Goal: Task Accomplishment & Management: Manage account settings

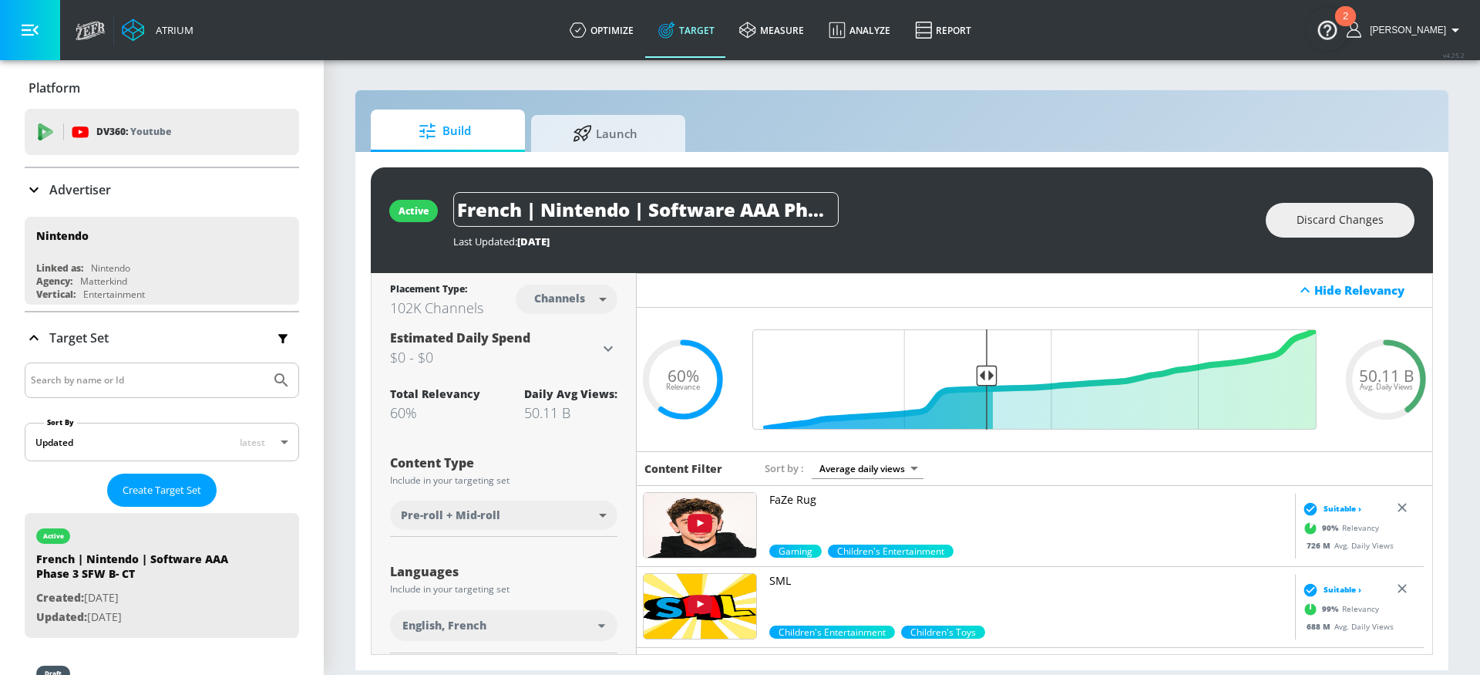
click at [74, 191] on p "Advertiser" at bounding box center [80, 189] width 62 height 17
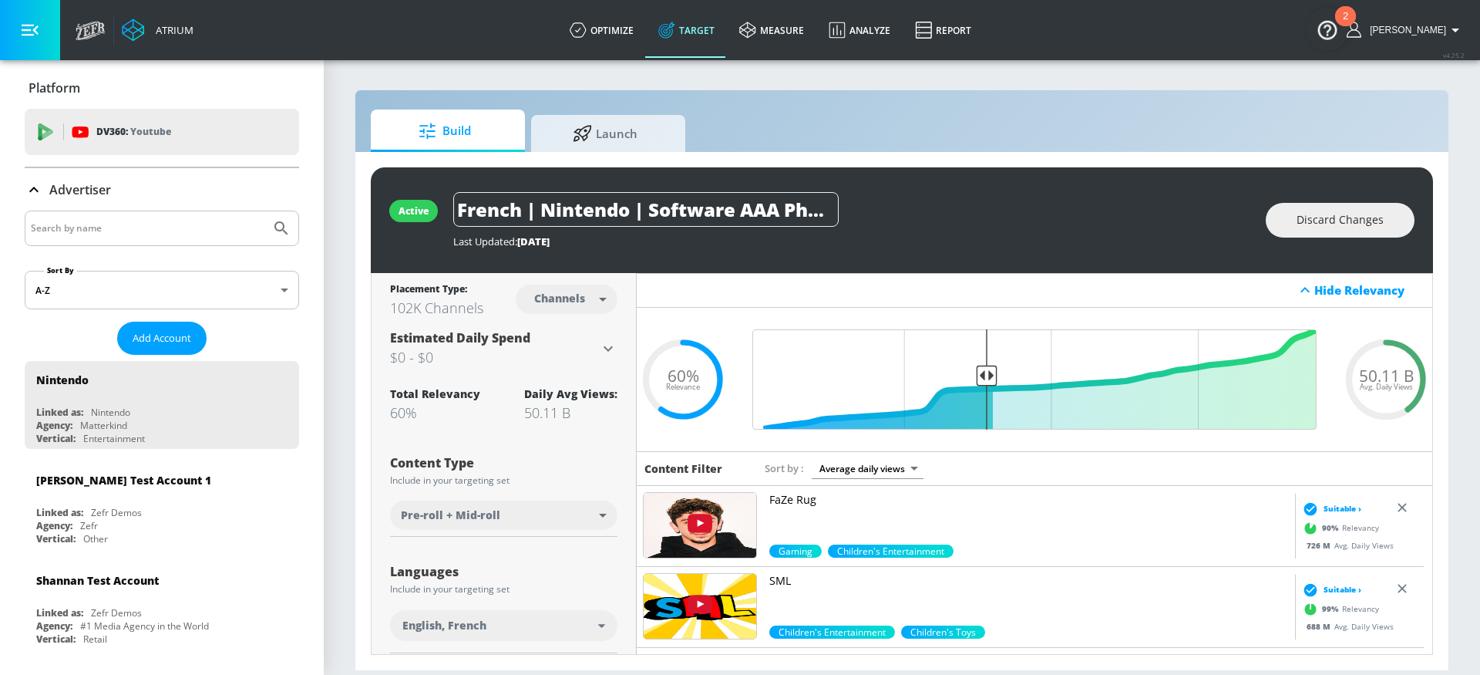
click at [113, 241] on div at bounding box center [162, 227] width 274 height 35
click at [117, 225] on input "Search by name" at bounding box center [148, 228] width 234 height 20
click at [280, 235] on button "Submit Search" at bounding box center [281, 228] width 34 height 34
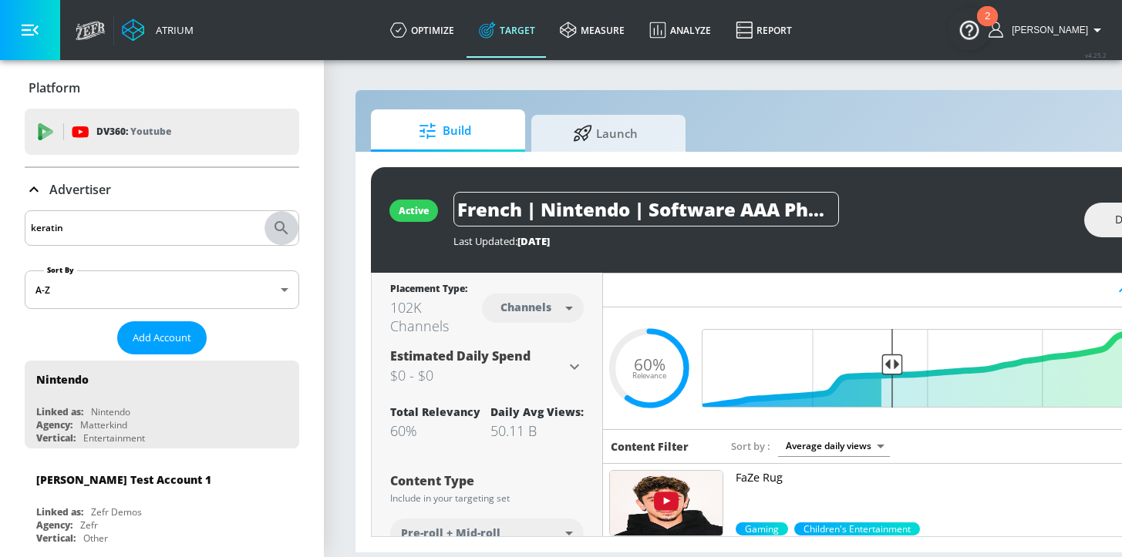
click at [272, 224] on icon "Submit Search" at bounding box center [281, 228] width 19 height 19
click at [107, 226] on input "keratin" at bounding box center [148, 228] width 234 height 20
click at [0, 214] on html "Atrium optimize Target measure Analyze Report optimize Target measure Analyze R…" at bounding box center [561, 278] width 1122 height 557
type input "[PERSON_NAME]"
click at [272, 221] on icon "Submit Search" at bounding box center [281, 228] width 19 height 19
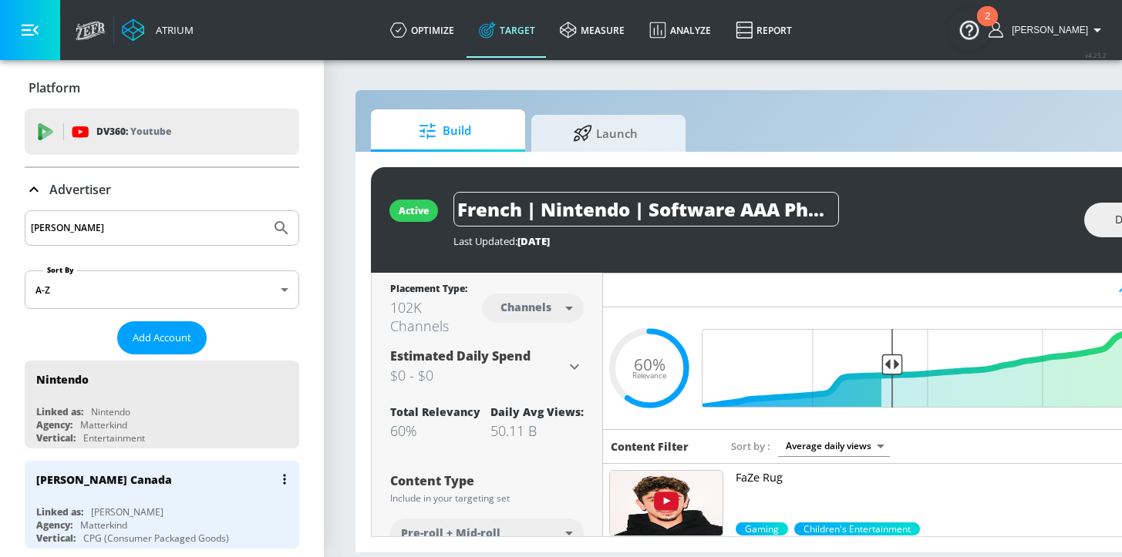
click at [214, 510] on div "Linked as: [PERSON_NAME]" at bounding box center [165, 512] width 259 height 13
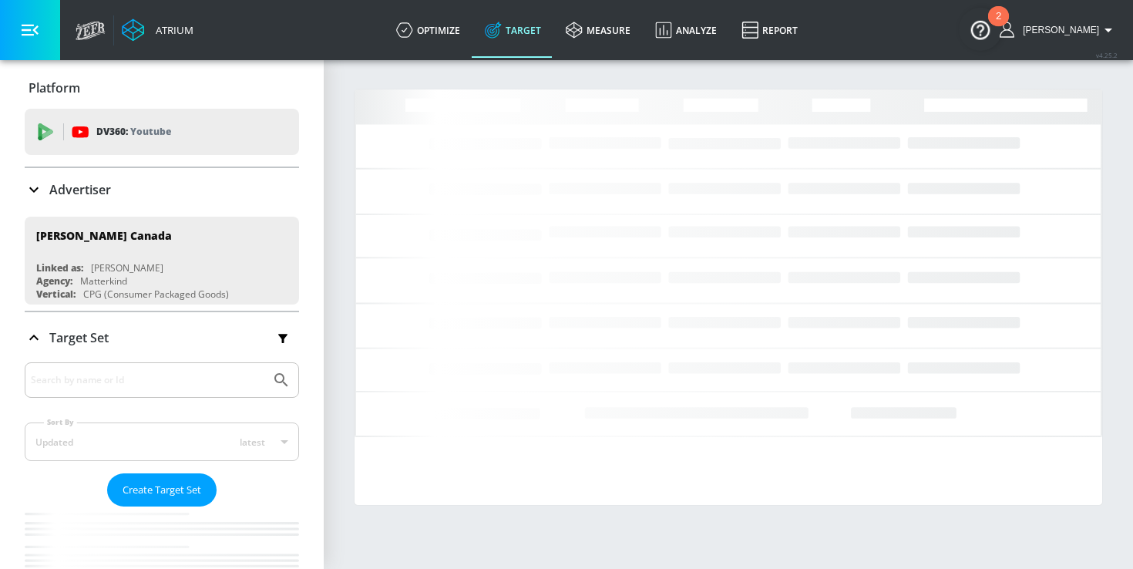
click at [528, 41] on link "Target" at bounding box center [513, 30] width 81 height 56
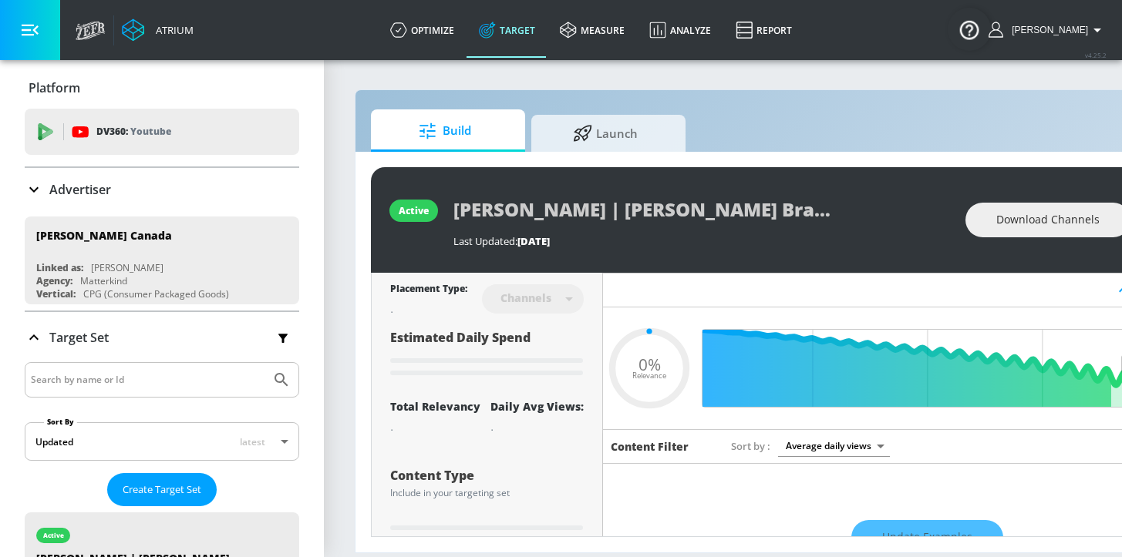
type input "0.05"
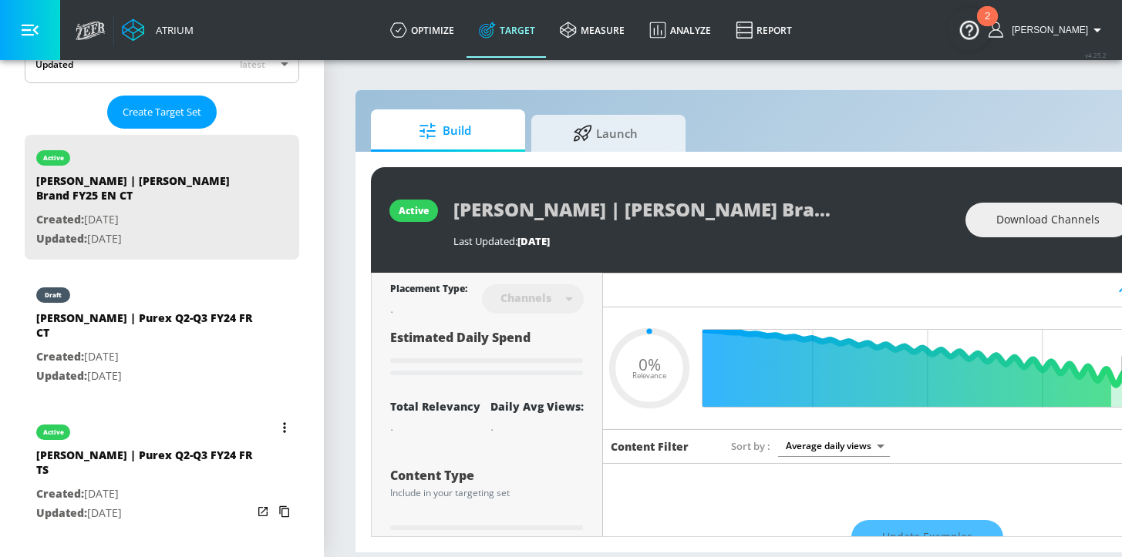
scroll to position [381, 0]
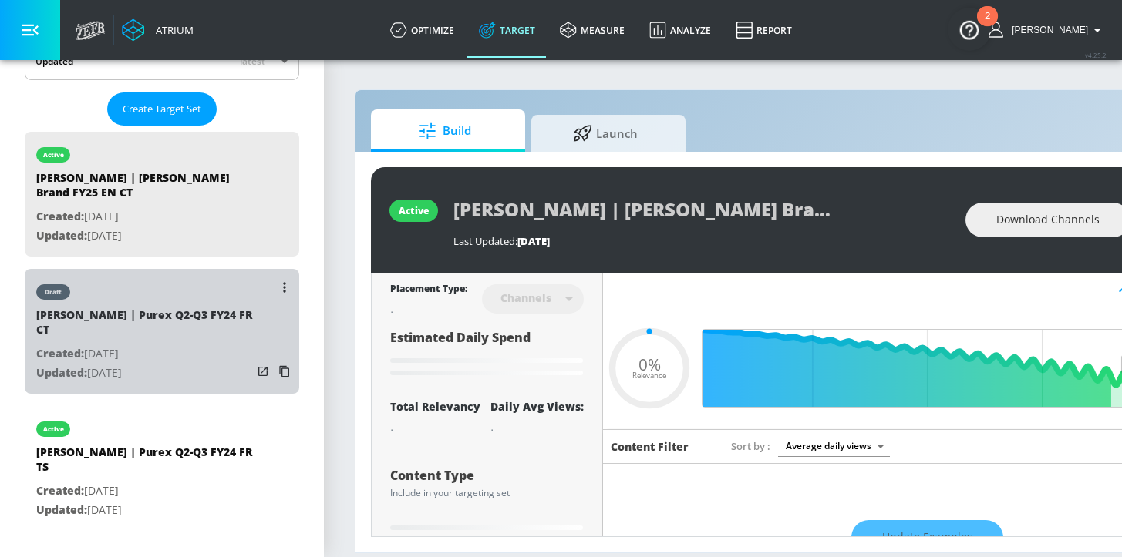
click at [210, 364] on p "Updated: [DATE]" at bounding box center [144, 373] width 216 height 19
type input "[PERSON_NAME] | Purex Q2-Q3 FY24 FR CT"
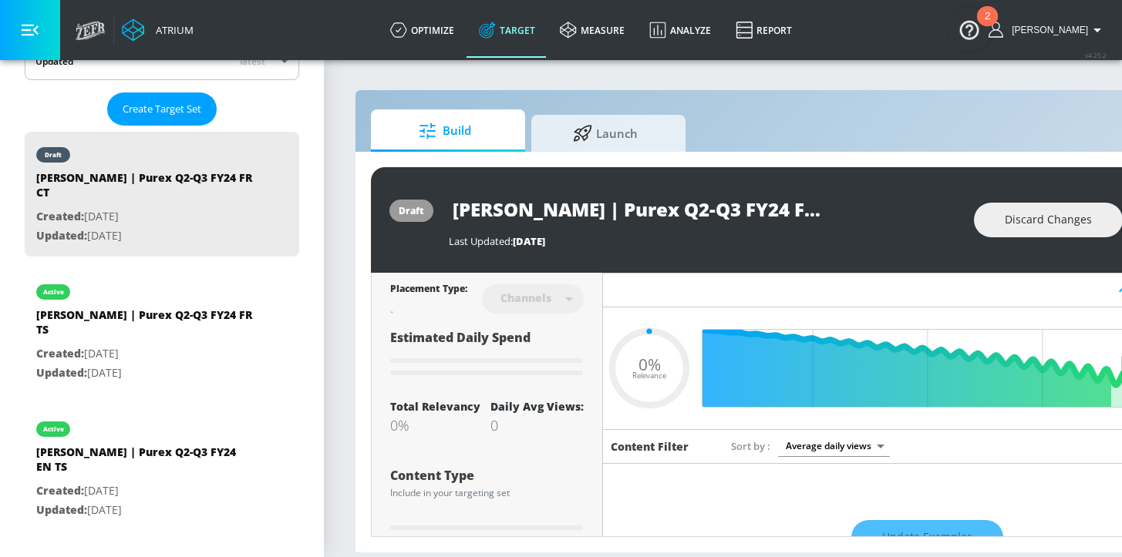
scroll to position [0, 188]
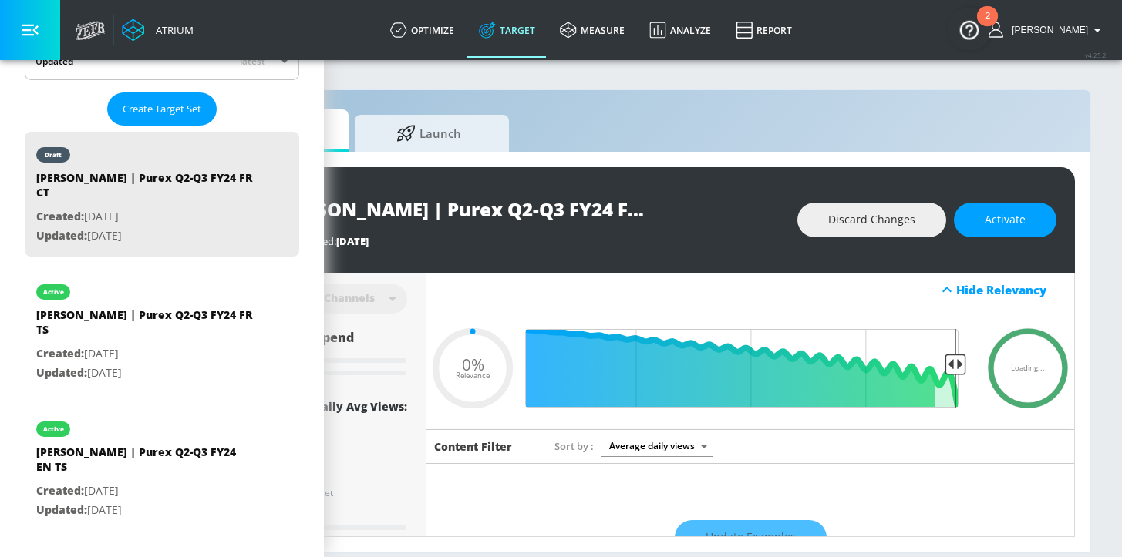
click at [991, 240] on div "draft [PERSON_NAME] | Purex Q2-Q3 FY24 FR CT Last Updated: [DATE] Discard Chang…" at bounding box center [634, 220] width 880 height 106
click at [989, 222] on span "Activate" at bounding box center [1004, 219] width 41 height 19
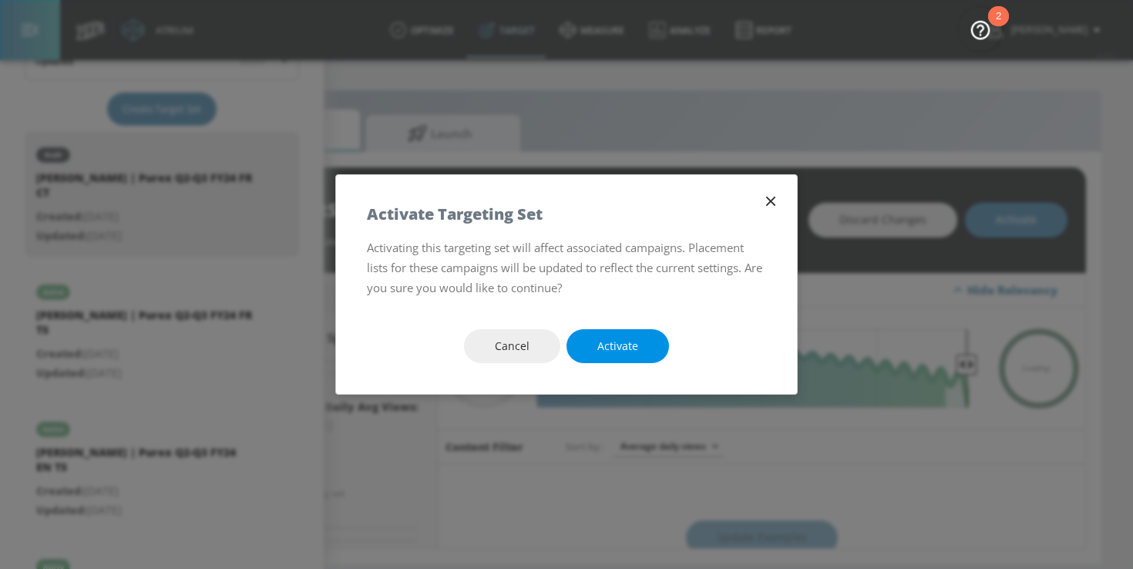
click at [634, 348] on span "Activate" at bounding box center [617, 346] width 41 height 19
click at [613, 340] on span "Activate" at bounding box center [617, 346] width 41 height 19
click at [611, 348] on span "Activate" at bounding box center [617, 346] width 41 height 19
type input "0.11"
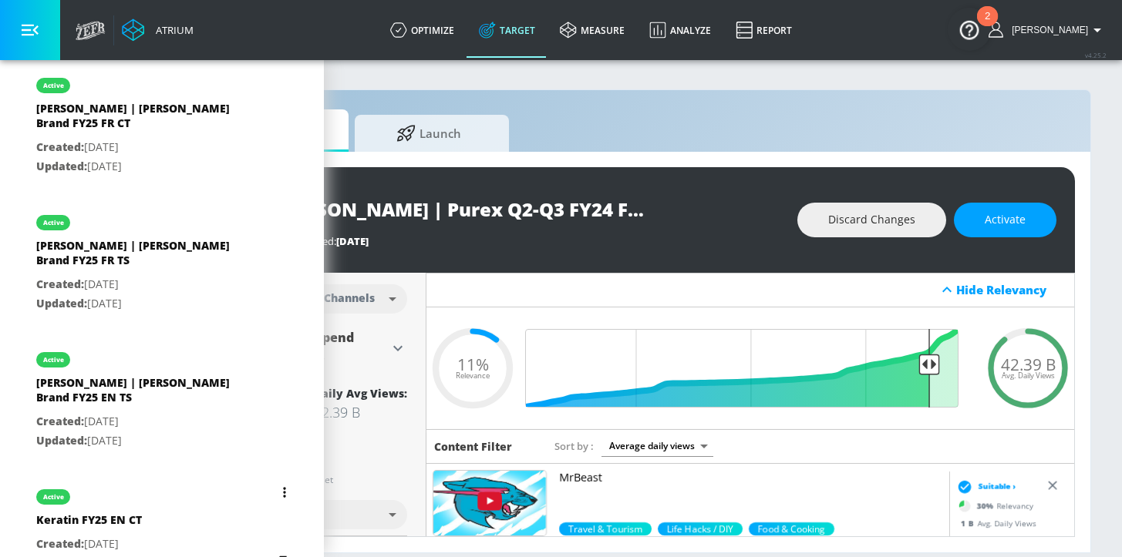
scroll to position [1257, 0]
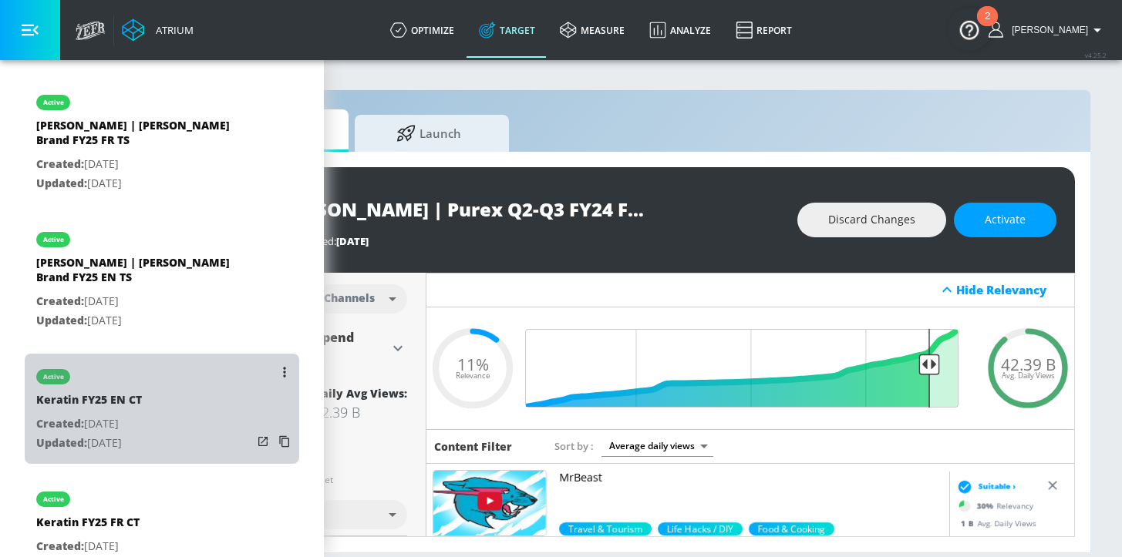
click at [177, 354] on div "active Keratin FY25 EN CT Created: [DATE] Updated: [DATE]" at bounding box center [162, 409] width 274 height 110
type input "Keratin FY25 EN CT"
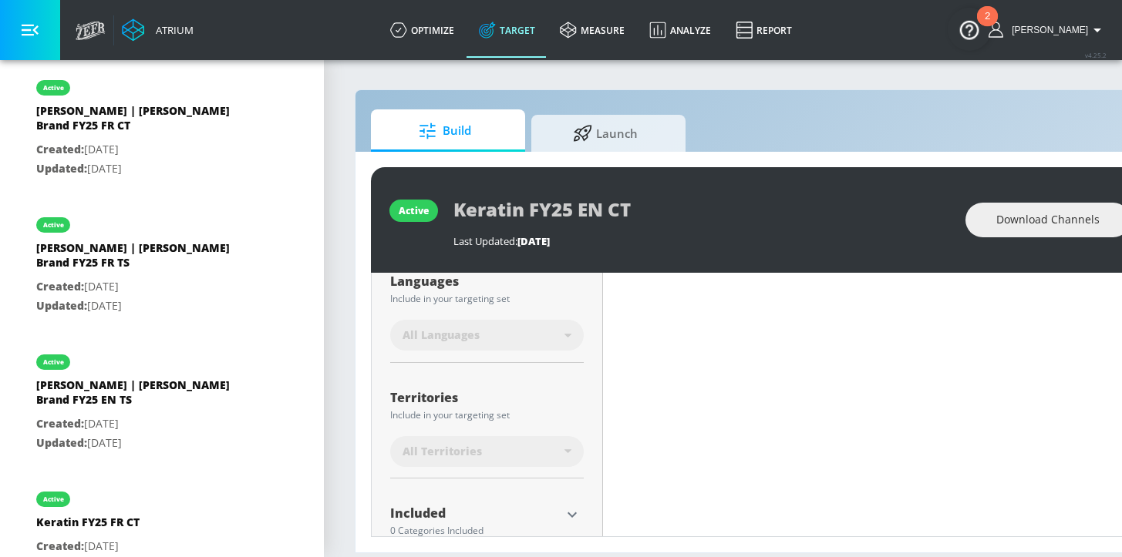
scroll to position [411, 0]
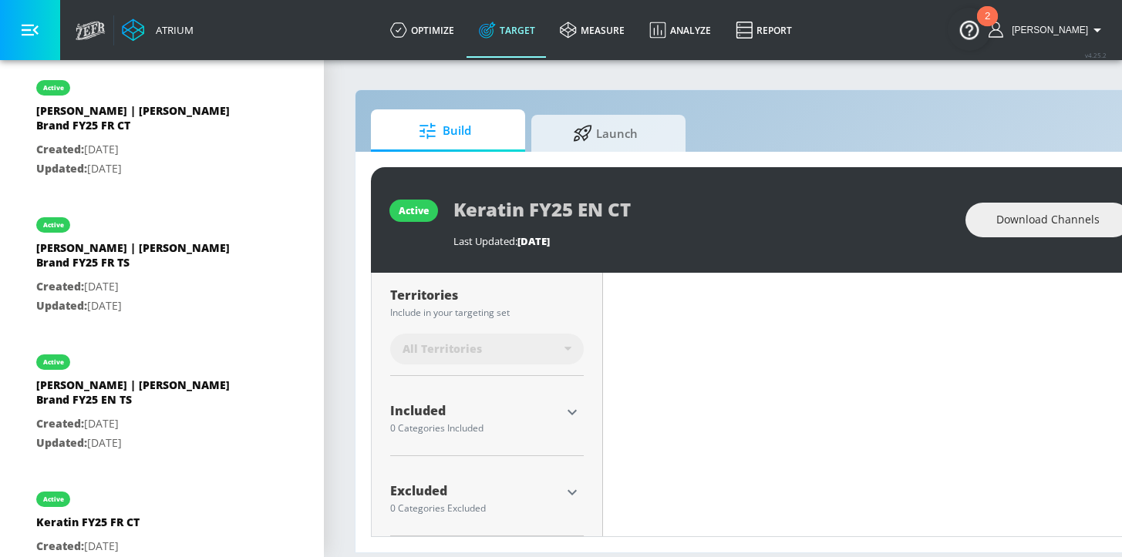
drag, startPoint x: 577, startPoint y: 405, endPoint x: 584, endPoint y: 416, distance: 12.2
click at [577, 405] on icon "button" at bounding box center [572, 412] width 19 height 19
type input "0.05"
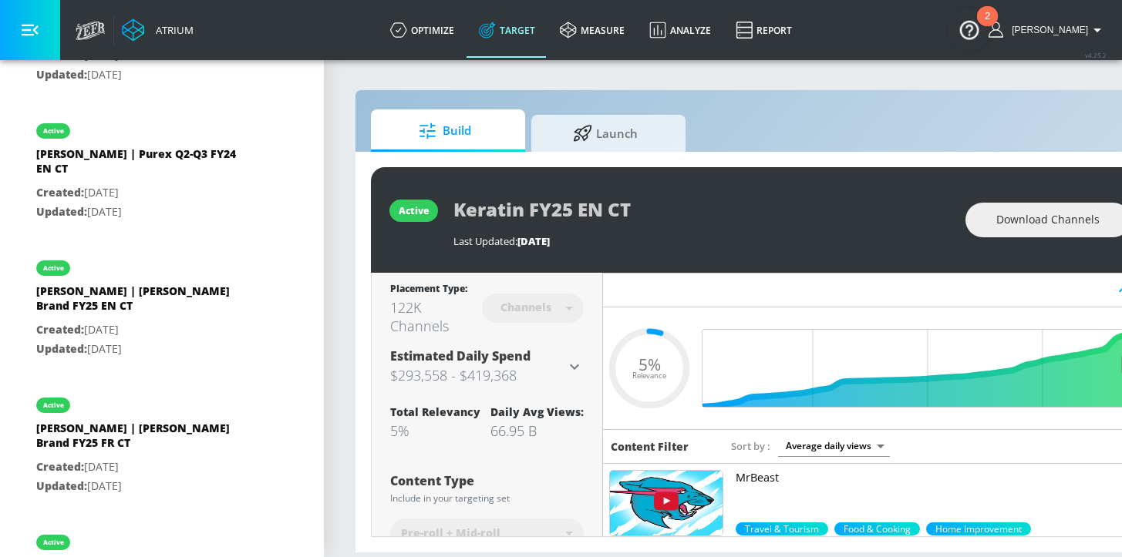
scroll to position [395, 0]
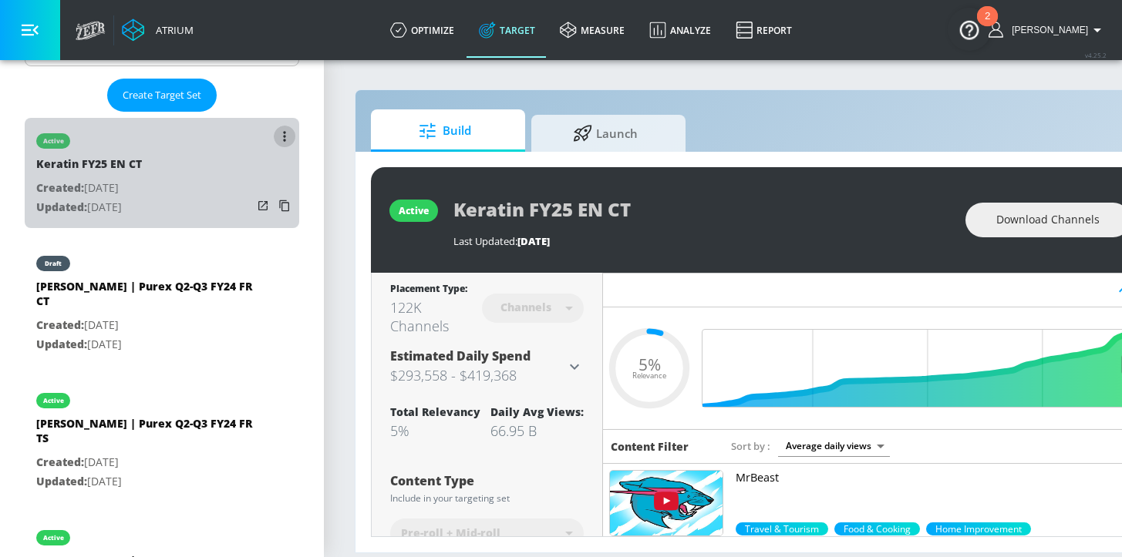
click at [283, 135] on icon "list of Target Set" at bounding box center [284, 136] width 2 height 10
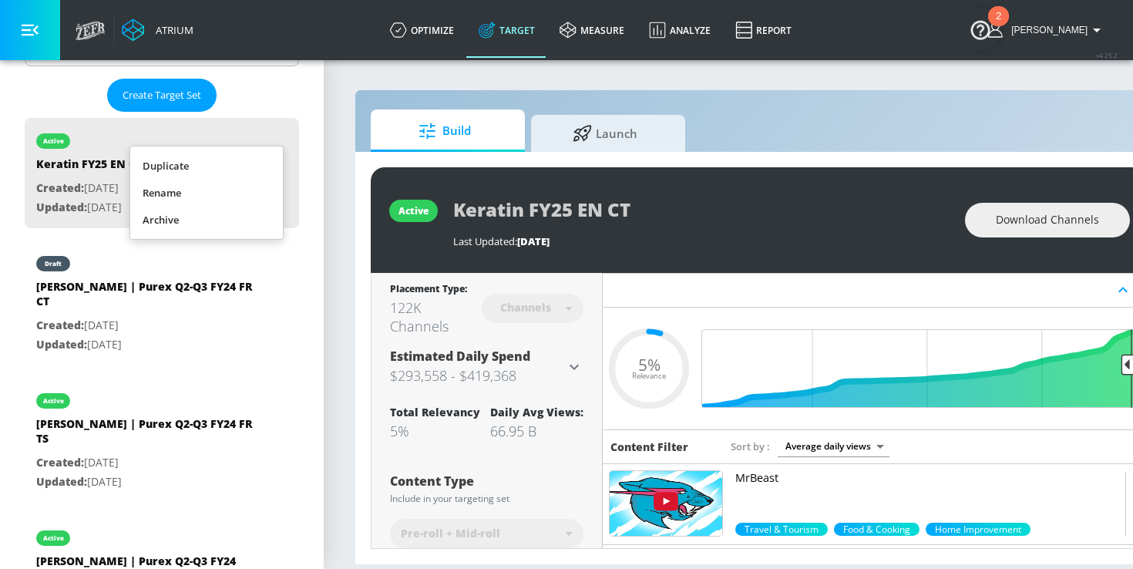
click at [196, 166] on li "Duplicate" at bounding box center [206, 166] width 153 height 27
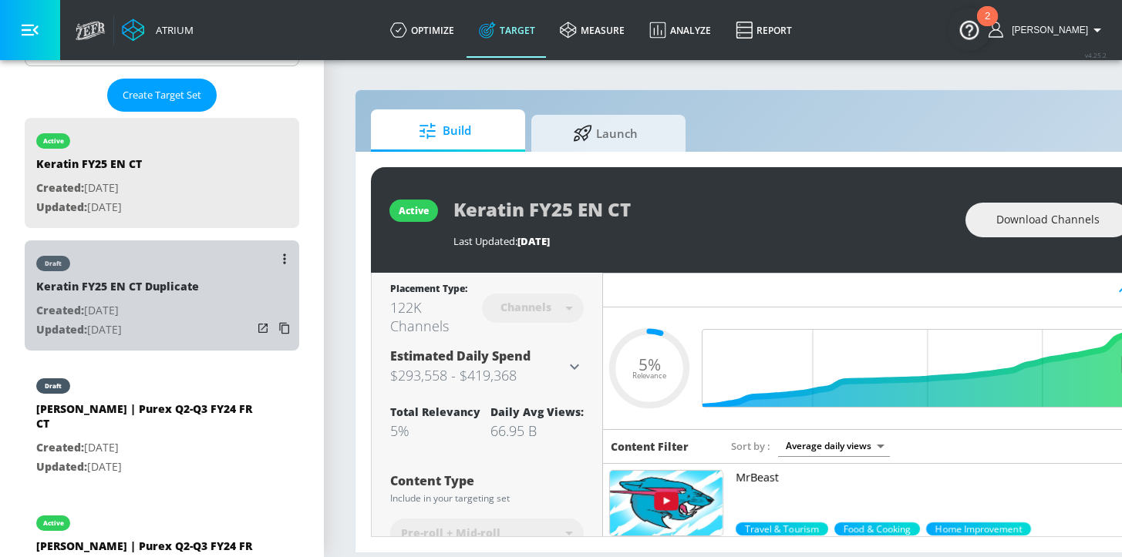
click at [193, 321] on p "Updated: [DATE]" at bounding box center [117, 330] width 163 height 19
type input "Keratin FY25 EN CT Duplicate"
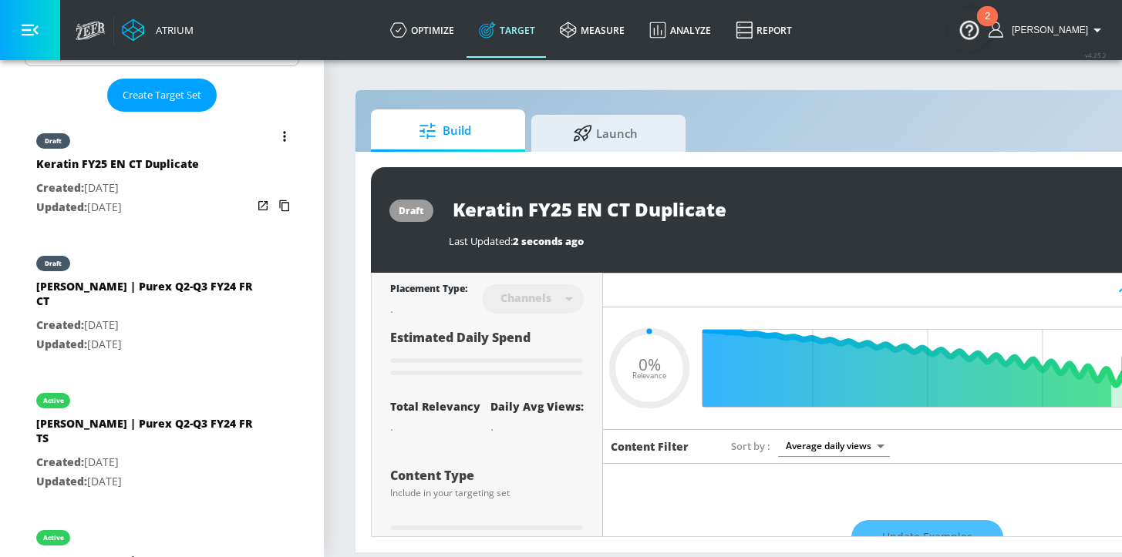
type input "0.05"
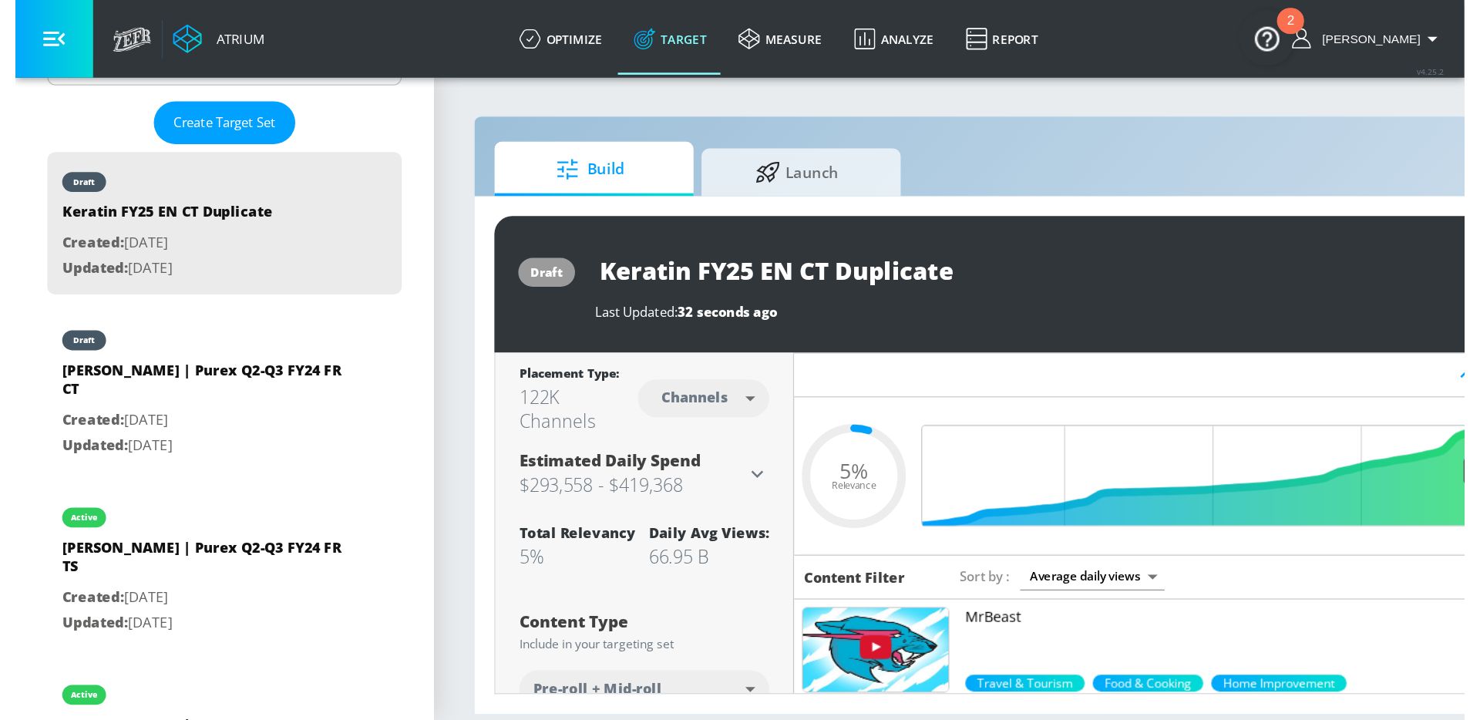
scroll to position [395, 0]
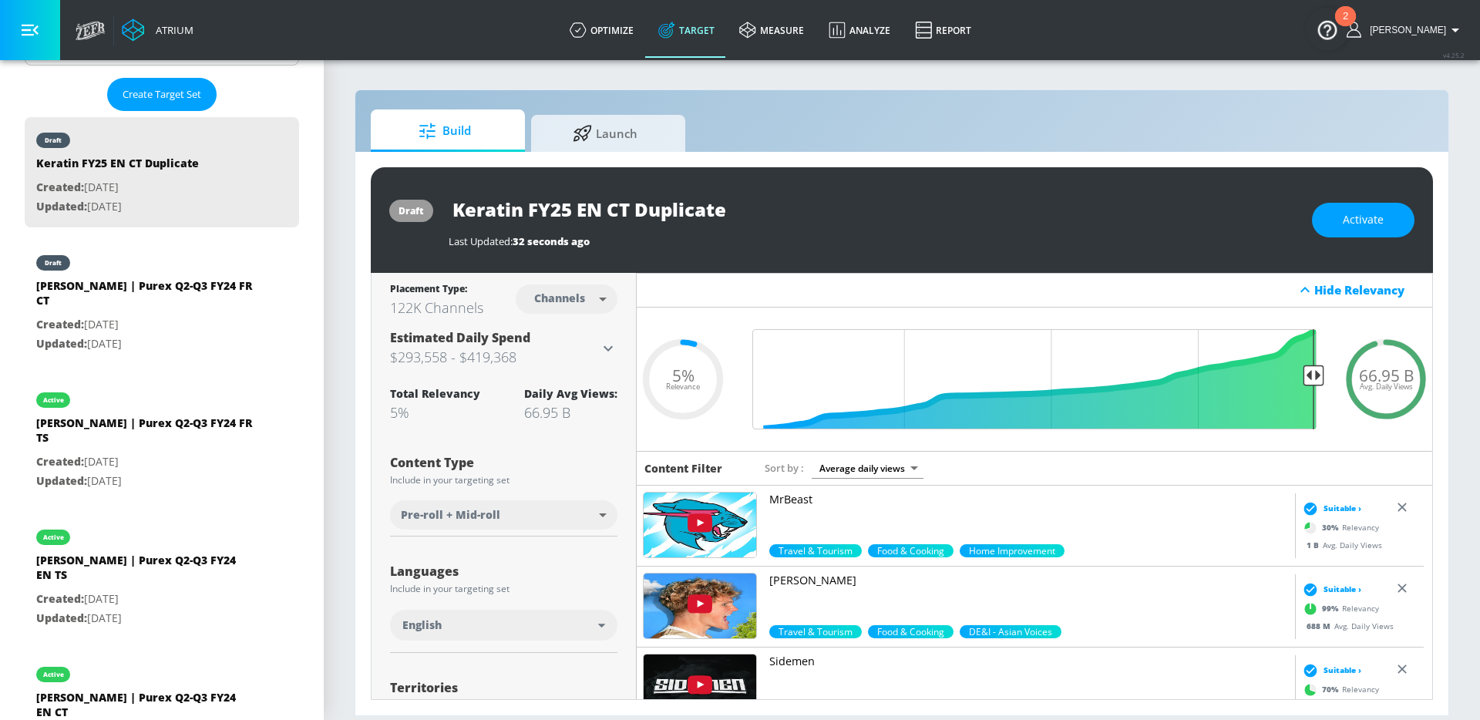
click at [769, 211] on input "Keratin FY25 EN CT Duplicate" at bounding box center [641, 209] width 385 height 35
drag, startPoint x: 773, startPoint y: 210, endPoint x: 637, endPoint y: 212, distance: 136.5
click at [638, 212] on input "Keratin FY25 EN CT Duplicate" at bounding box center [641, 209] width 385 height 35
click at [527, 208] on input "Keratin FY25 EN CT" at bounding box center [614, 209] width 330 height 35
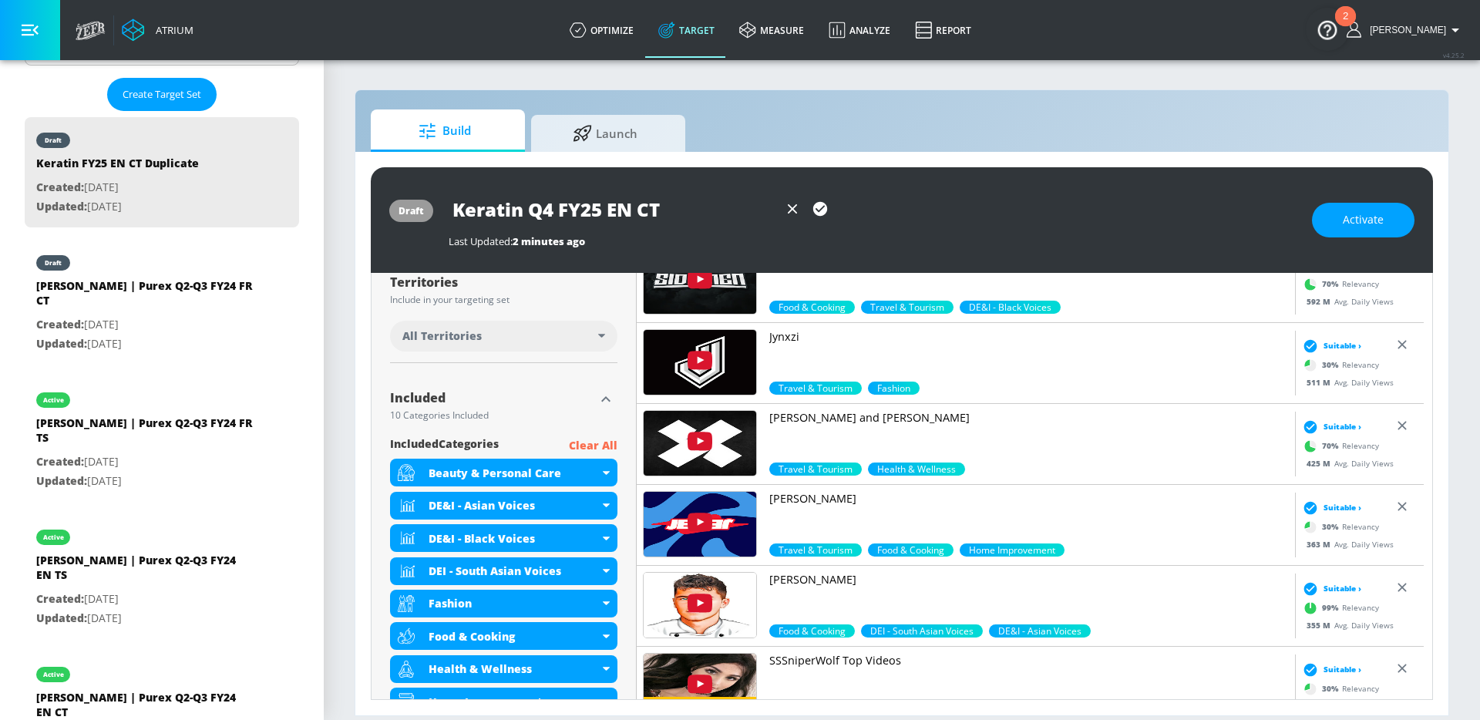
scroll to position [415, 0]
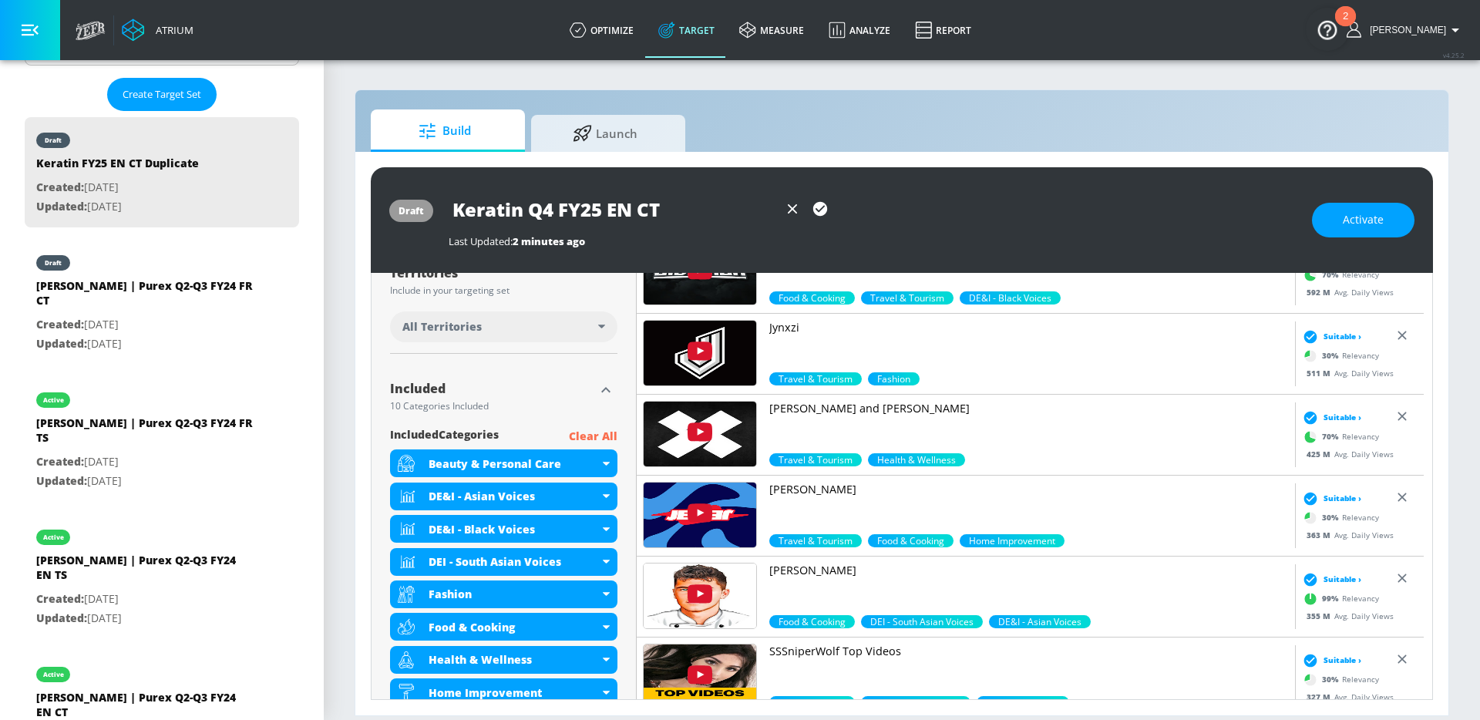
type input "Keratin Q4 FY25 EN CT"
click at [522, 328] on div "All Territories" at bounding box center [500, 326] width 196 height 15
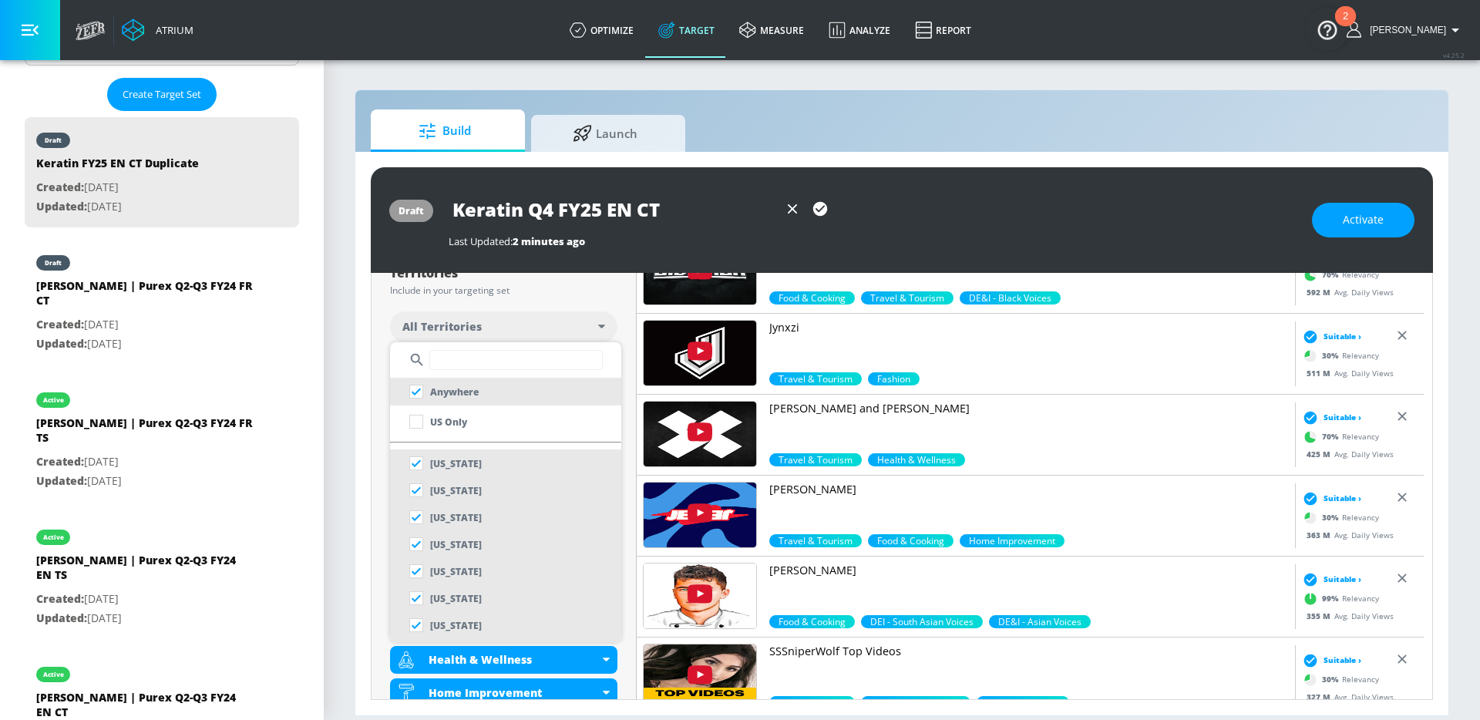
click at [479, 362] on input "text" at bounding box center [515, 360] width 173 height 20
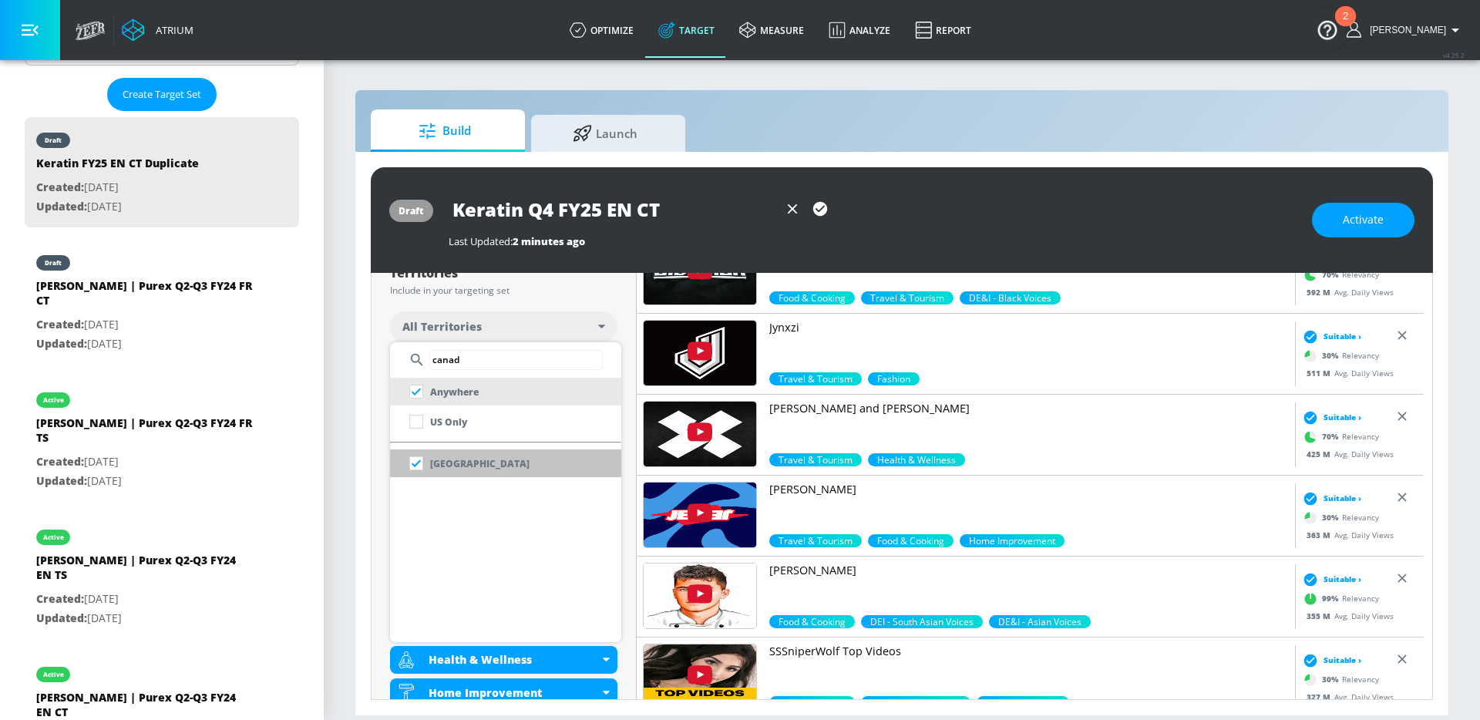
type input "canad"
click at [483, 460] on li "[GEOGRAPHIC_DATA]" at bounding box center [505, 463] width 231 height 28
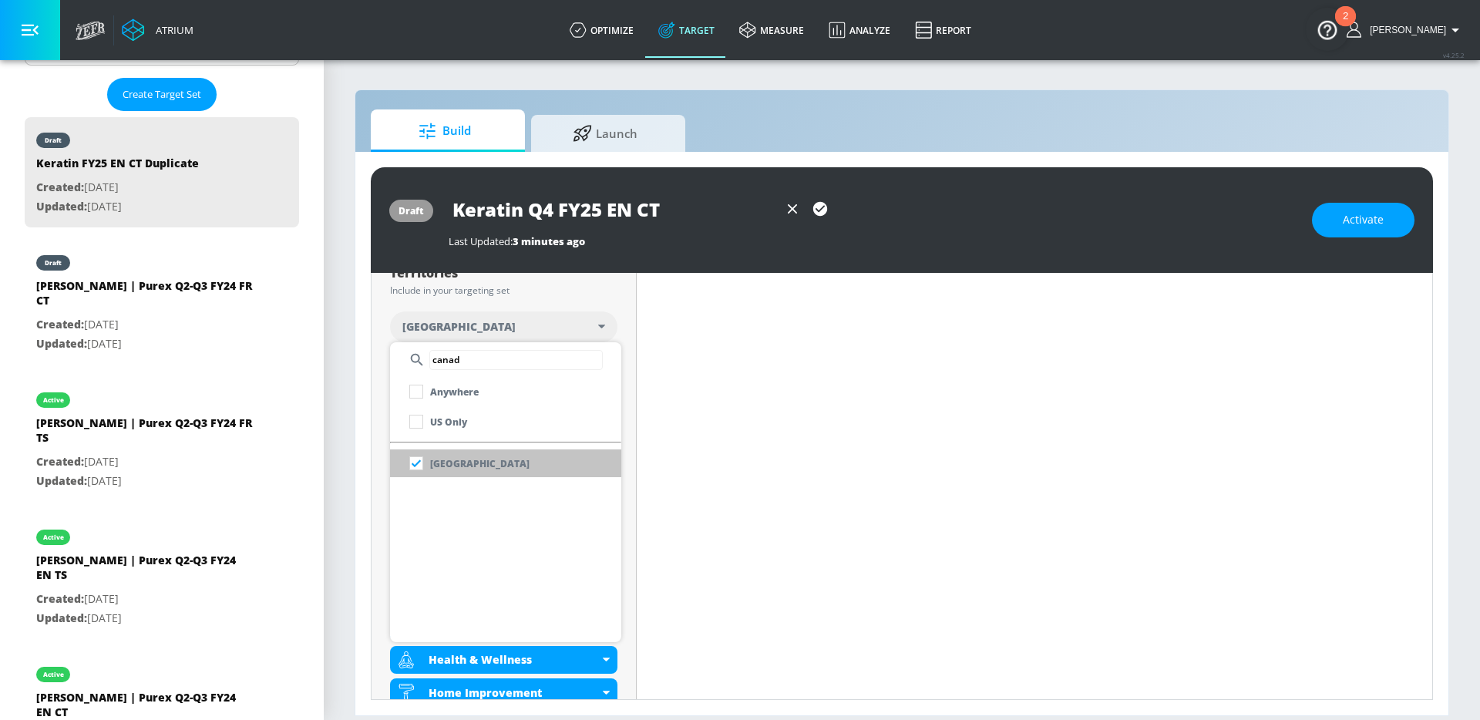
click at [480, 455] on li "[GEOGRAPHIC_DATA]" at bounding box center [505, 463] width 231 height 28
checkbox input "true"
click at [388, 493] on div at bounding box center [740, 360] width 1480 height 720
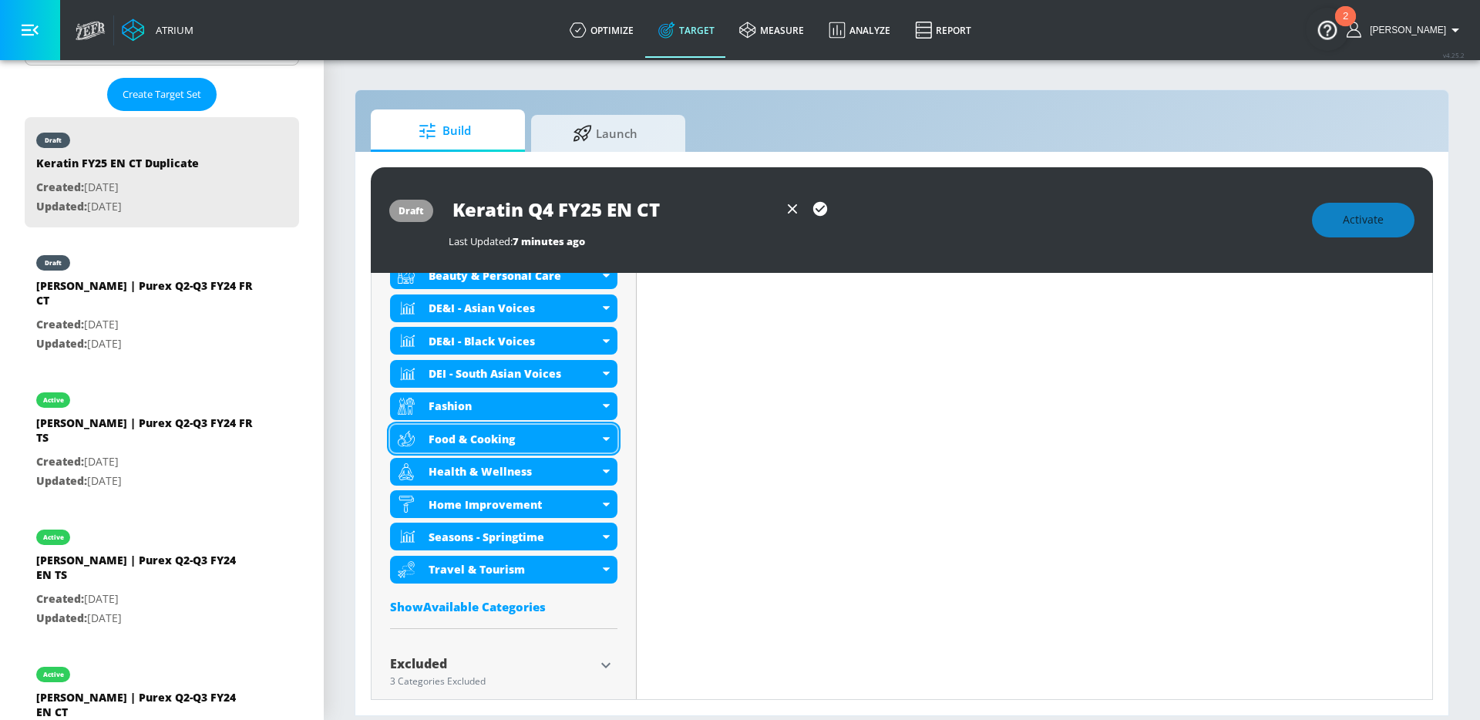
scroll to position [638, 0]
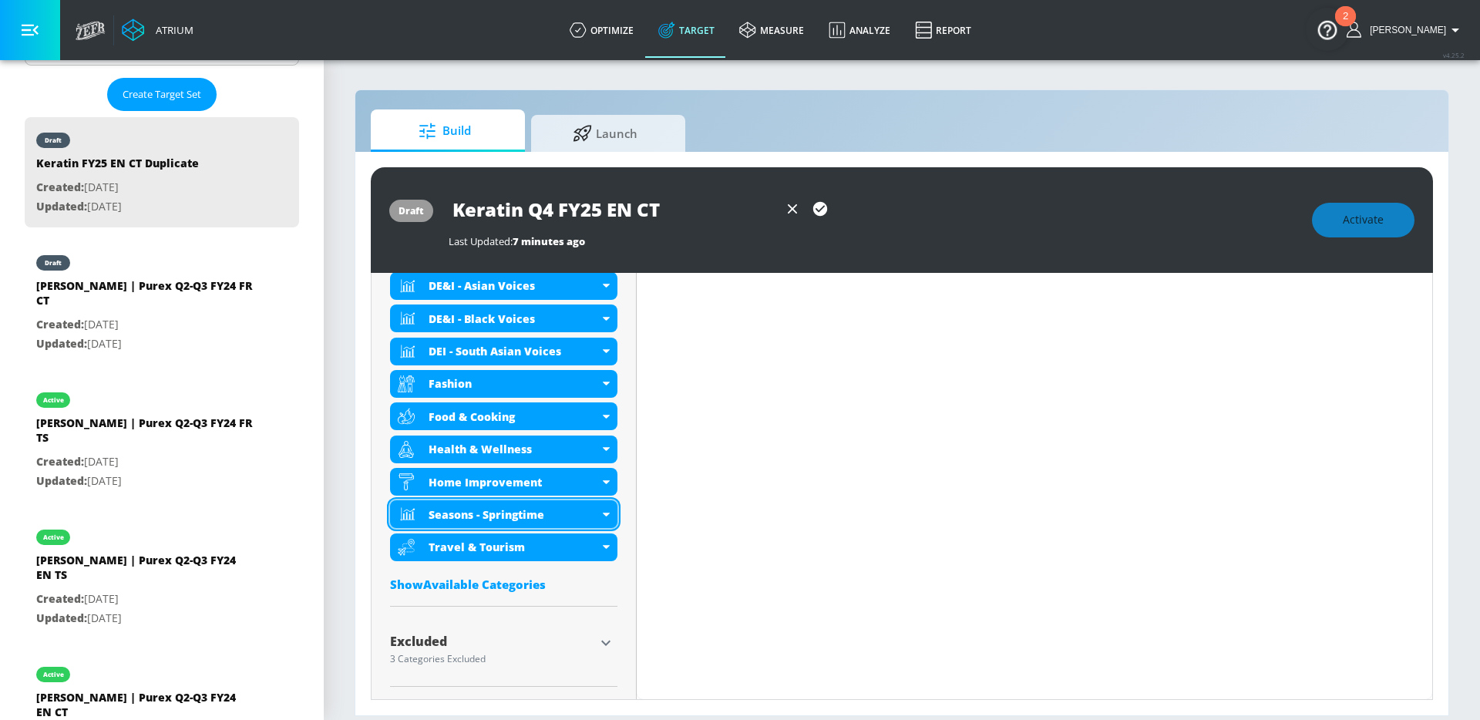
click at [606, 517] on div "Seasons - Springtime" at bounding box center [503, 514] width 227 height 28
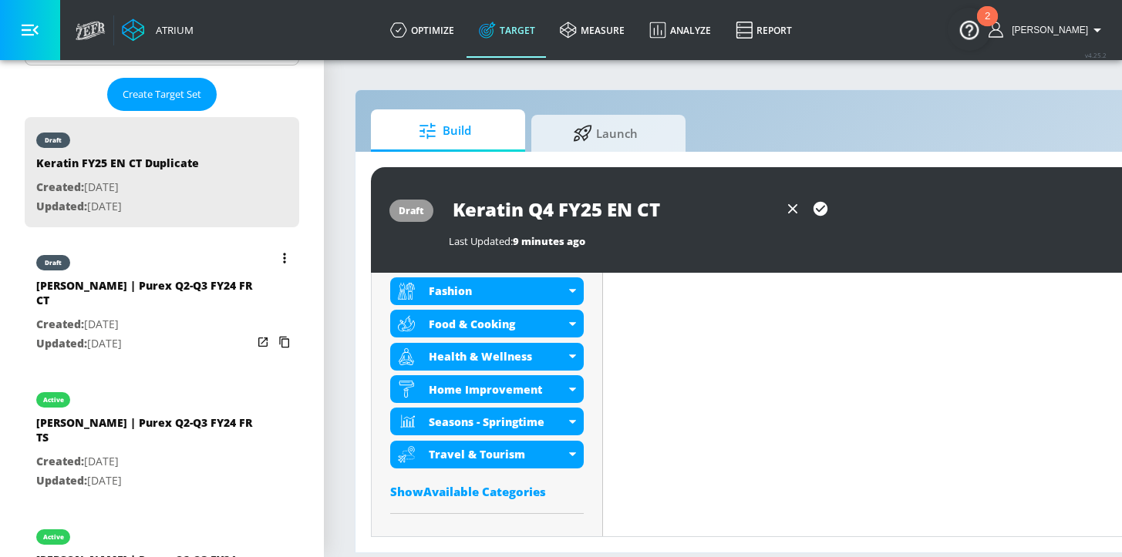
scroll to position [718, 0]
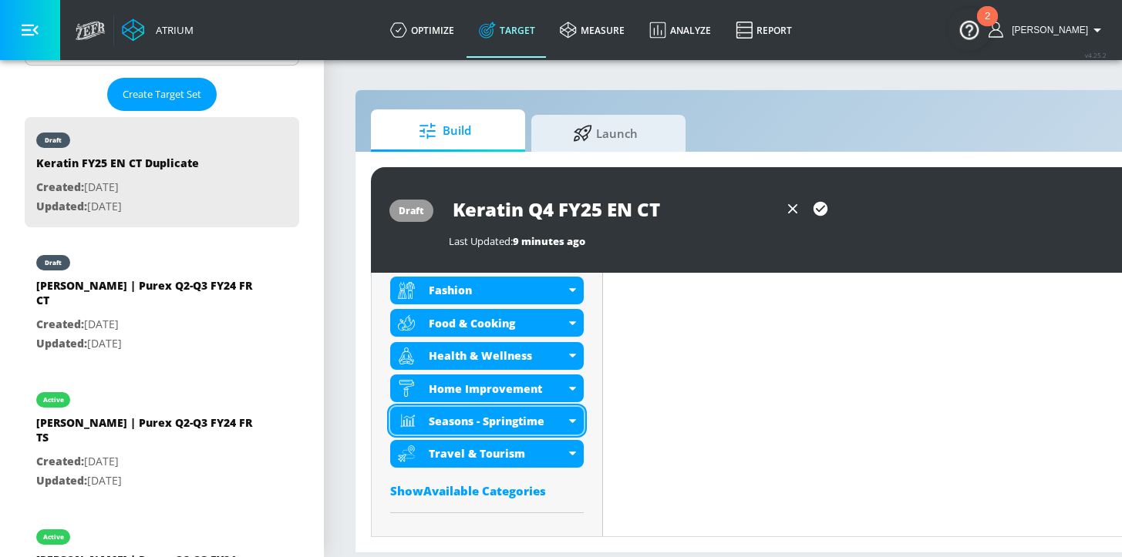
click at [573, 422] on div "Seasons - Springtime" at bounding box center [486, 421] width 193 height 28
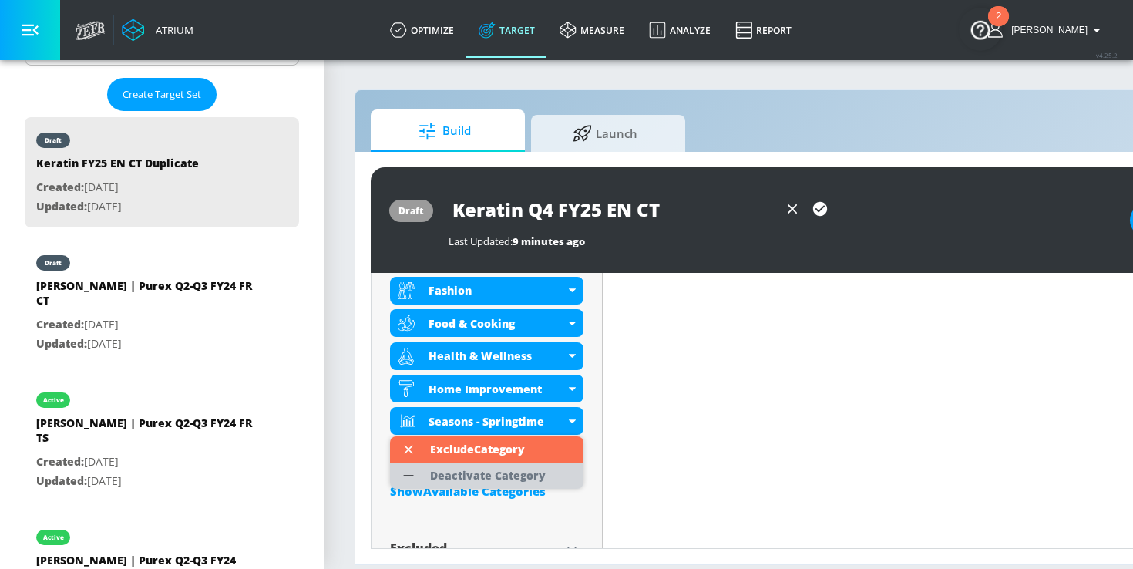
drag, startPoint x: 483, startPoint y: 474, endPoint x: 496, endPoint y: 439, distance: 37.5
click at [483, 474] on div "Deactivate Category" at bounding box center [488, 475] width 116 height 11
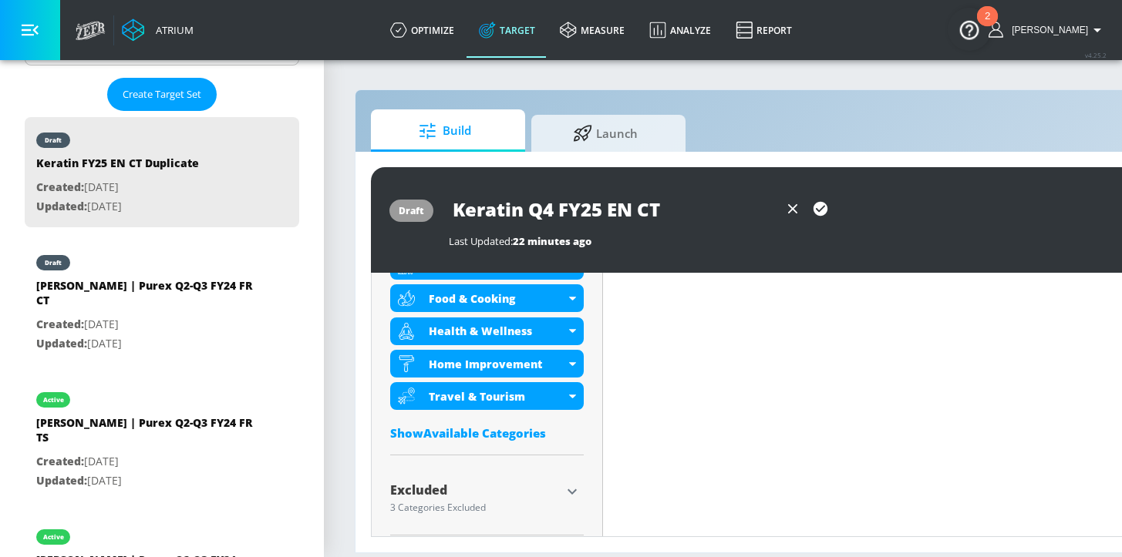
scroll to position [757, 0]
click at [463, 434] on div "Show Available Categories" at bounding box center [486, 432] width 193 height 15
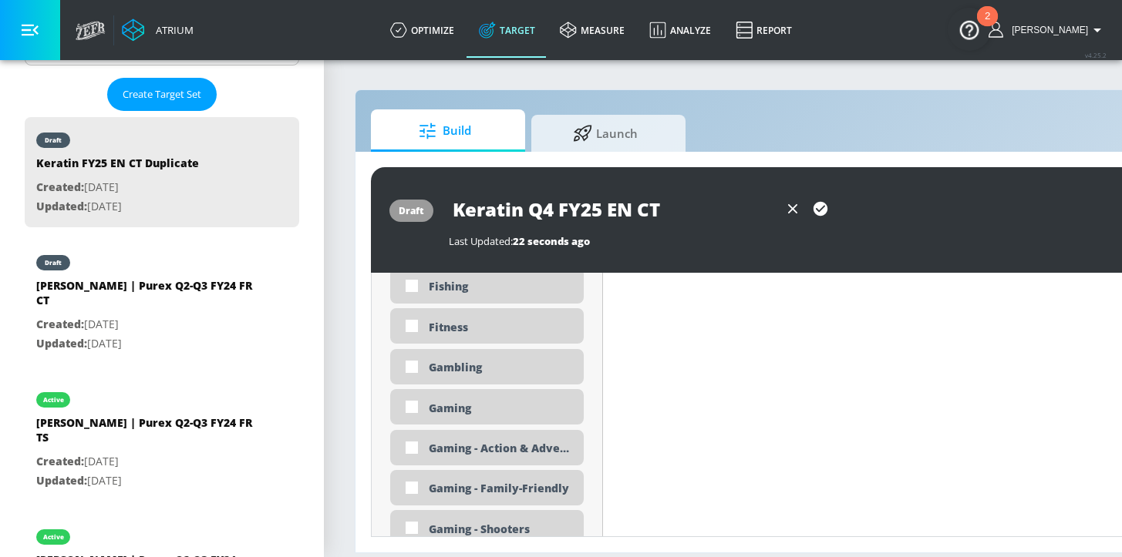
scroll to position [2253, 0]
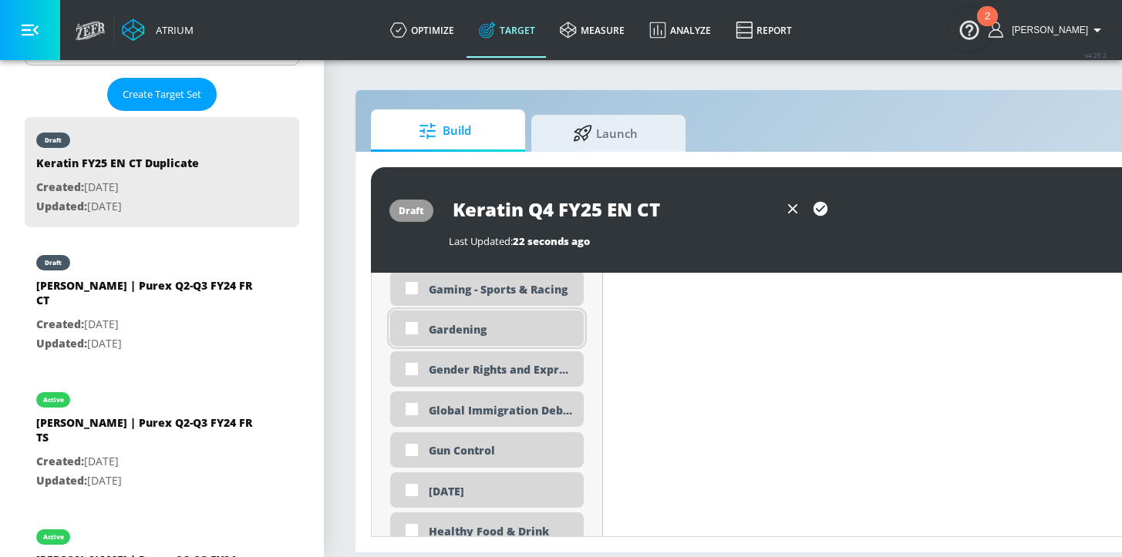
click at [466, 327] on div "Gardening" at bounding box center [500, 329] width 143 height 15
checkbox input "true"
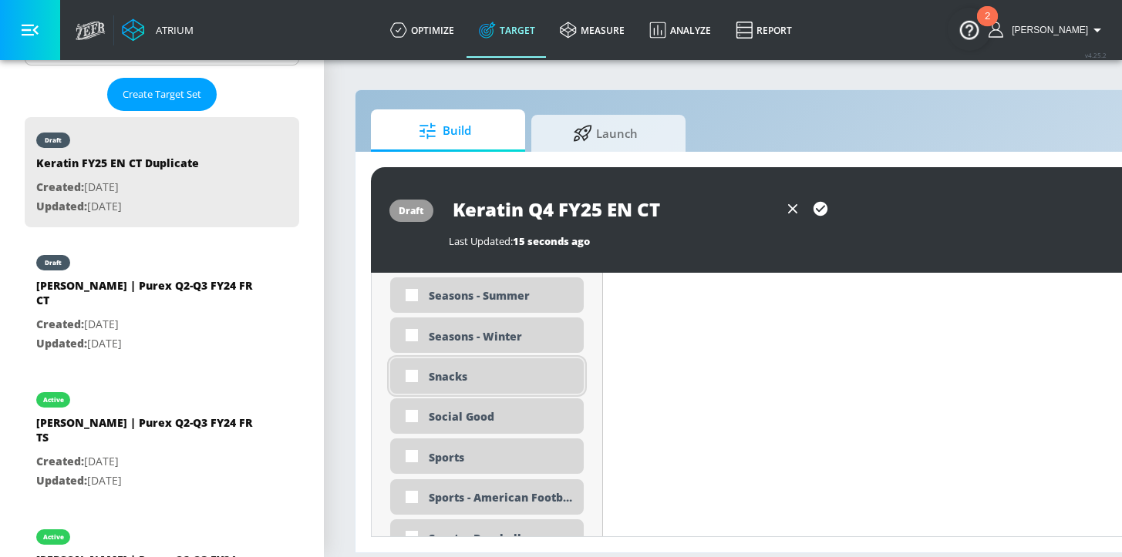
scroll to position [3771, 0]
drag, startPoint x: 514, startPoint y: 412, endPoint x: 519, endPoint y: 305, distance: 107.3
click at [514, 412] on div "Seasons - Winter" at bounding box center [500, 419] width 143 height 15
checkbox input "true"
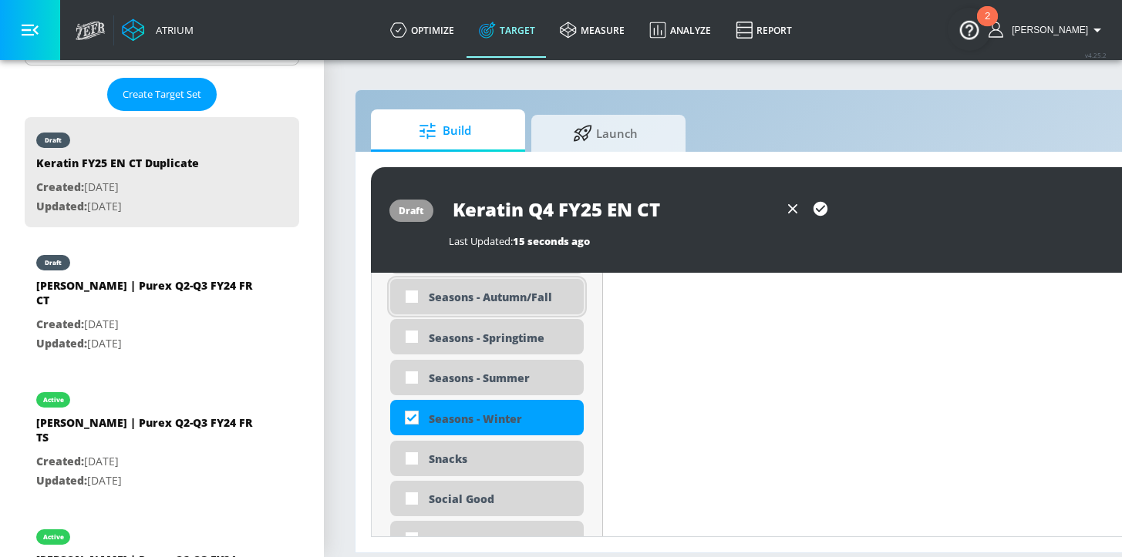
click at [519, 305] on div "Seasons - Autumn/Fall" at bounding box center [500, 297] width 143 height 15
checkbox input "true"
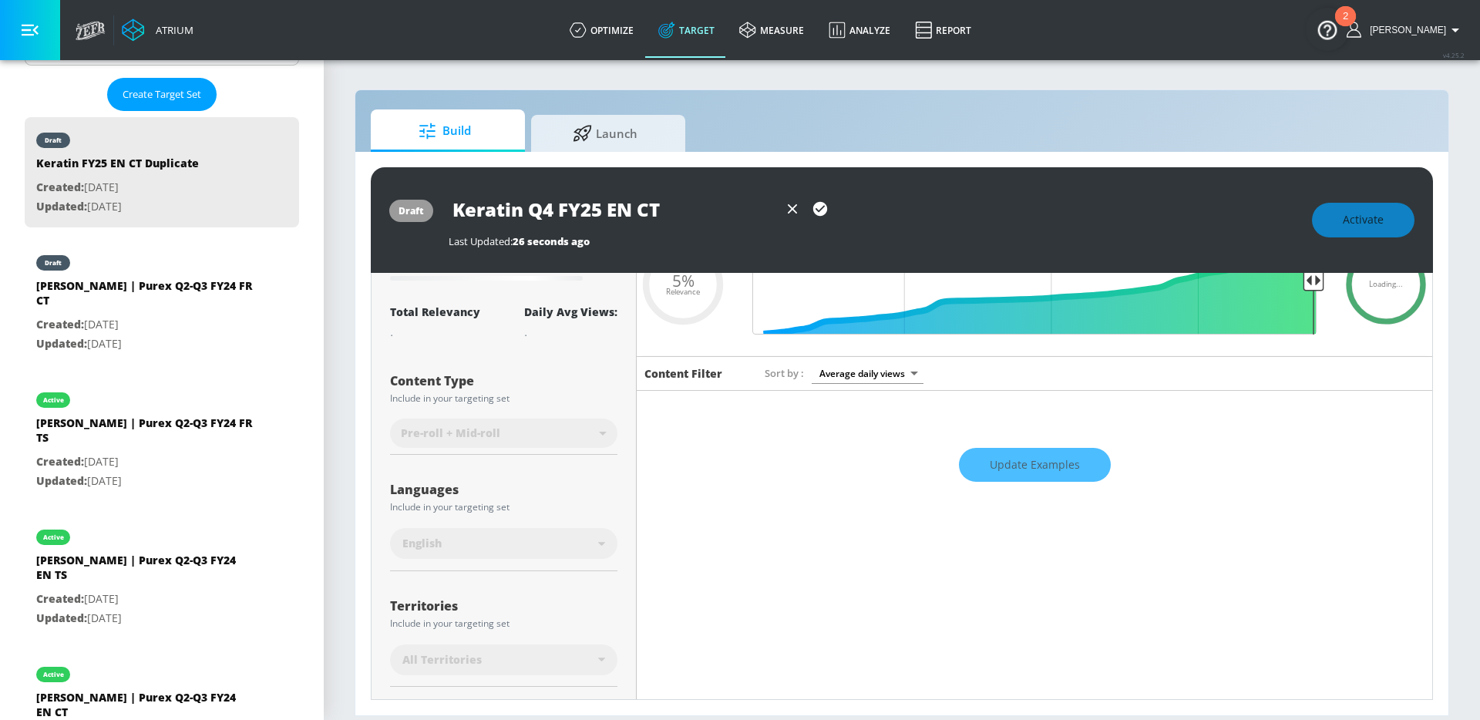
scroll to position [0, 0]
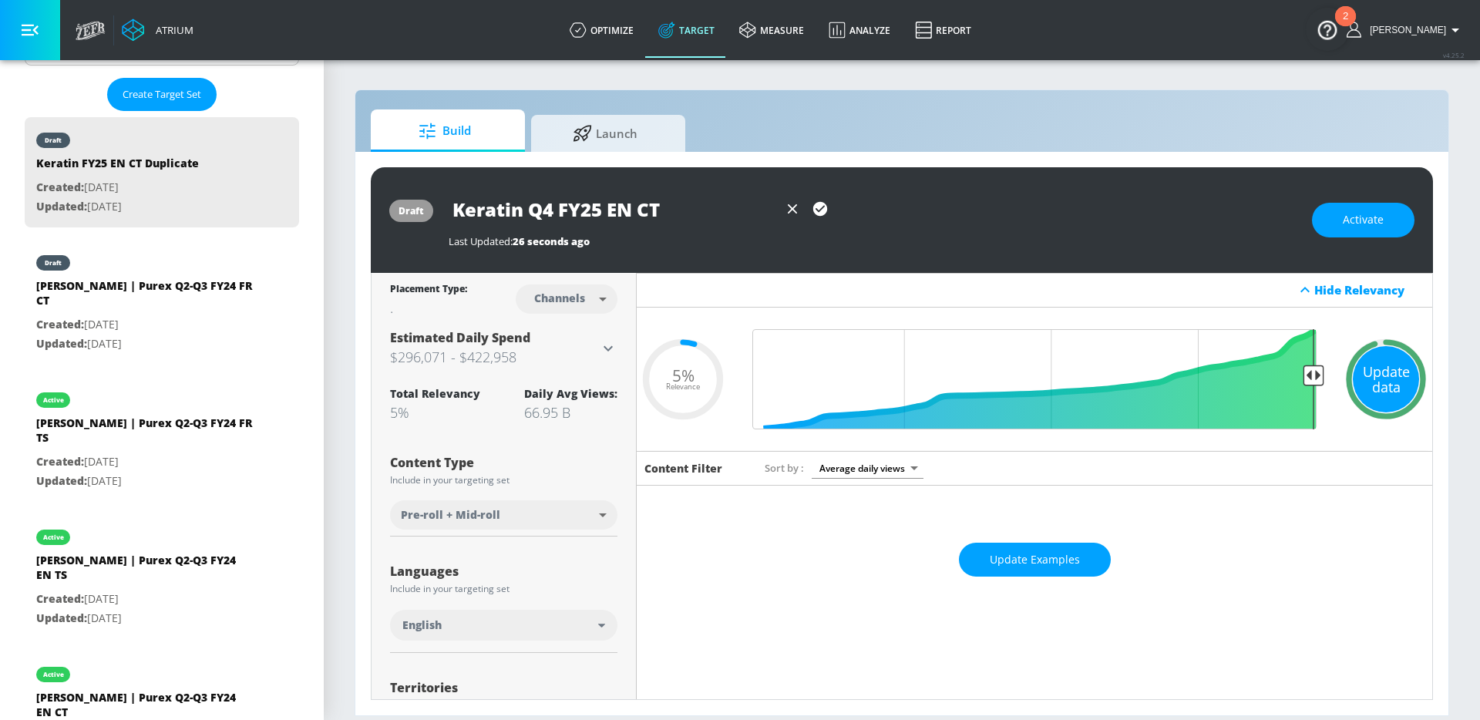
click at [1384, 378] on div "Update data" at bounding box center [1386, 379] width 66 height 66
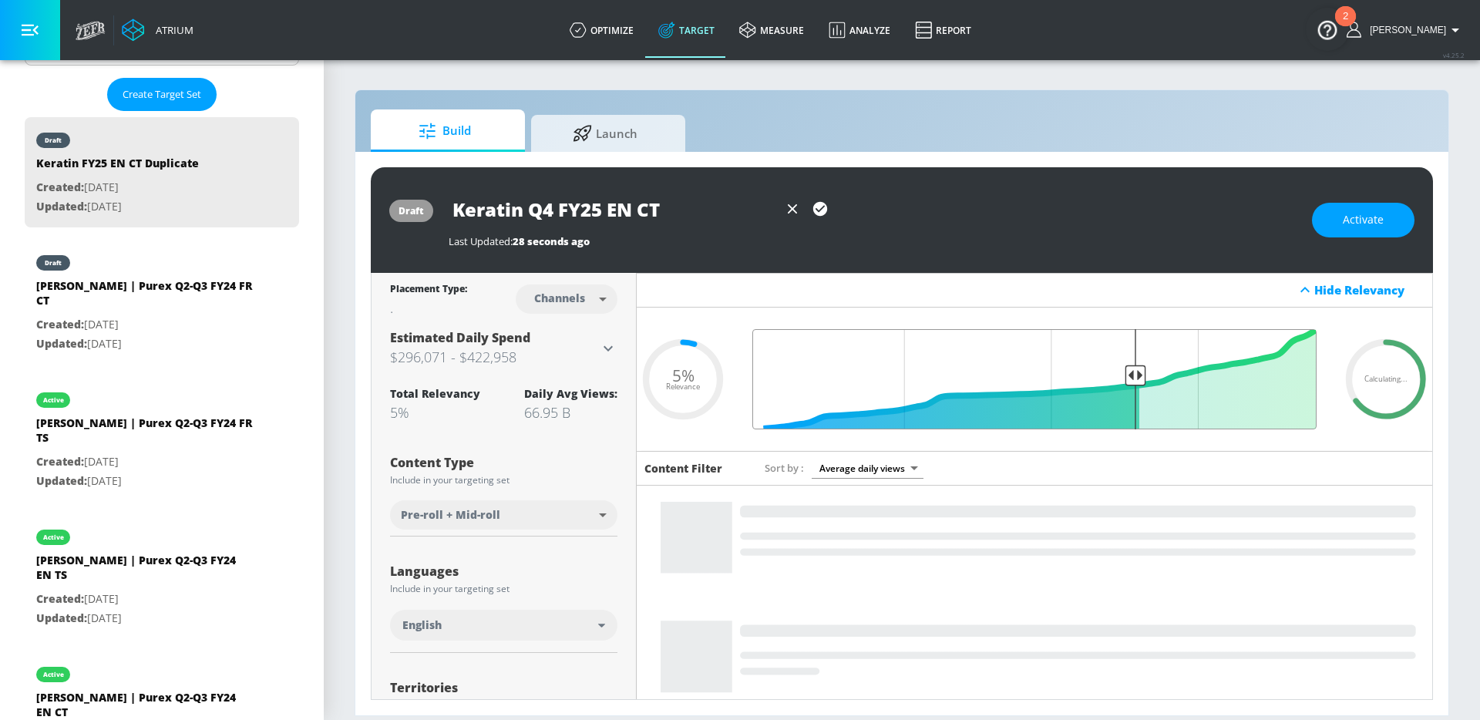
drag, startPoint x: 1305, startPoint y: 372, endPoint x: 1124, endPoint y: 377, distance: 181.2
type input "0.35"
click at [1124, 377] on input "Final Threshold" at bounding box center [1035, 379] width 580 height 100
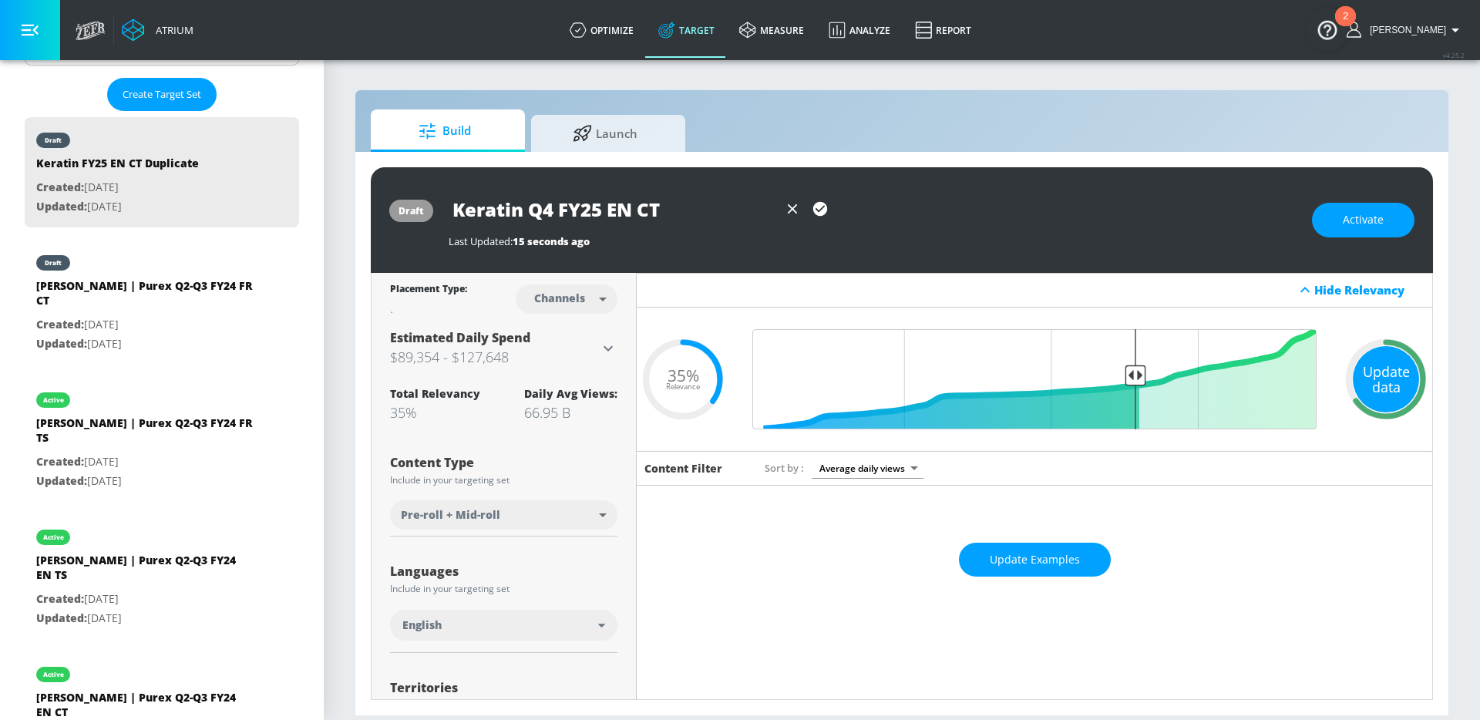
click at [1368, 377] on div "Update data" at bounding box center [1386, 379] width 66 height 66
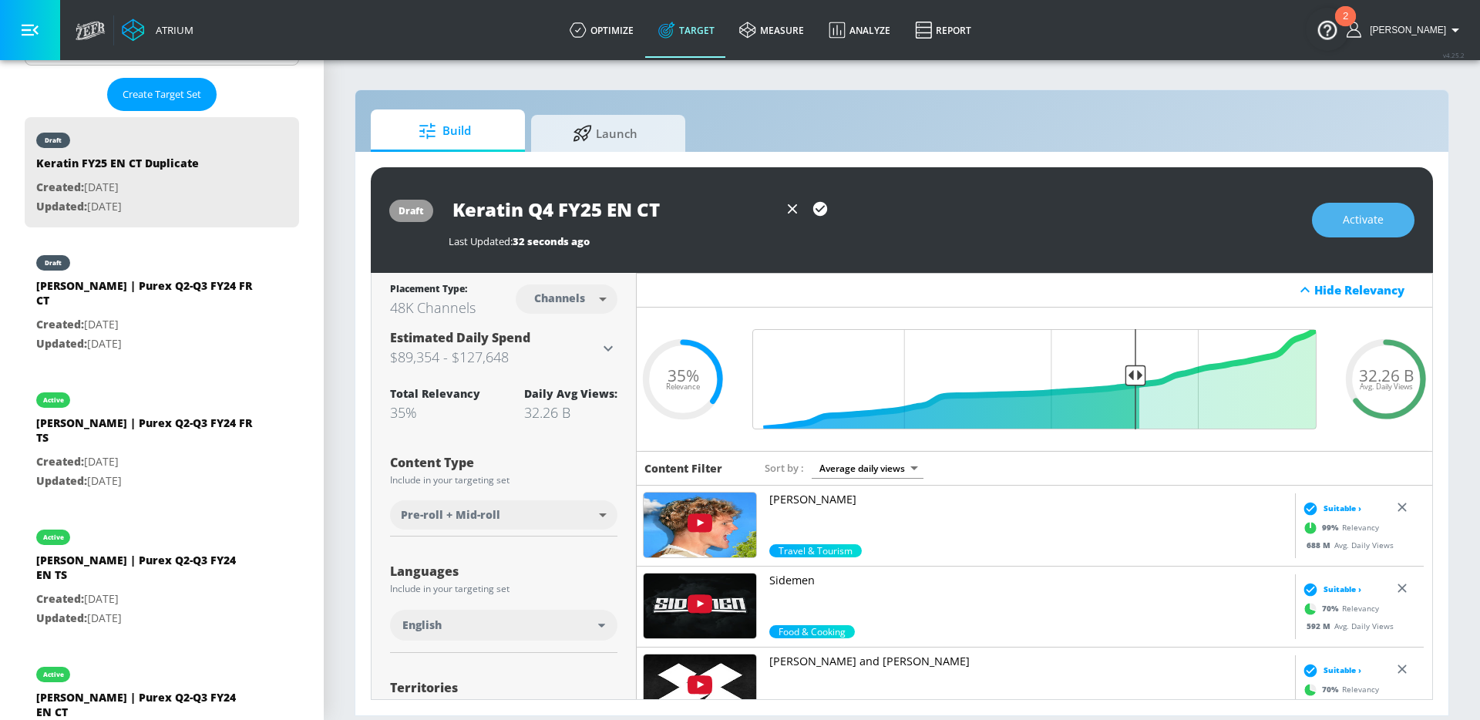
click at [1345, 221] on span "Activate" at bounding box center [1363, 219] width 41 height 19
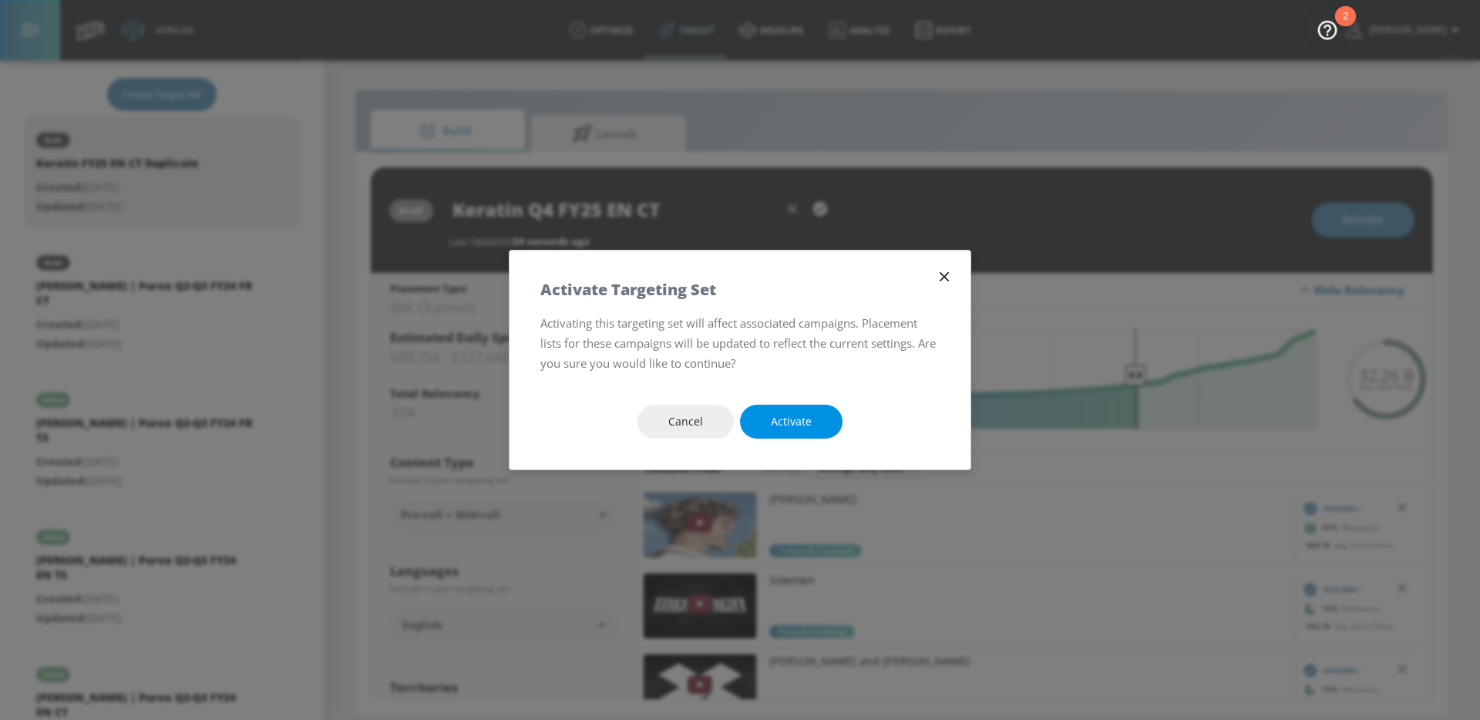
click at [787, 419] on span "Activate" at bounding box center [791, 421] width 41 height 19
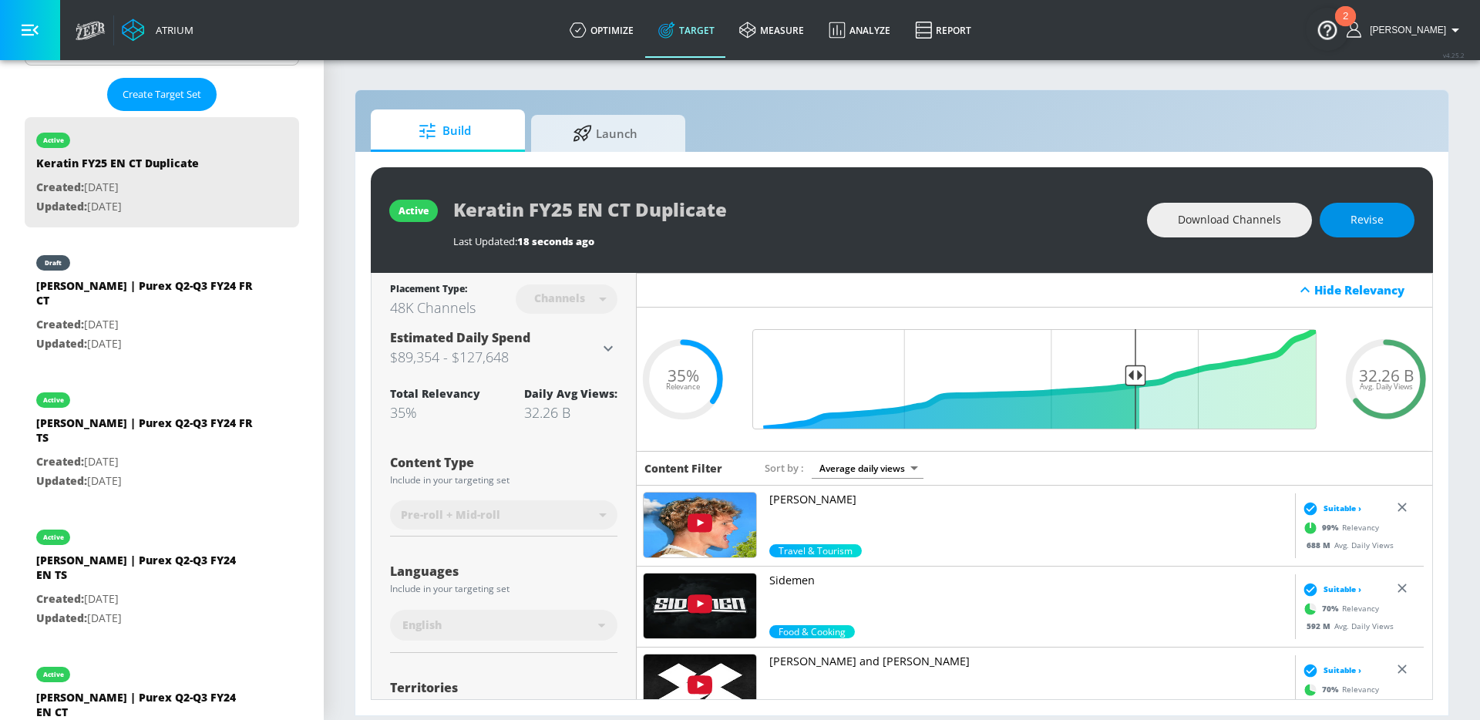
click at [1384, 223] on button "Revise" at bounding box center [1367, 220] width 95 height 35
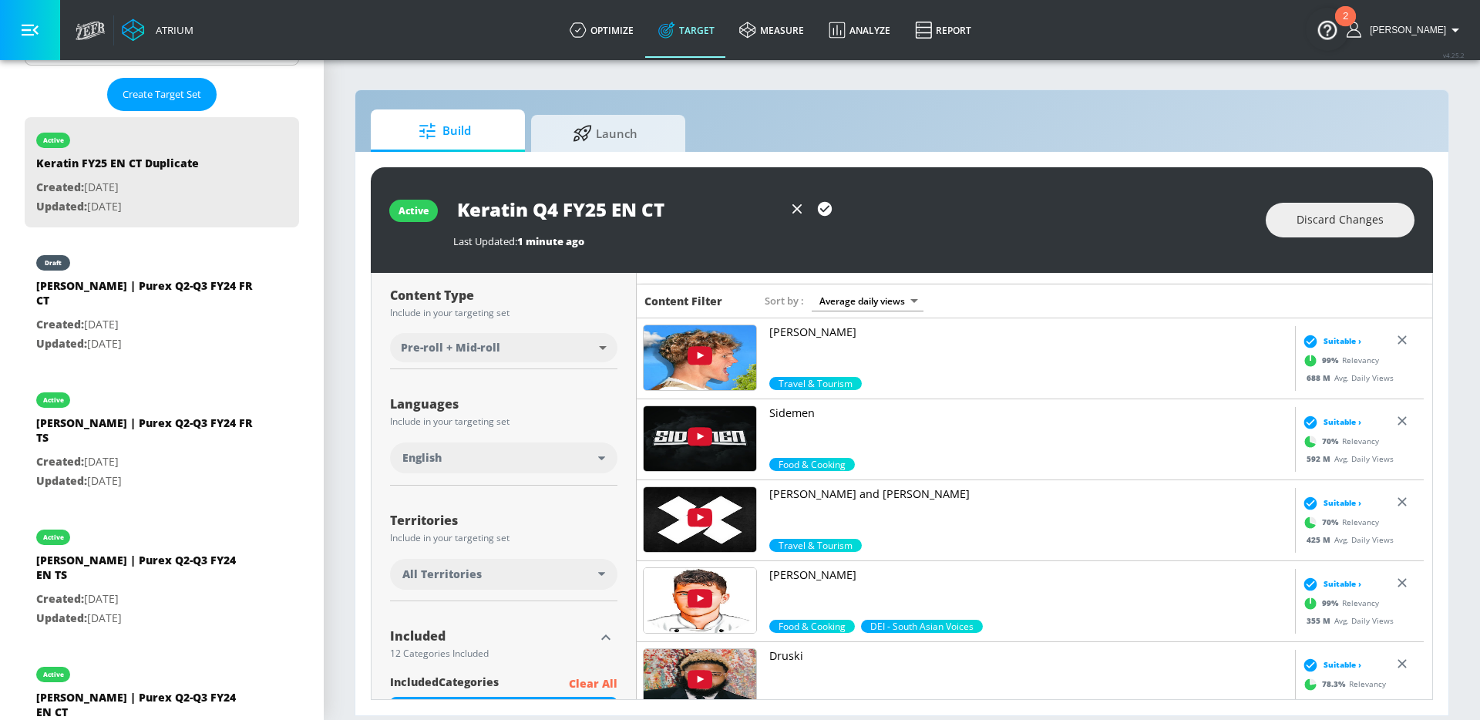
scroll to position [170, 0]
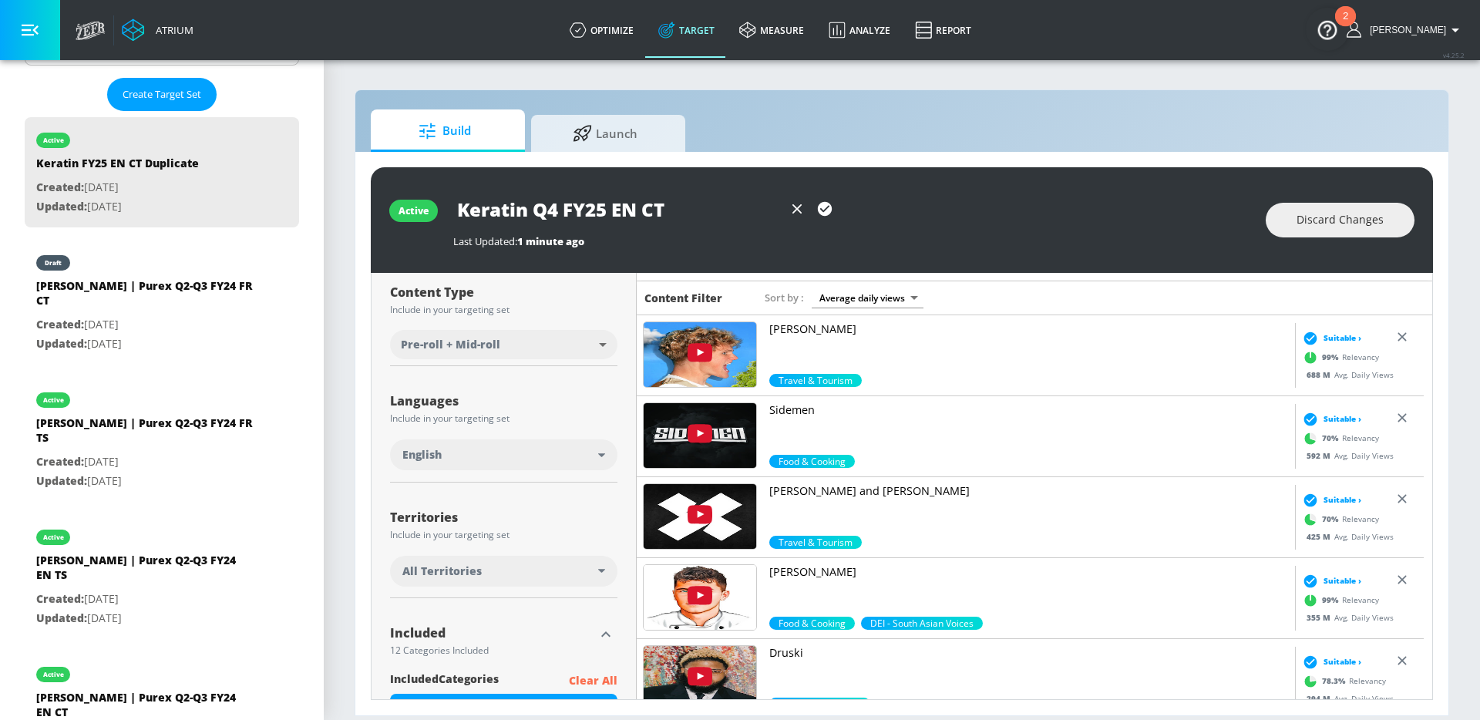
click at [634, 204] on input "Keratin Q4 FY25 EN CT" at bounding box center [618, 209] width 330 height 35
click at [830, 210] on icon "button" at bounding box center [825, 209] width 14 height 14
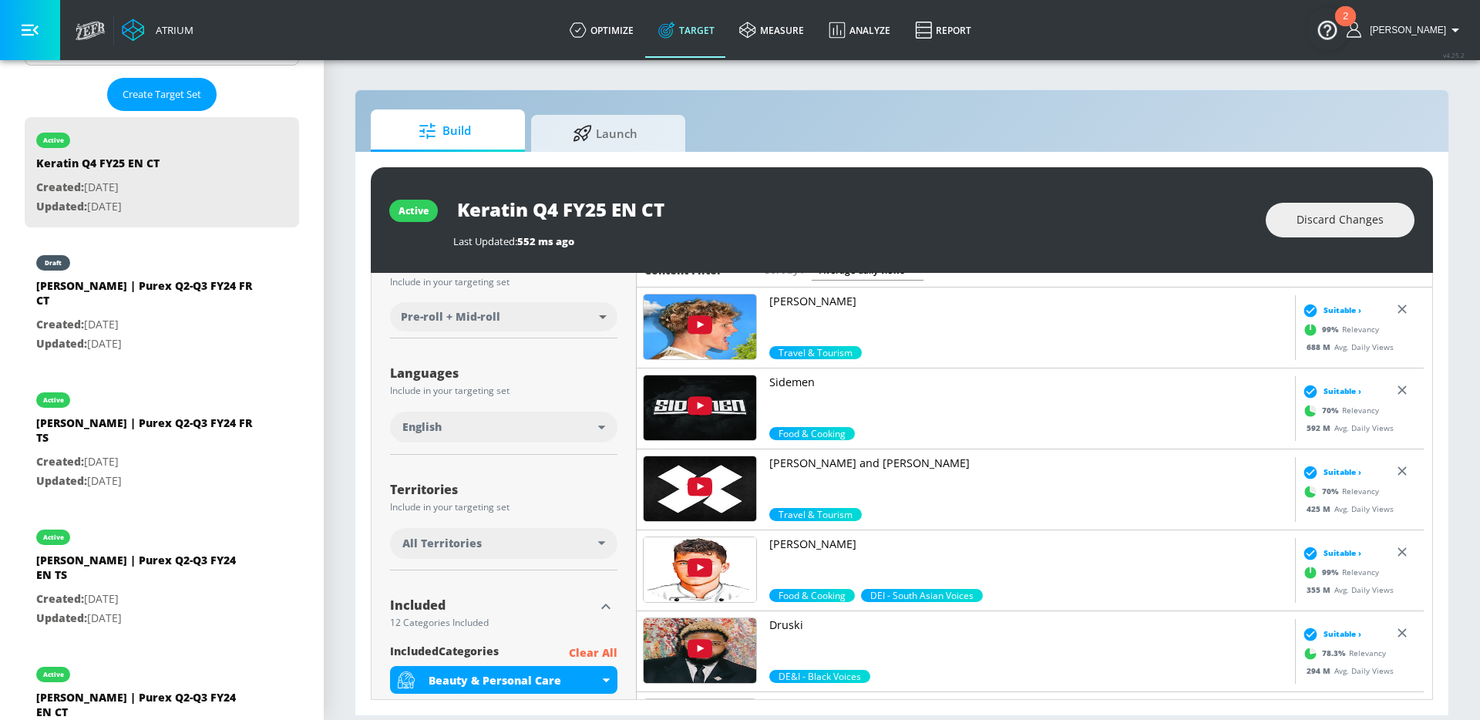
scroll to position [0, 0]
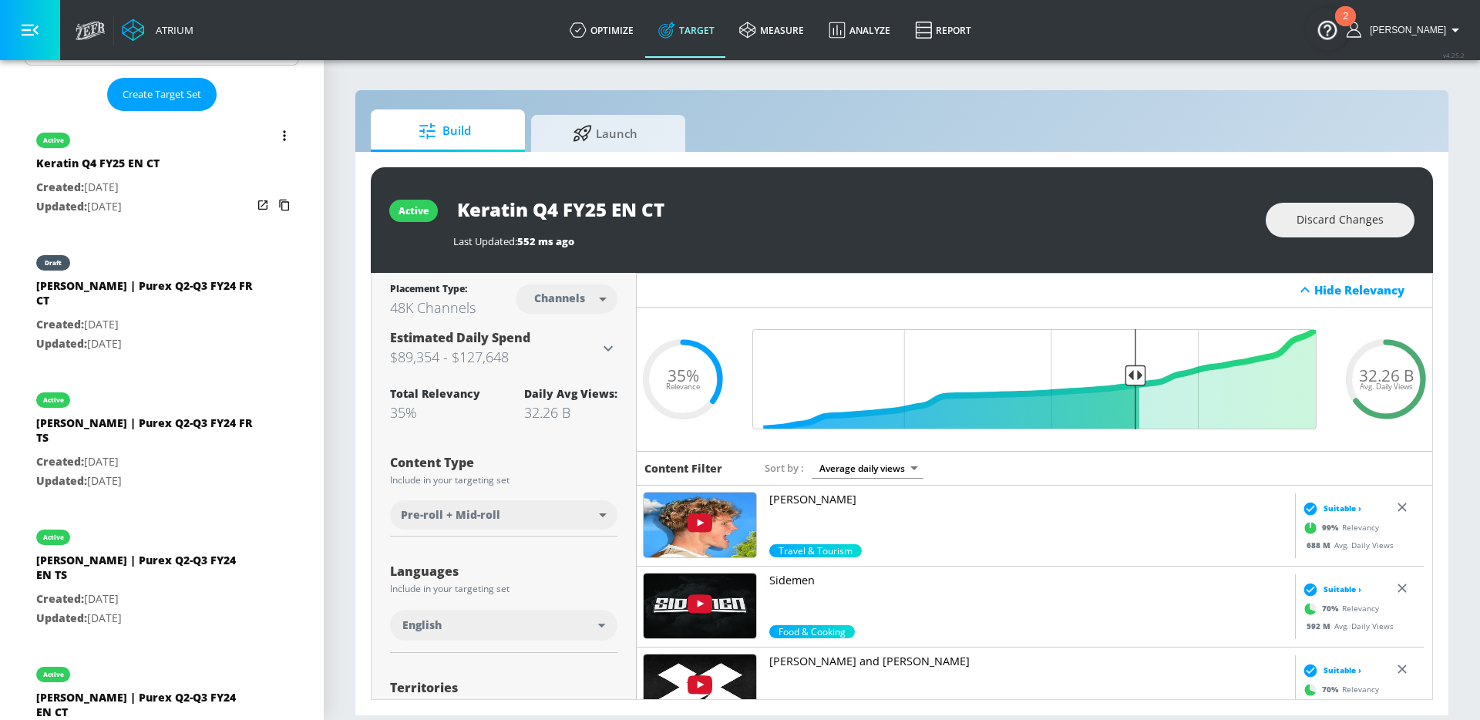
click at [274, 138] on button "list of Target Set" at bounding box center [285, 136] width 22 height 22
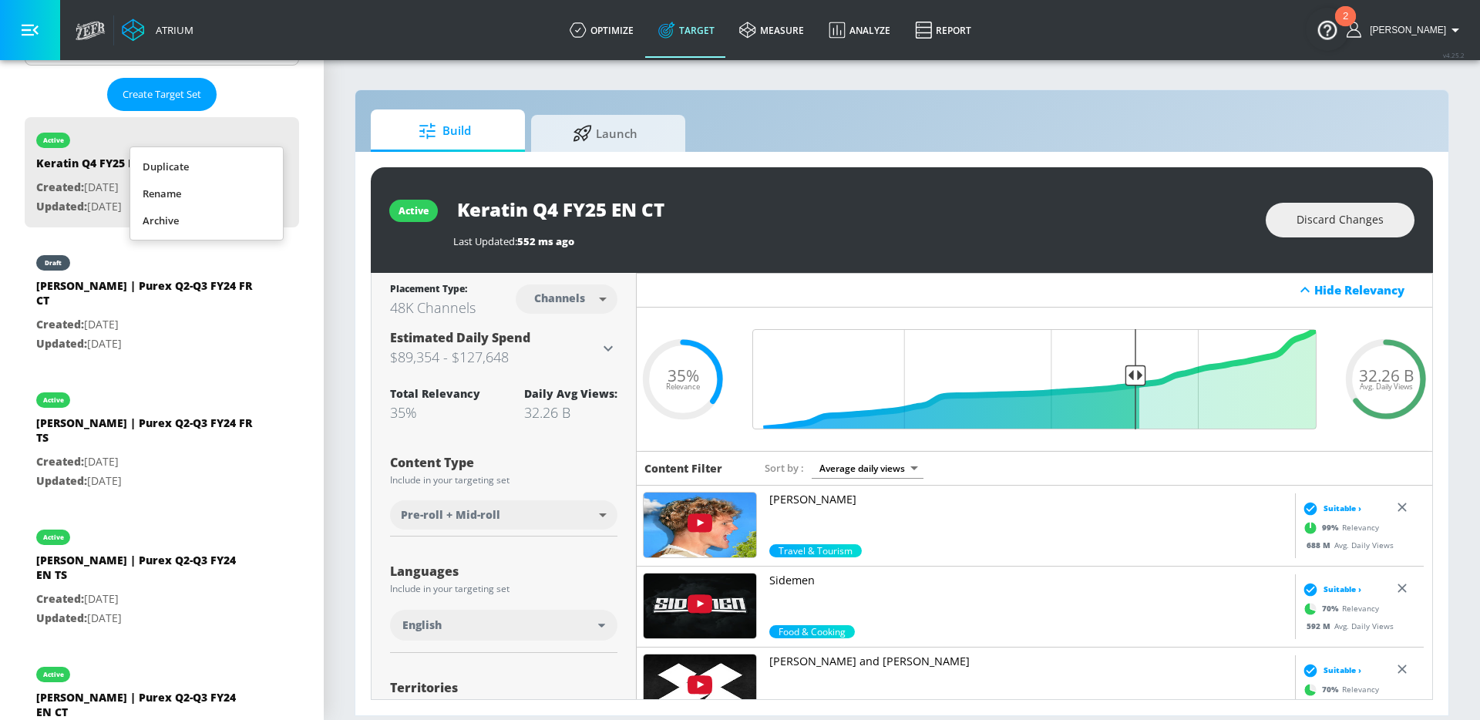
click at [200, 167] on li "Duplicate" at bounding box center [206, 166] width 153 height 27
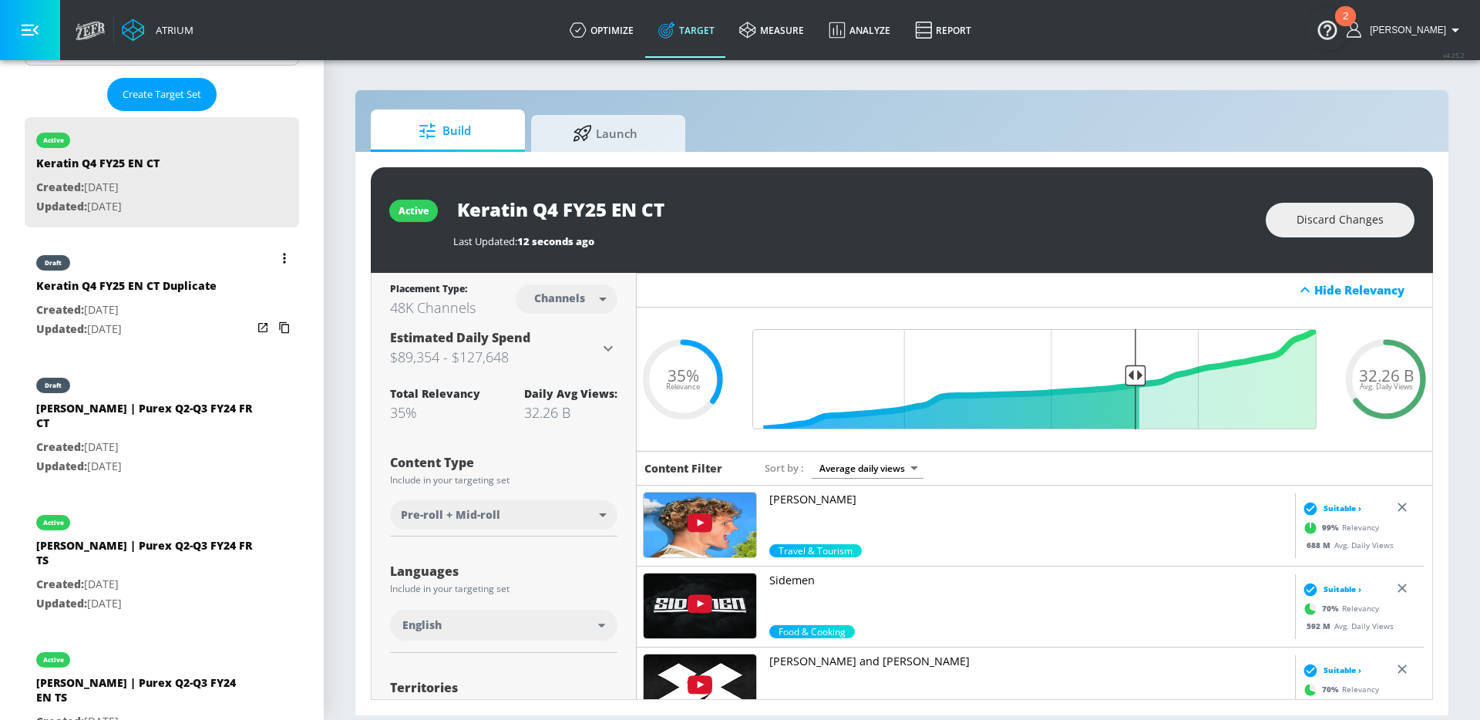
click at [183, 322] on p "Updated: [DATE]" at bounding box center [126, 329] width 180 height 19
type input "Keratin Q4 FY25 EN CT Duplicate"
type input "0.05"
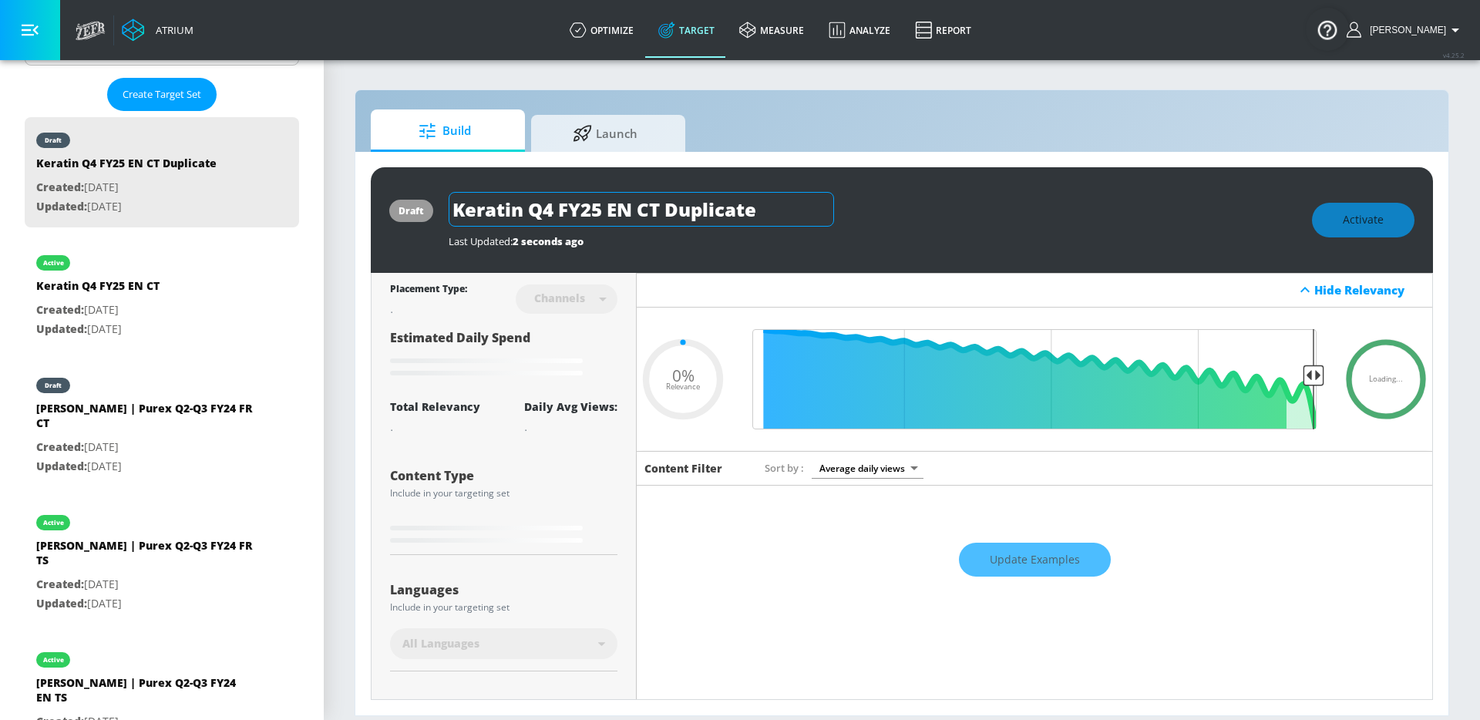
drag, startPoint x: 678, startPoint y: 210, endPoint x: 658, endPoint y: 209, distance: 19.3
click at [677, 210] on input "Keratin Q4 FY25 EN CT Duplicate" at bounding box center [641, 209] width 385 height 35
drag, startPoint x: 635, startPoint y: 210, endPoint x: 866, endPoint y: 210, distance: 230.5
click at [866, 210] on div "Keratin Q4 FY25 EN CT Duplicate" at bounding box center [873, 209] width 848 height 35
drag, startPoint x: 765, startPoint y: 213, endPoint x: 637, endPoint y: 214, distance: 128.0
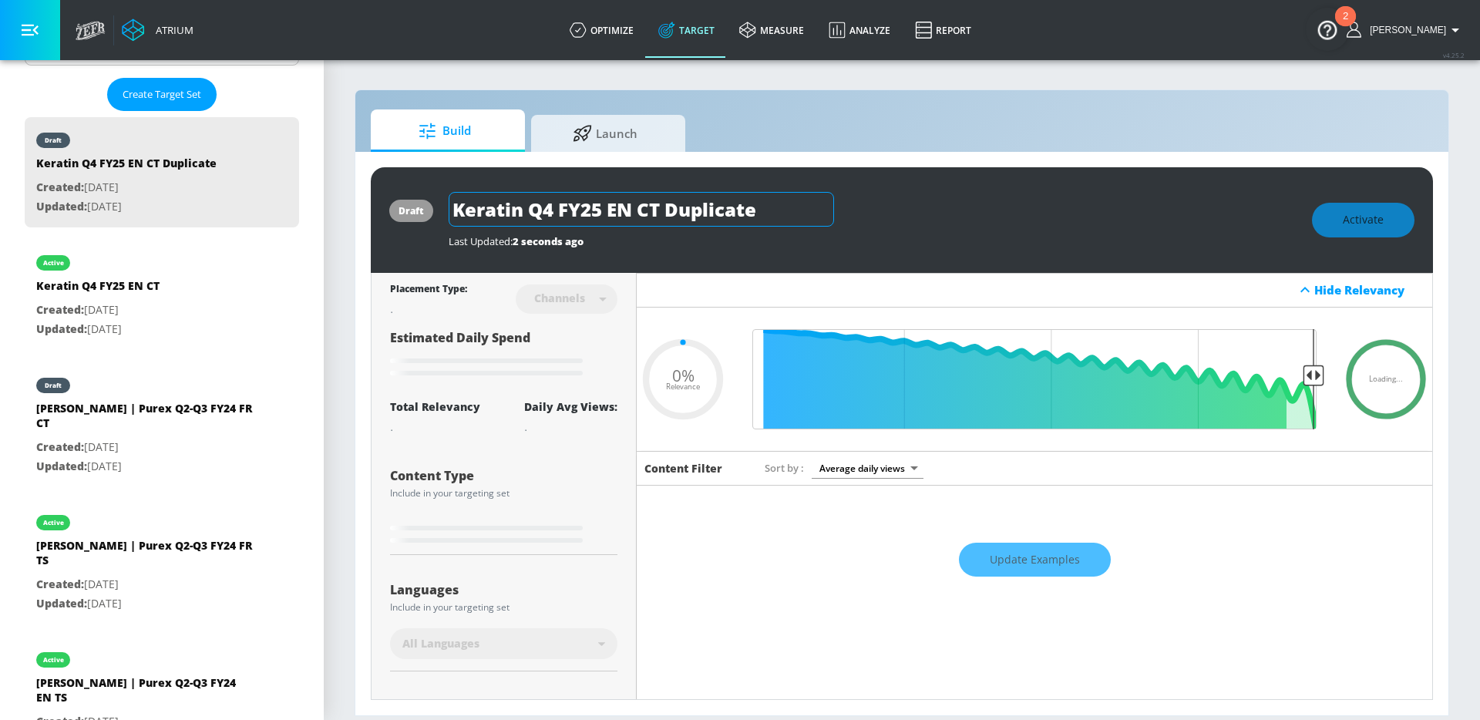
click at [637, 214] on input "Keratin Q4 FY25 EN CT Duplicate" at bounding box center [641, 209] width 385 height 35
type input "Keratin Q4 FY25 EN T"
type input "0.05"
type input "Keratin Q4 FY25 EN TS"
type input "0.35"
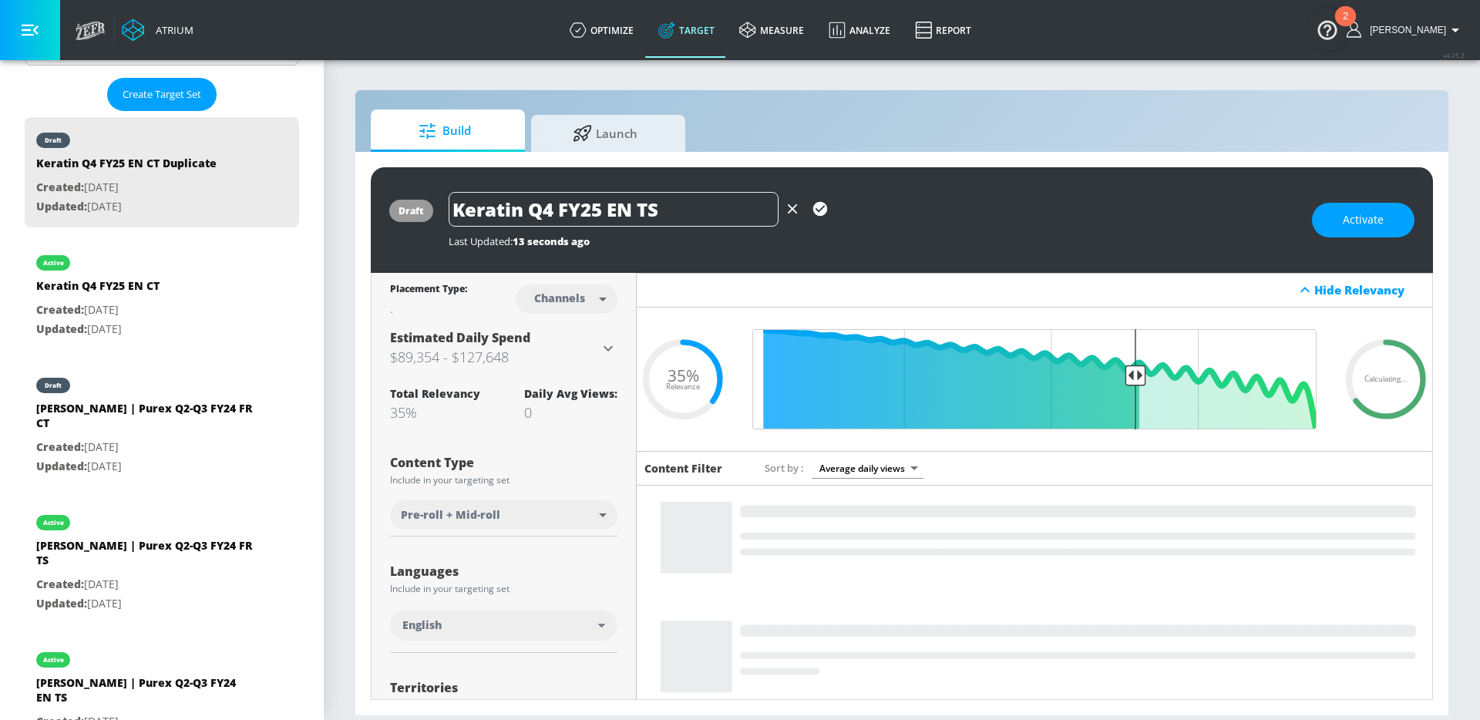
type input "Keratin Q4 FY25 EN TS"
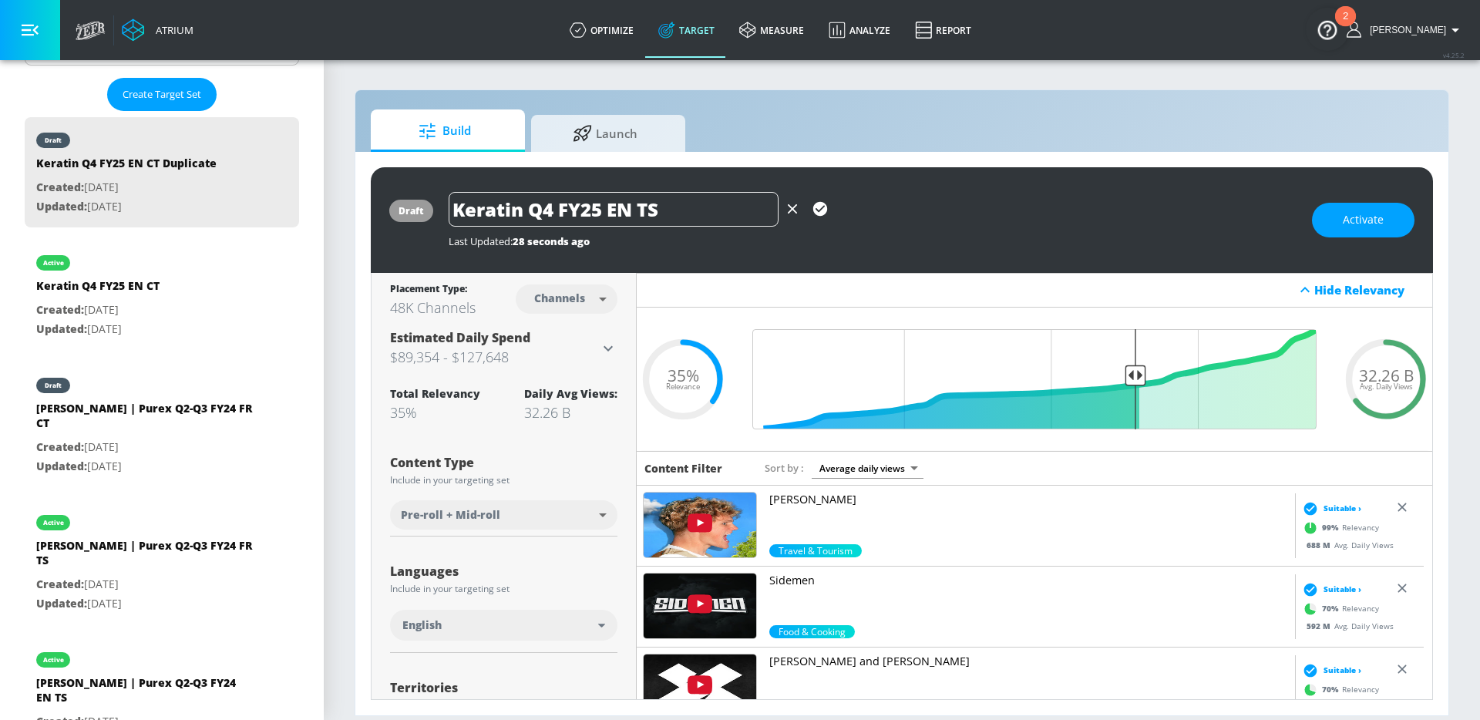
click at [573, 298] on body "Atrium optimize Target measure Analyze Report optimize Target measure Analyze R…" at bounding box center [740, 360] width 1480 height 720
click at [571, 361] on div "Videos" at bounding box center [558, 358] width 44 height 16
type input "videos"
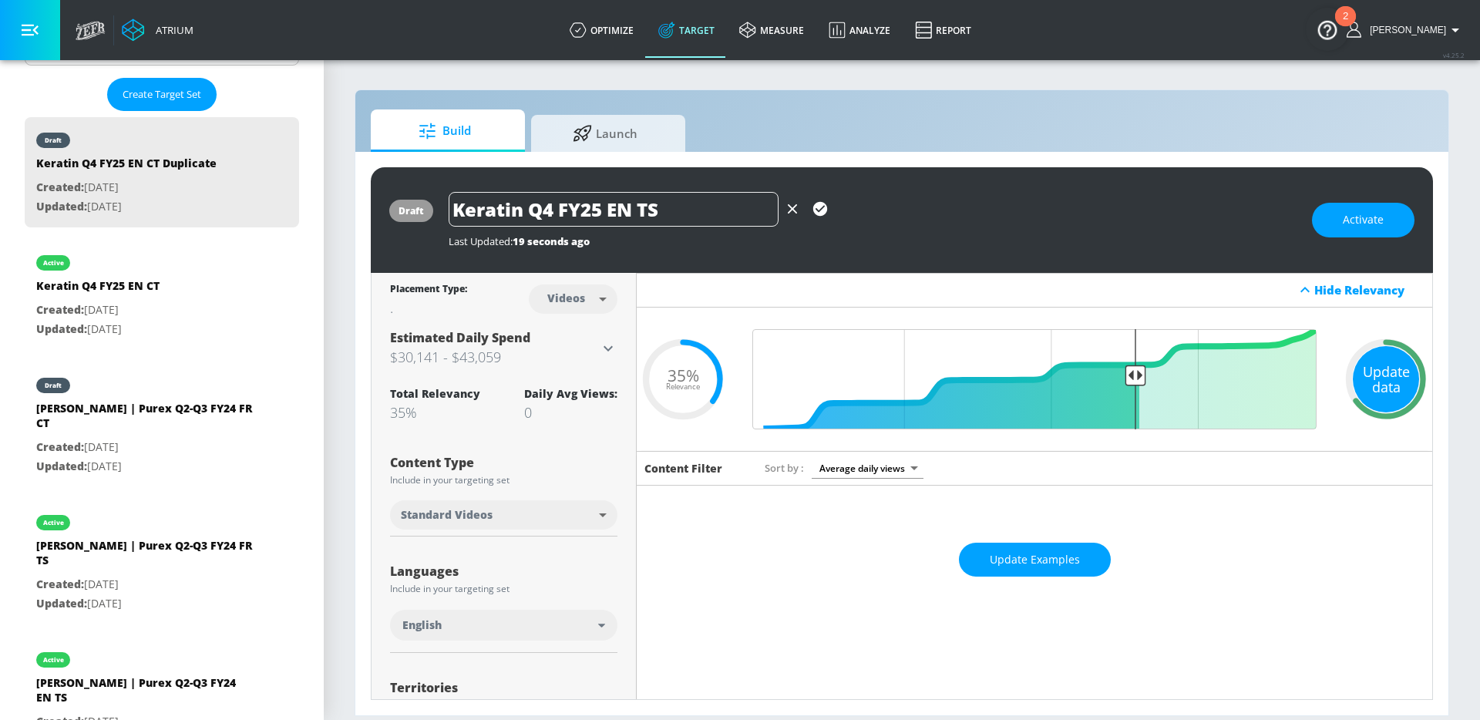
click at [1387, 388] on div "Update data" at bounding box center [1386, 379] width 66 height 66
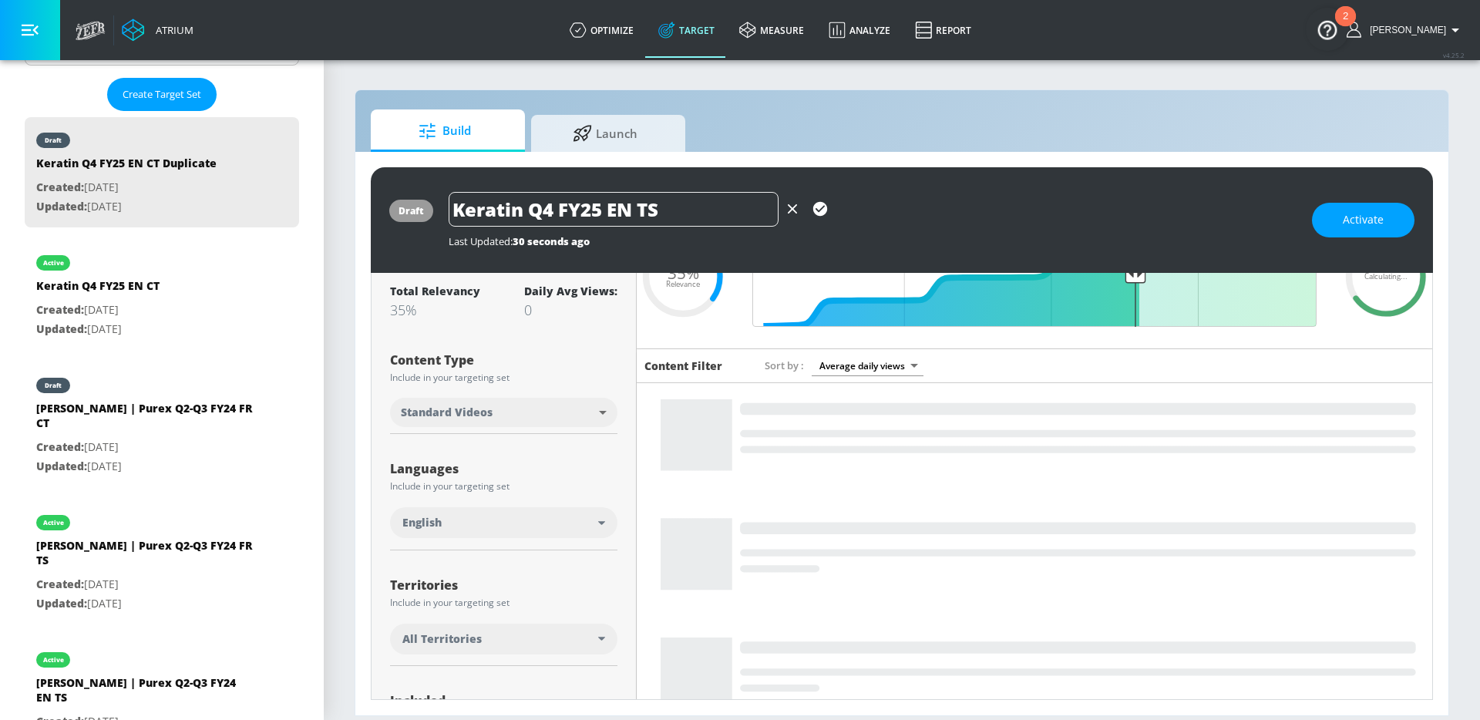
scroll to position [122, 0]
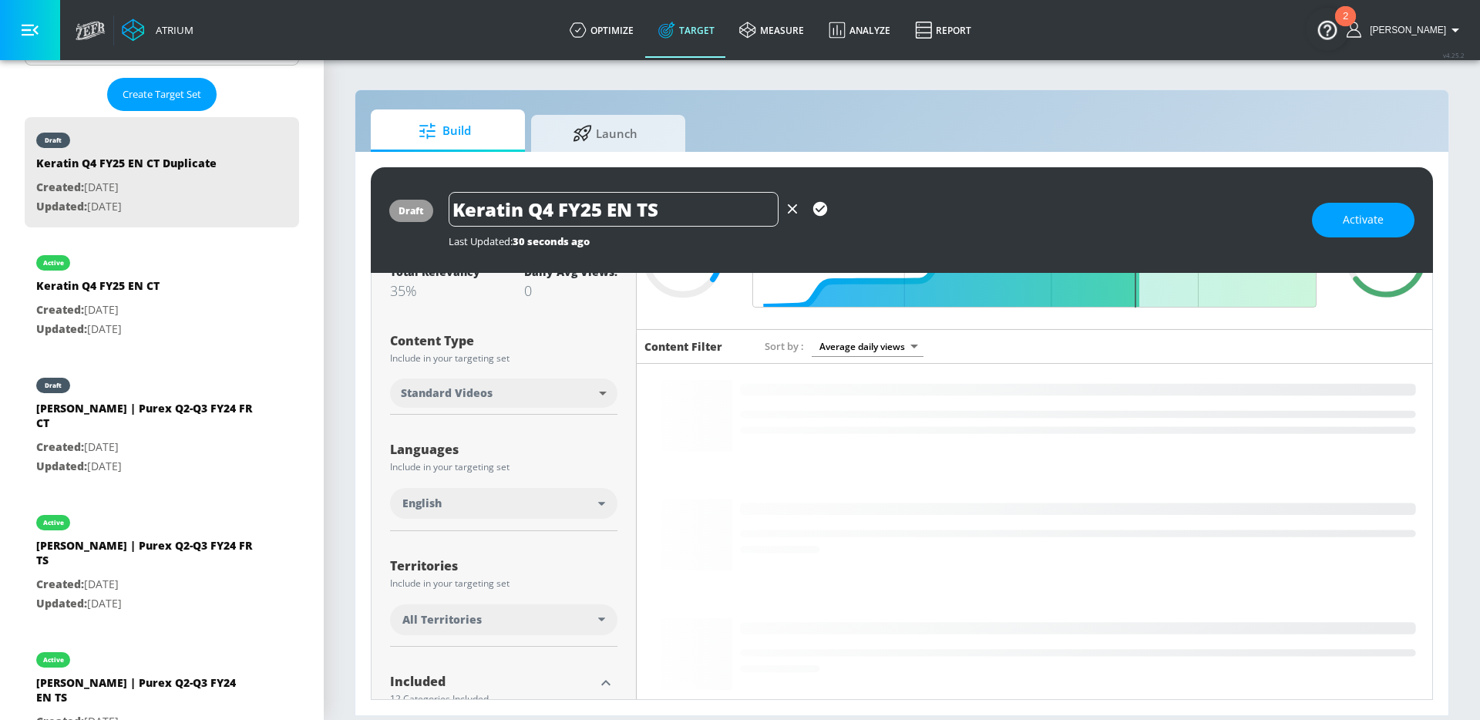
click at [470, 618] on span "All Territories" at bounding box center [441, 619] width 79 height 15
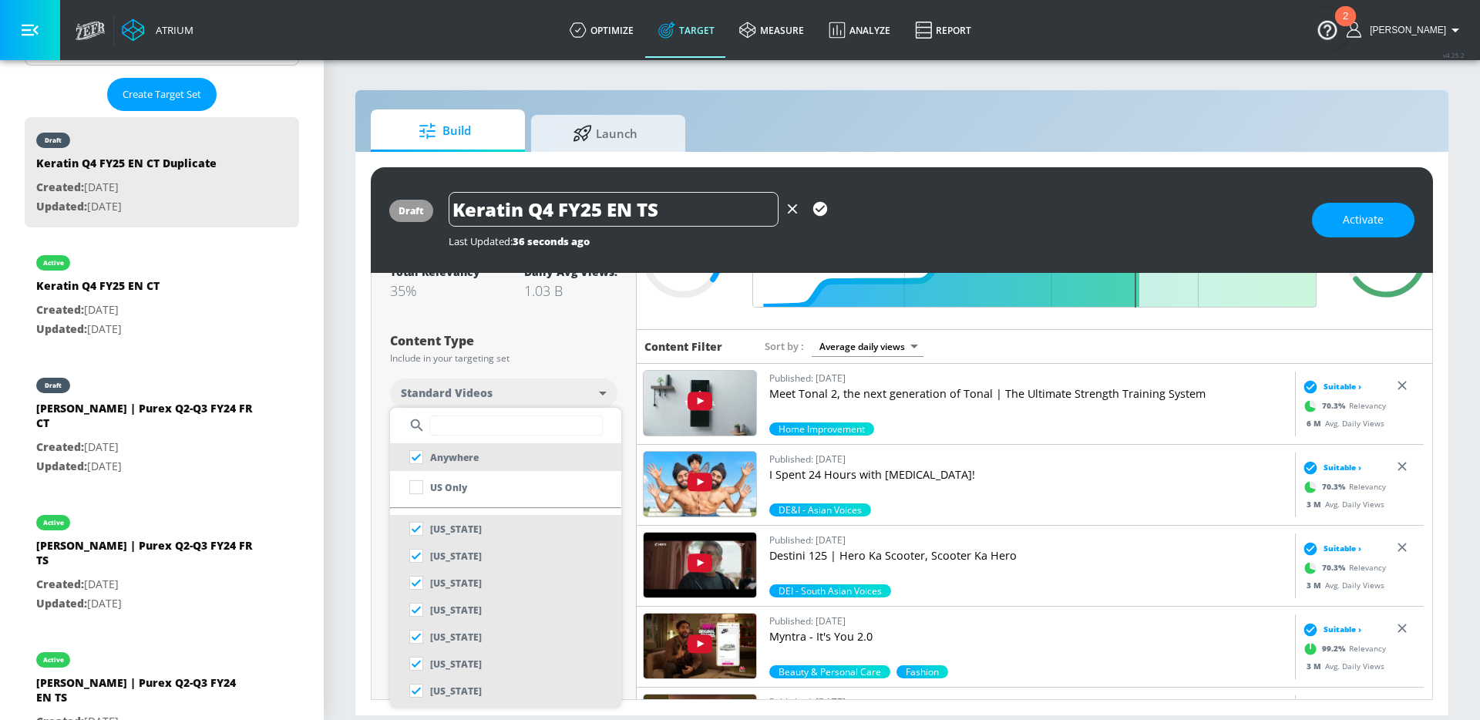
click at [582, 345] on div at bounding box center [740, 360] width 1480 height 720
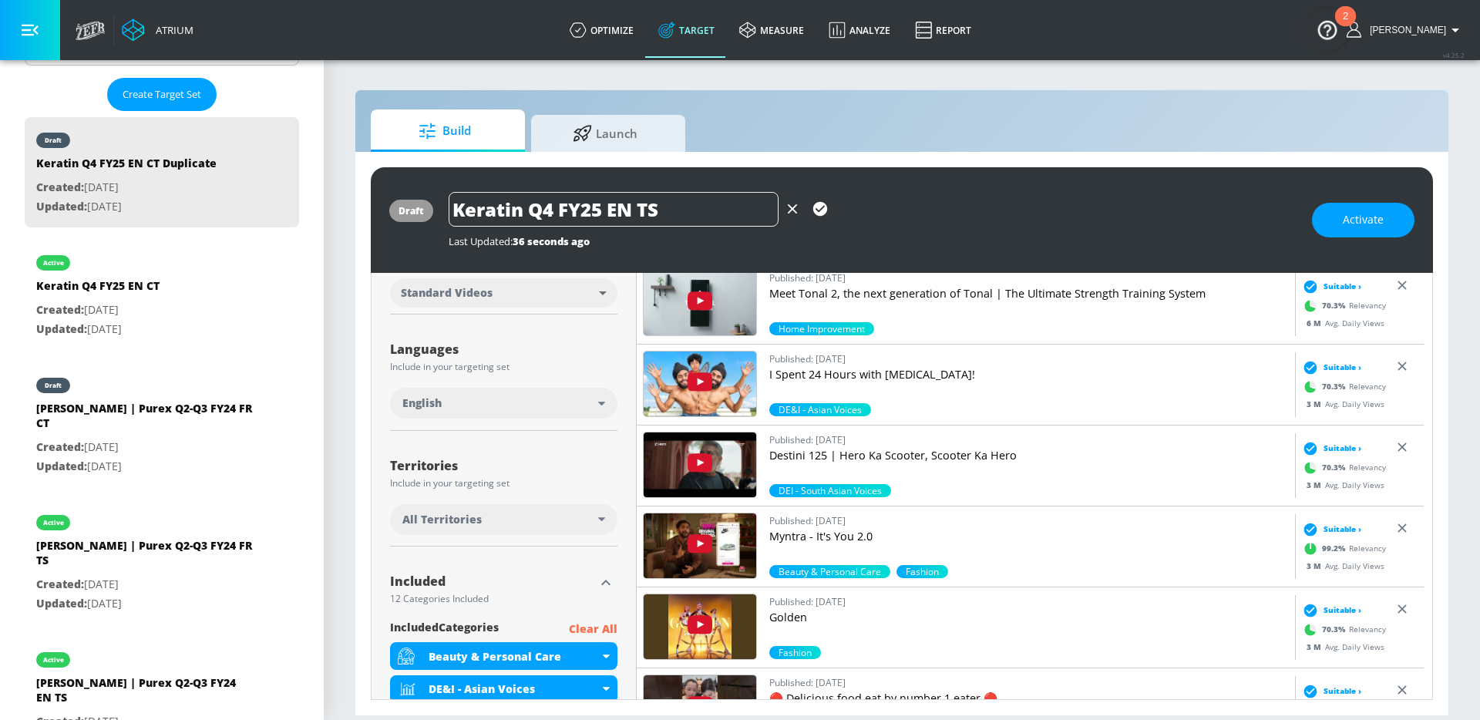
scroll to position [409, 0]
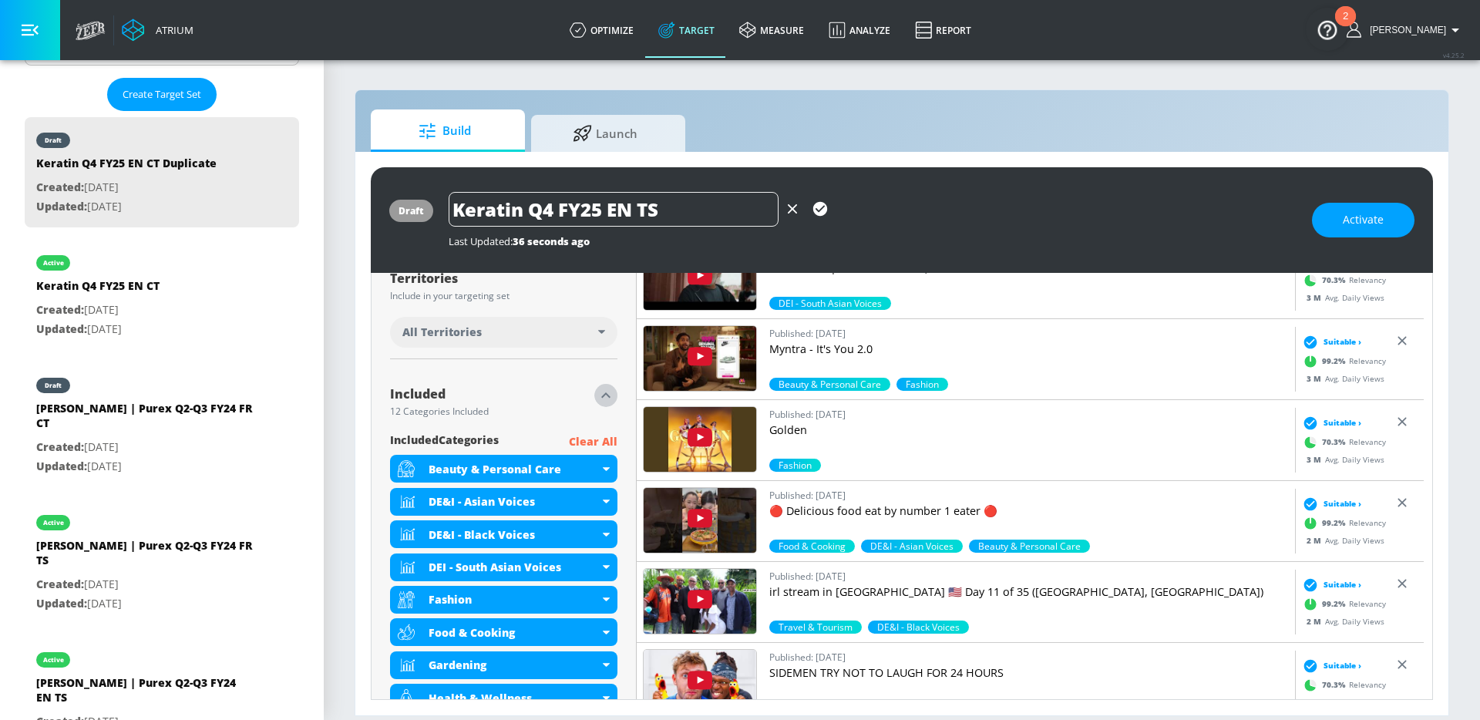
click at [603, 391] on icon "button" at bounding box center [606, 395] width 19 height 19
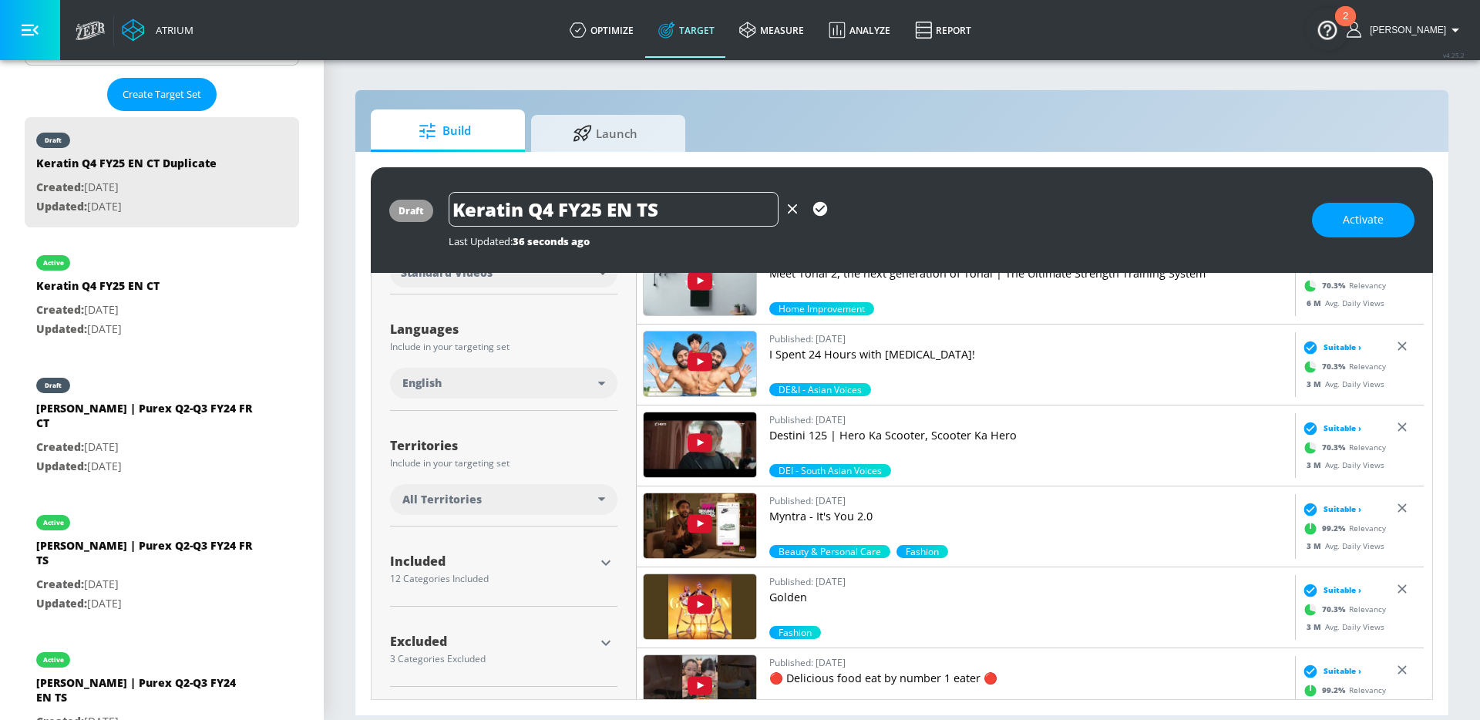
scroll to position [242, 0]
click at [605, 639] on icon "button" at bounding box center [606, 643] width 19 height 19
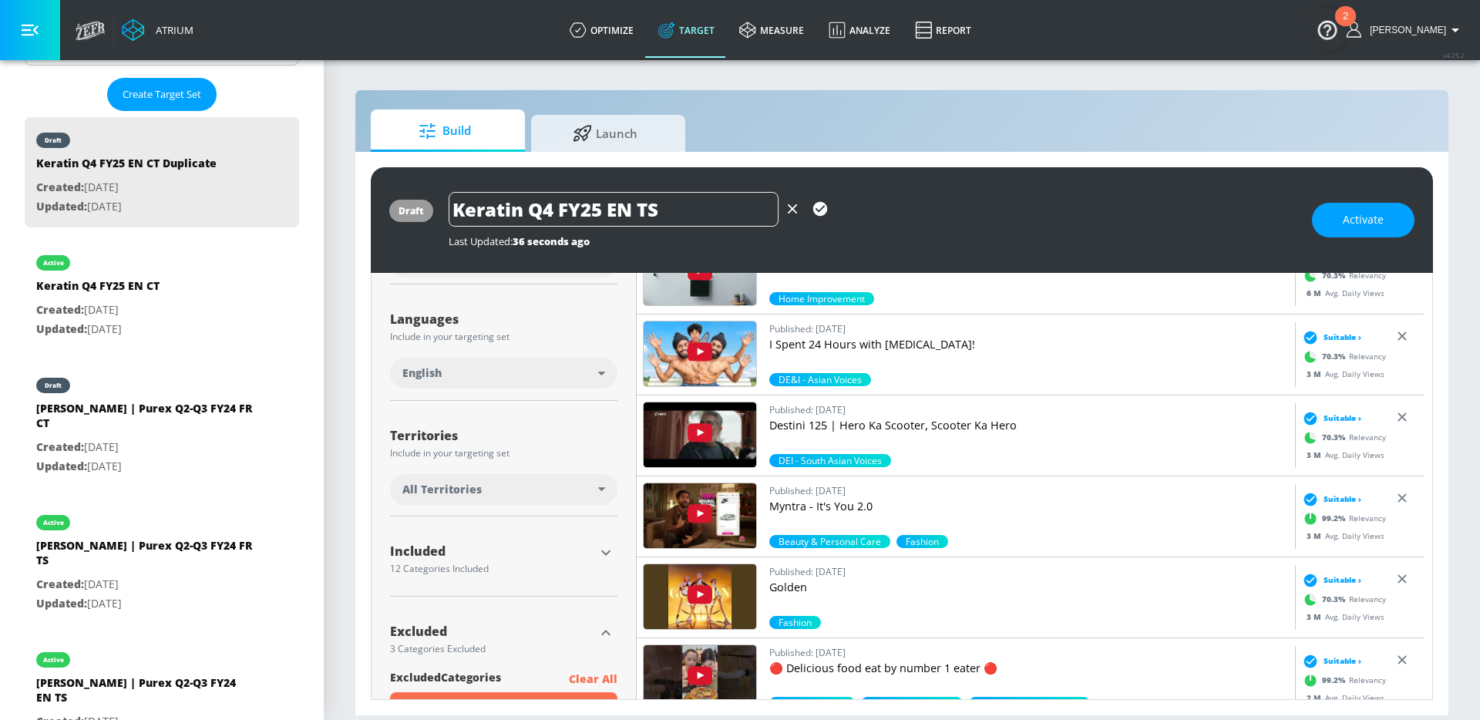
scroll to position [0, 0]
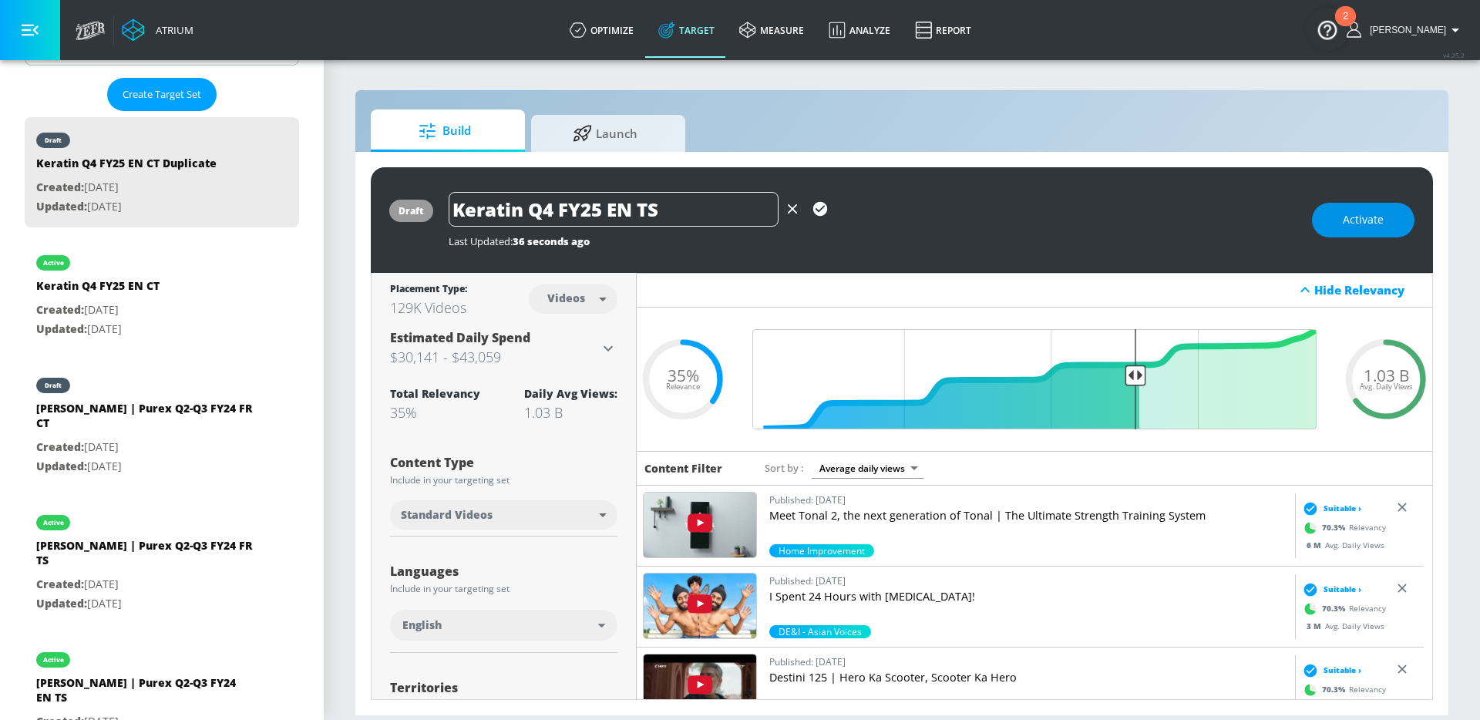
click at [1357, 219] on span "Activate" at bounding box center [1363, 219] width 41 height 19
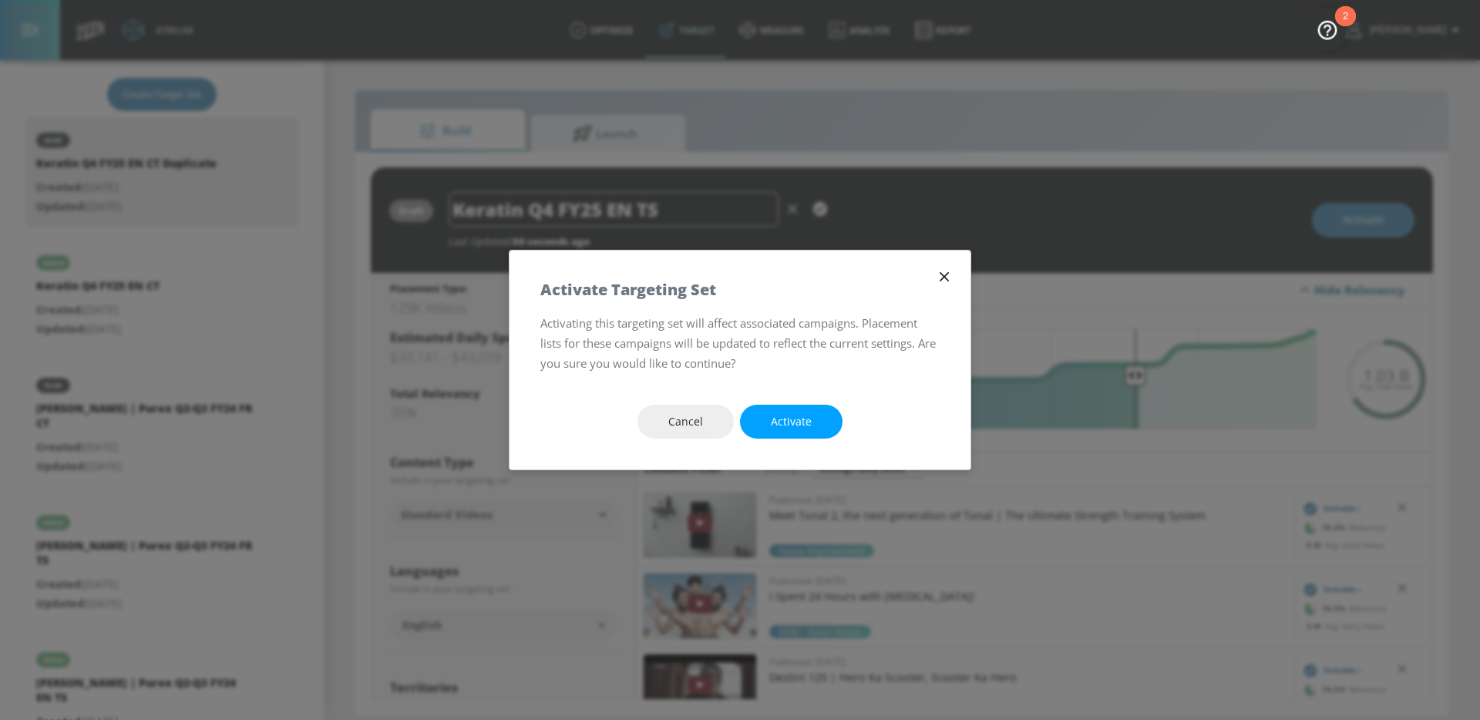
click at [949, 280] on icon "button" at bounding box center [944, 276] width 17 height 17
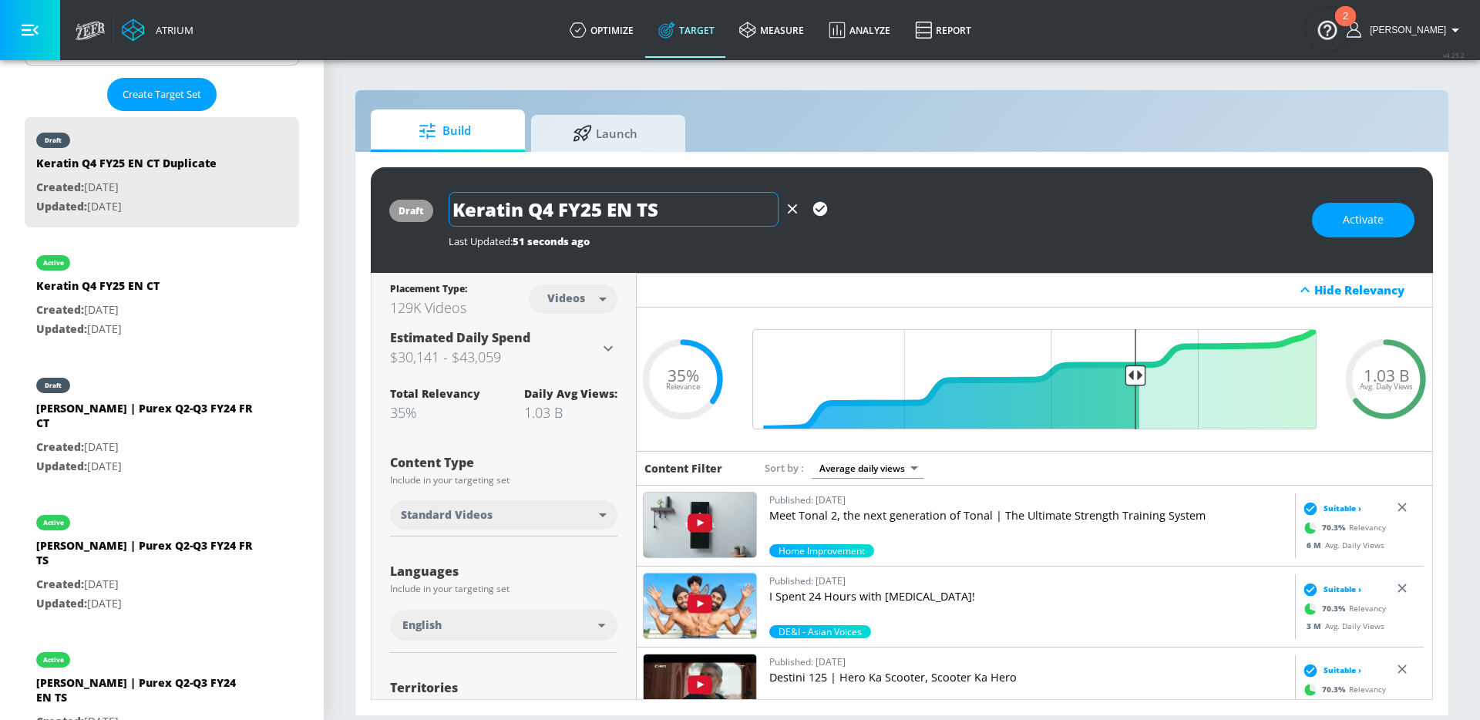
click at [821, 211] on icon "button" at bounding box center [820, 209] width 14 height 14
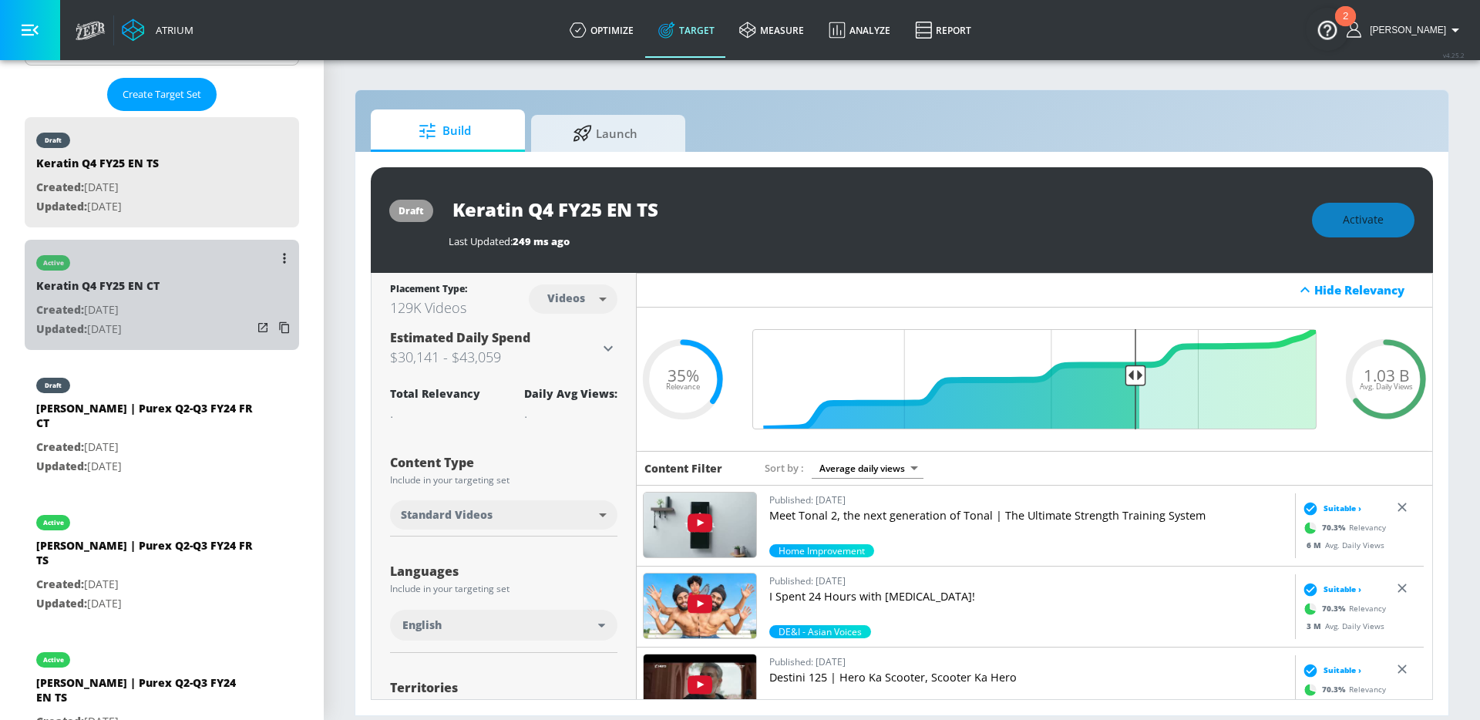
click at [197, 292] on div "active Keratin Q4 FY25 EN CT Created: [DATE] Updated: [DATE]" at bounding box center [162, 295] width 274 height 110
type input "Keratin Q4 FY25 EN CT"
type input "channels"
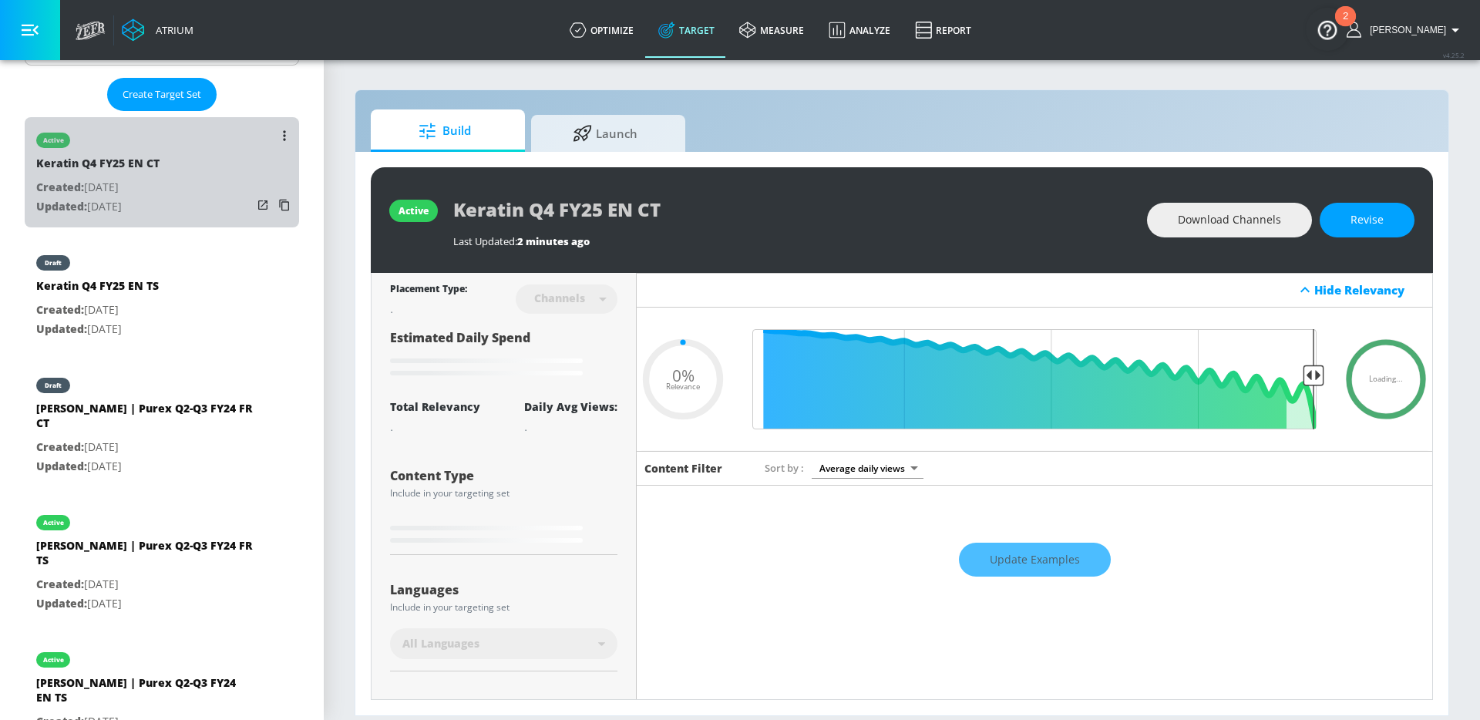
click at [204, 177] on div "active Keratin Q4 FY25 EN CT Created: [DATE] Updated: [DATE]" at bounding box center [162, 172] width 274 height 110
type input "0.05"
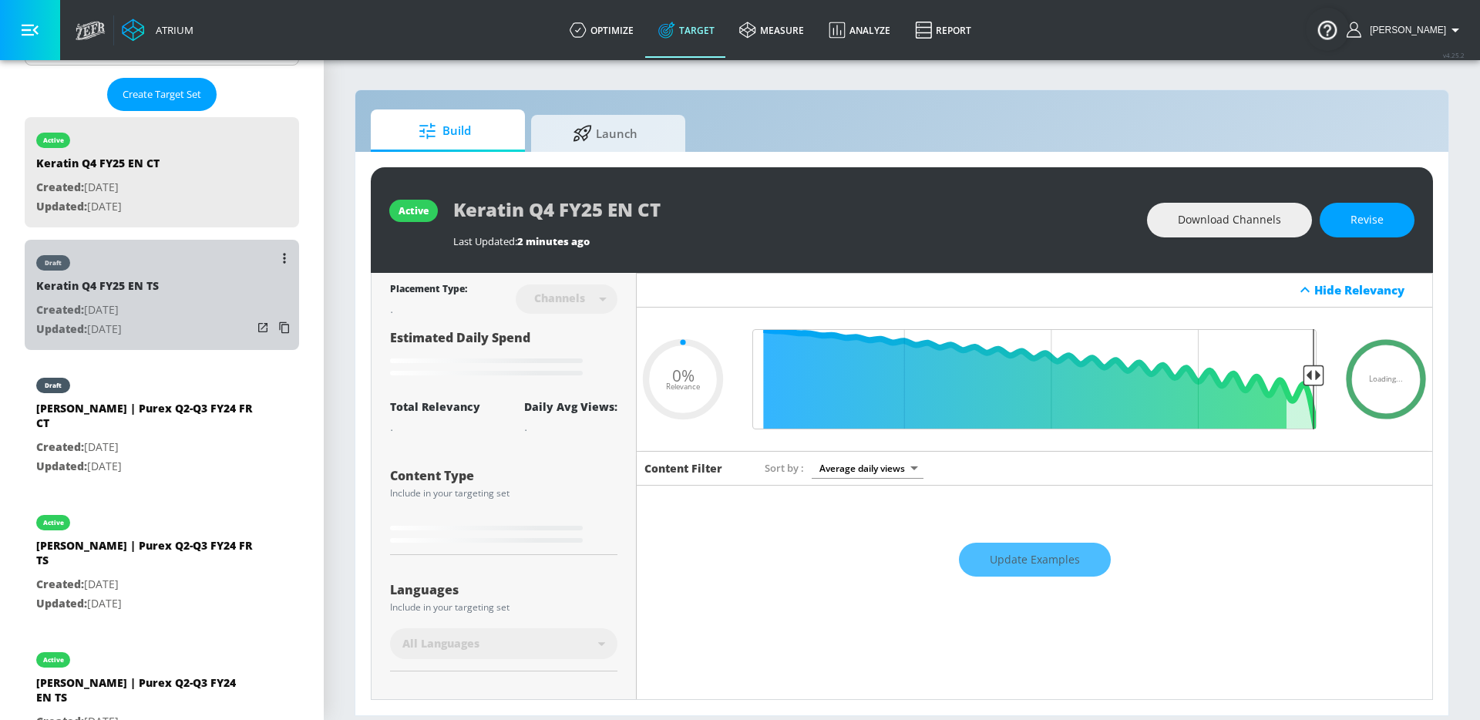
click at [200, 275] on div "draft Keratin Q4 FY25 EN TS Created: [DATE] Updated: [DATE]" at bounding box center [162, 295] width 274 height 110
type input "Keratin Q4 FY25 EN TS"
type input "videos"
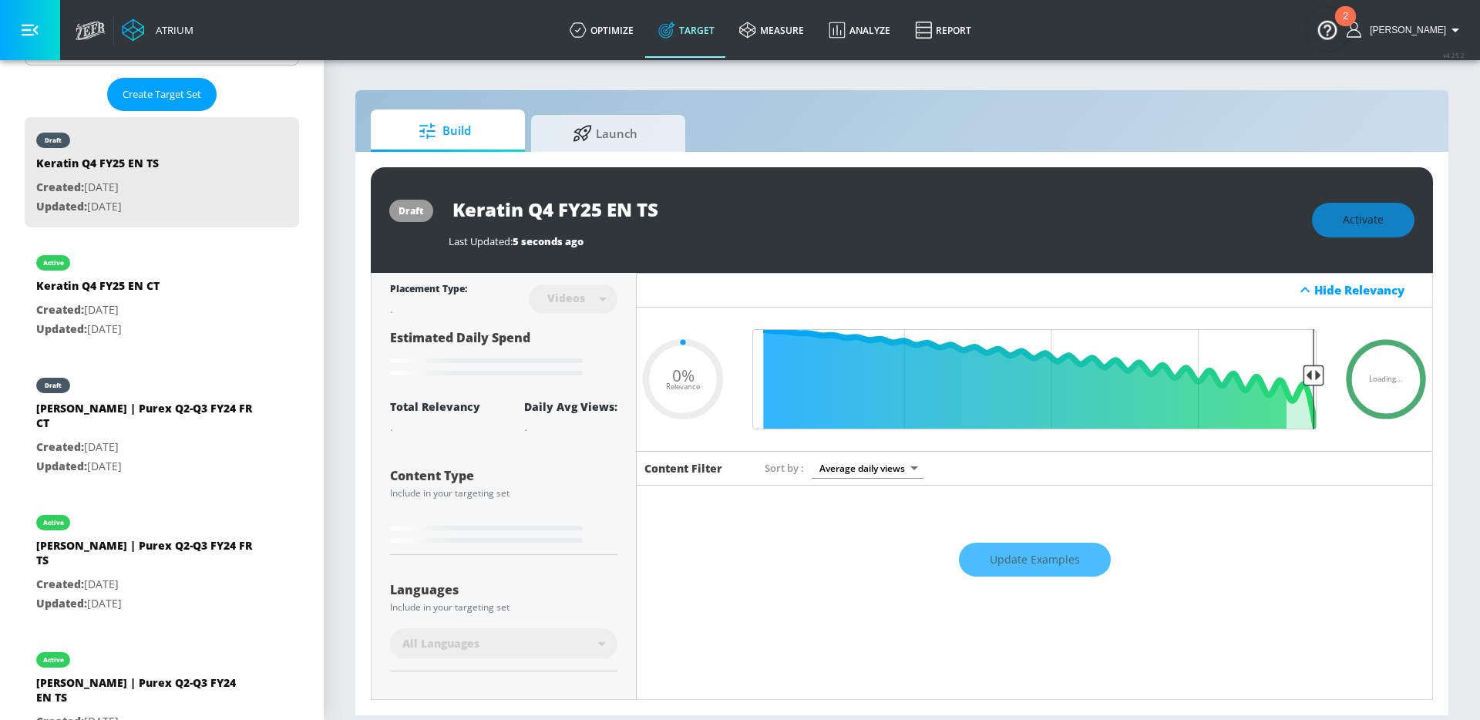
click at [638, 215] on input "Keratin Q4 FY25 EN TS" at bounding box center [641, 209] width 385 height 35
click at [729, 217] on input "Keratin Q4 FY25 EN TS" at bounding box center [641, 209] width 385 height 35
type input "0.35"
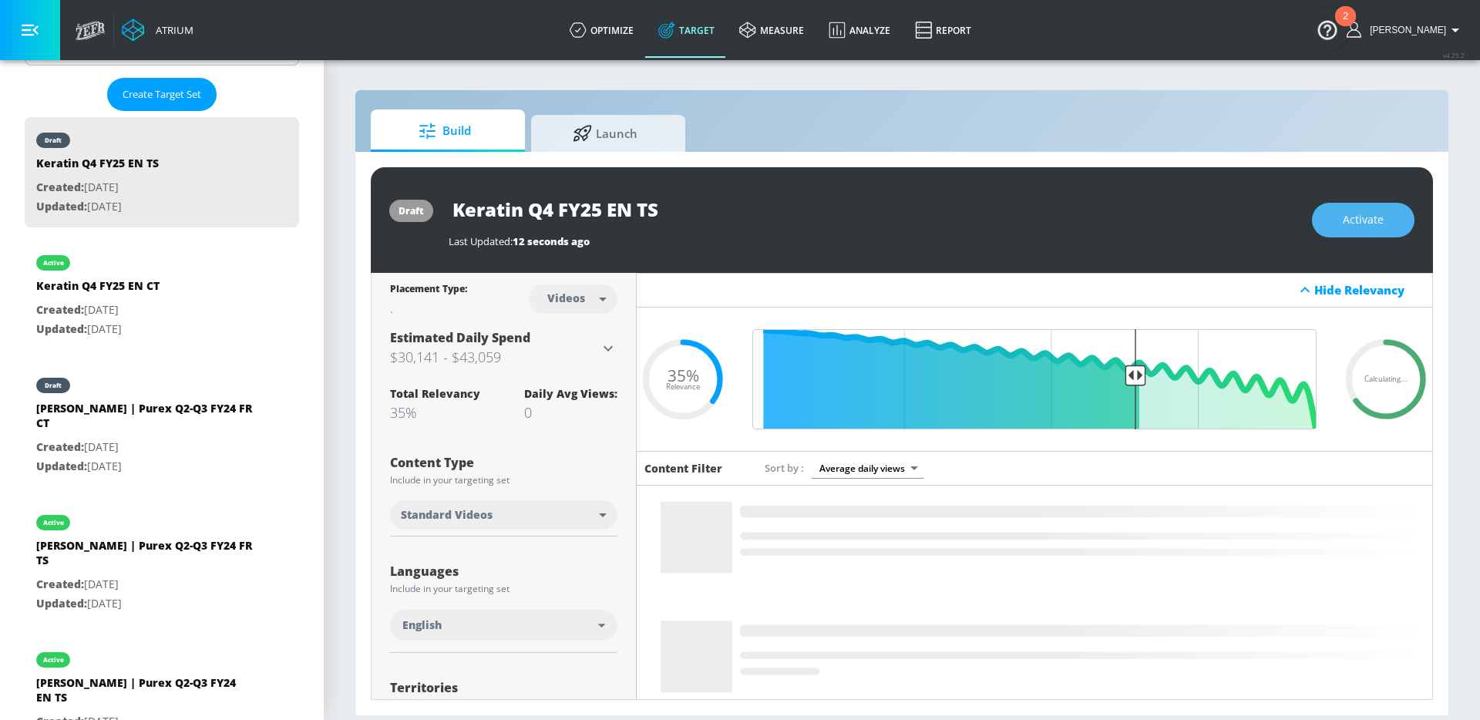
click at [1371, 217] on span "Activate" at bounding box center [1363, 219] width 41 height 19
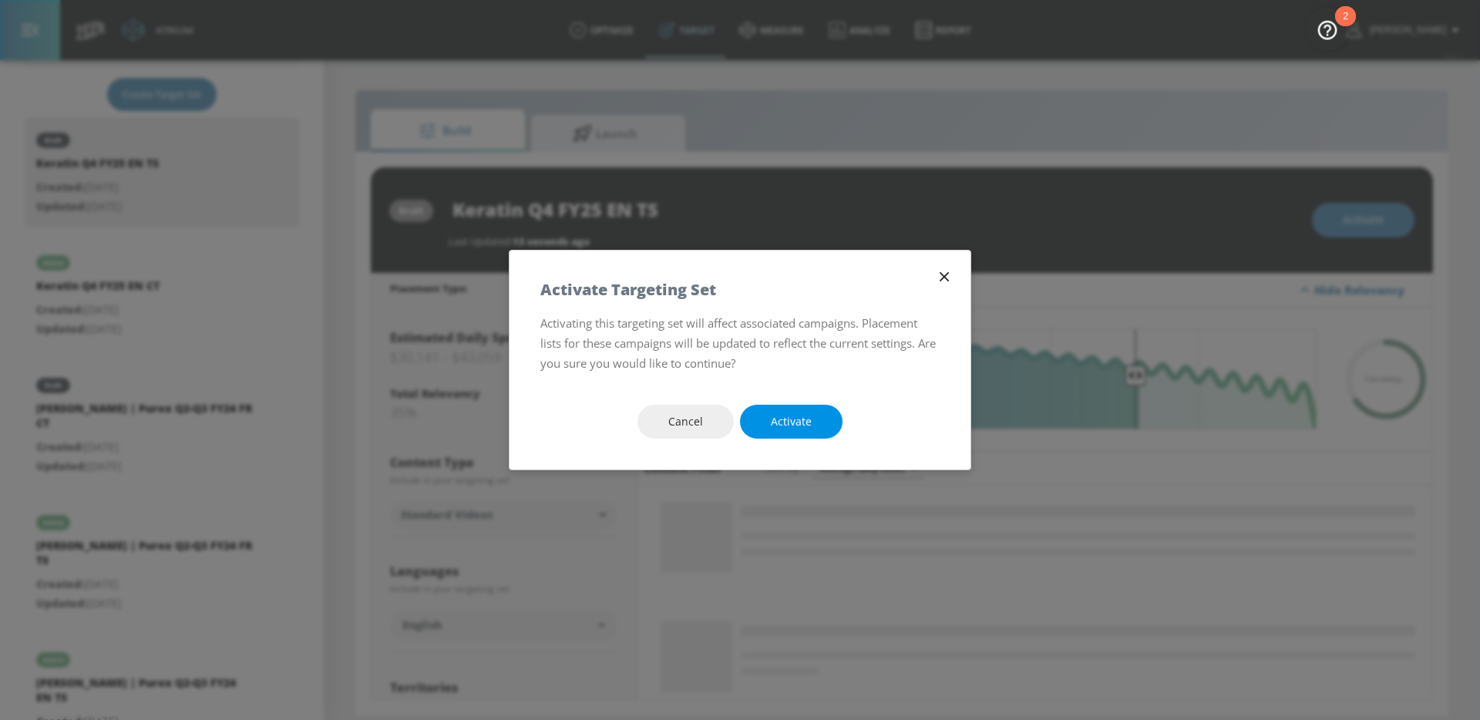
click at [791, 419] on span "Activate" at bounding box center [791, 421] width 41 height 19
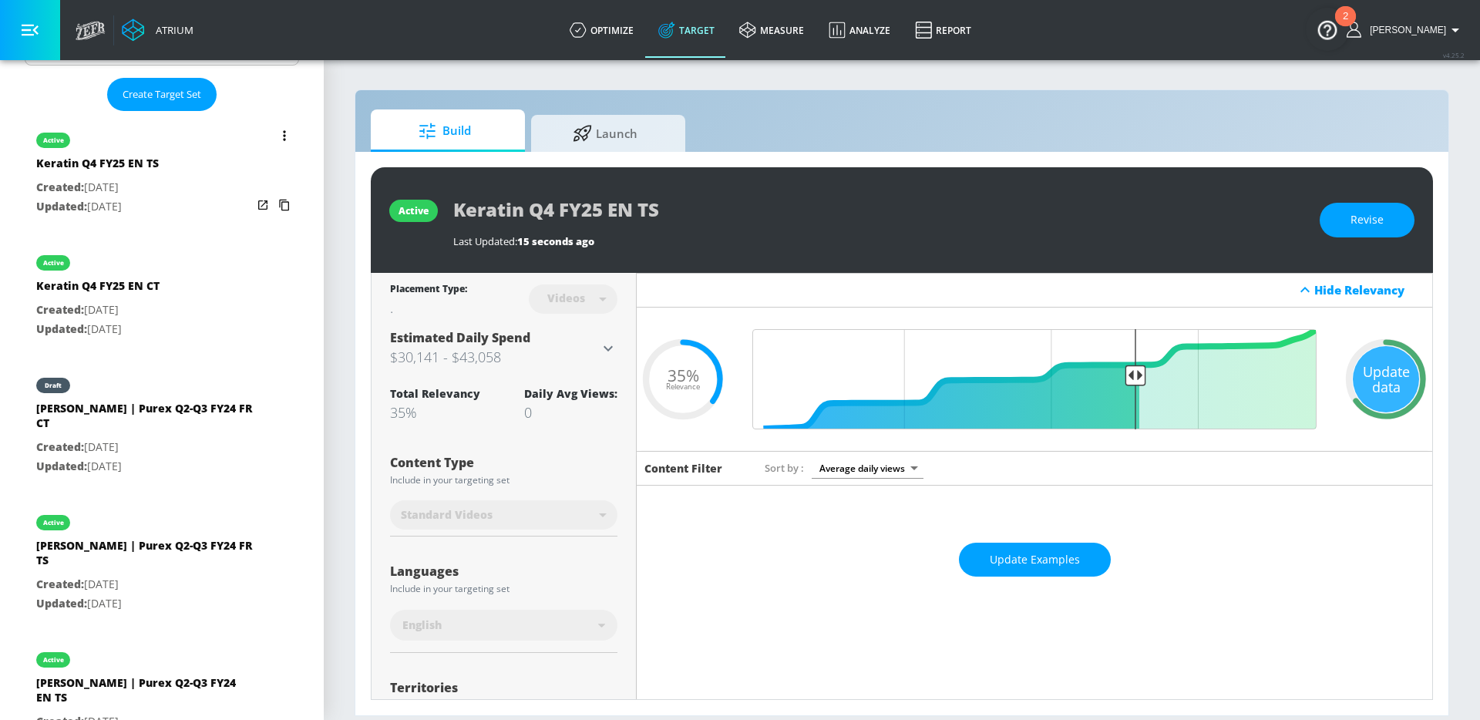
click at [275, 136] on button "list of Target Set" at bounding box center [285, 136] width 22 height 22
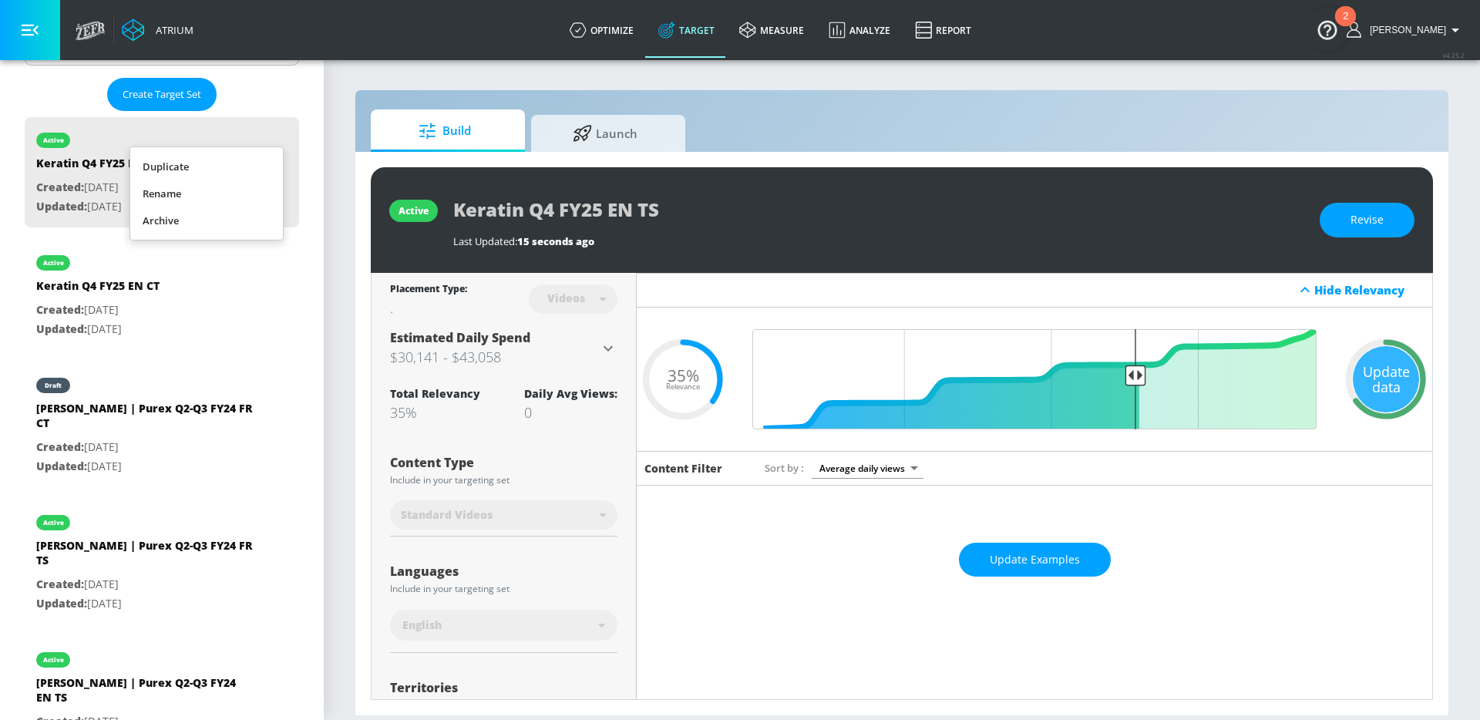
click at [177, 171] on li "Duplicate" at bounding box center [206, 166] width 153 height 27
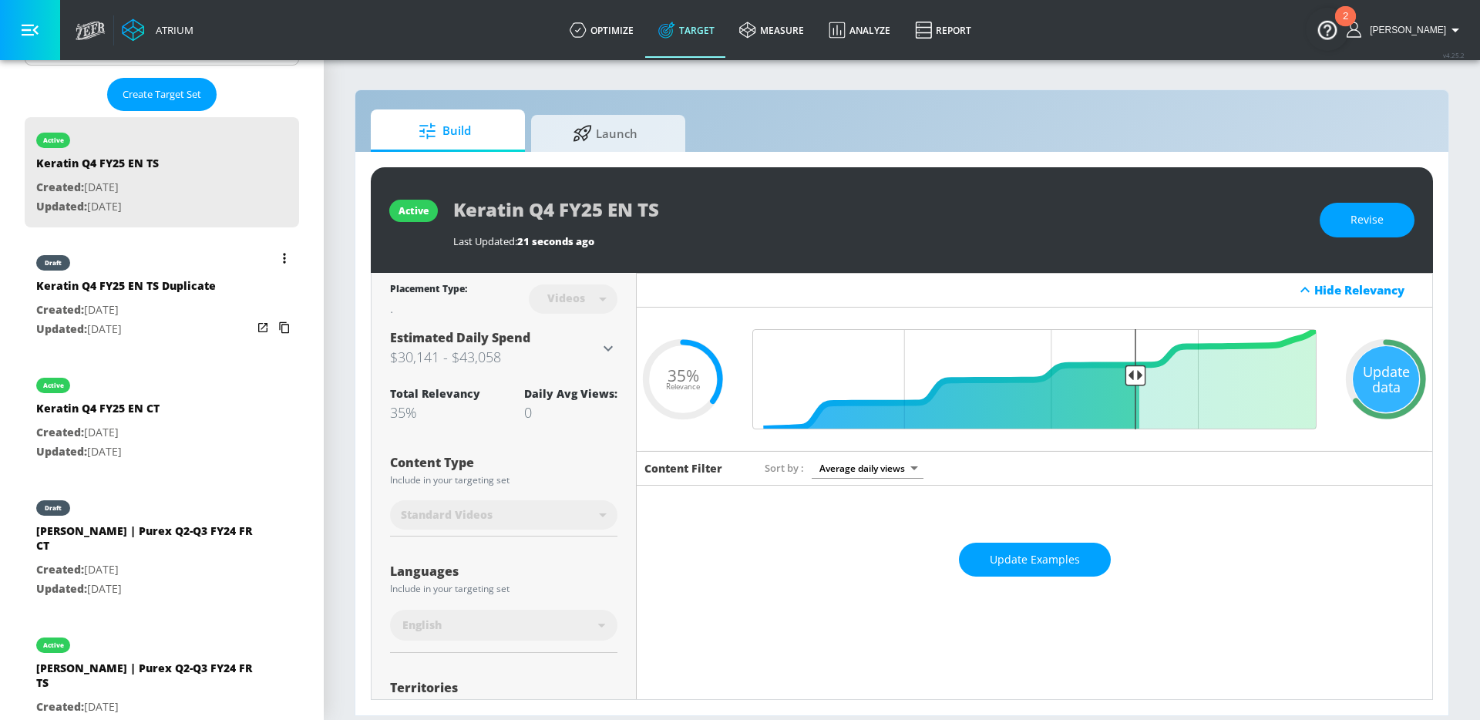
click at [180, 328] on p "Updated: [DATE]" at bounding box center [126, 329] width 180 height 19
type input "Keratin Q4 FY25 EN TS Duplicate"
type input "0.05"
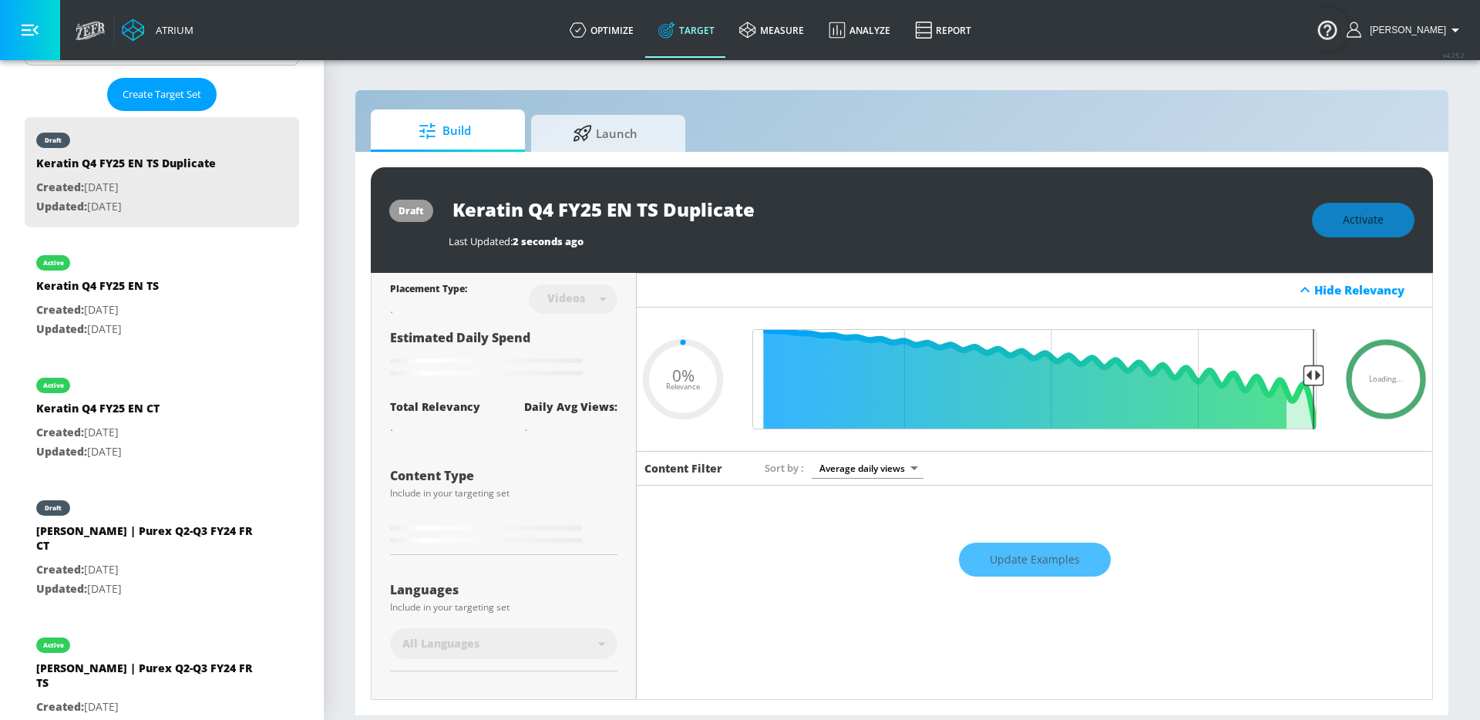
click at [652, 210] on input "Keratin Q4 FY25 EN TS Duplicate" at bounding box center [641, 209] width 385 height 35
drag, startPoint x: 628, startPoint y: 210, endPoint x: 611, endPoint y: 210, distance: 17.7
click at [611, 210] on input "Keratin Q4 FY25 EN TS Duplicate" at bounding box center [641, 209] width 385 height 35
type input "Keratin Q4 FY25 F TS Duplicate"
type input "0.05"
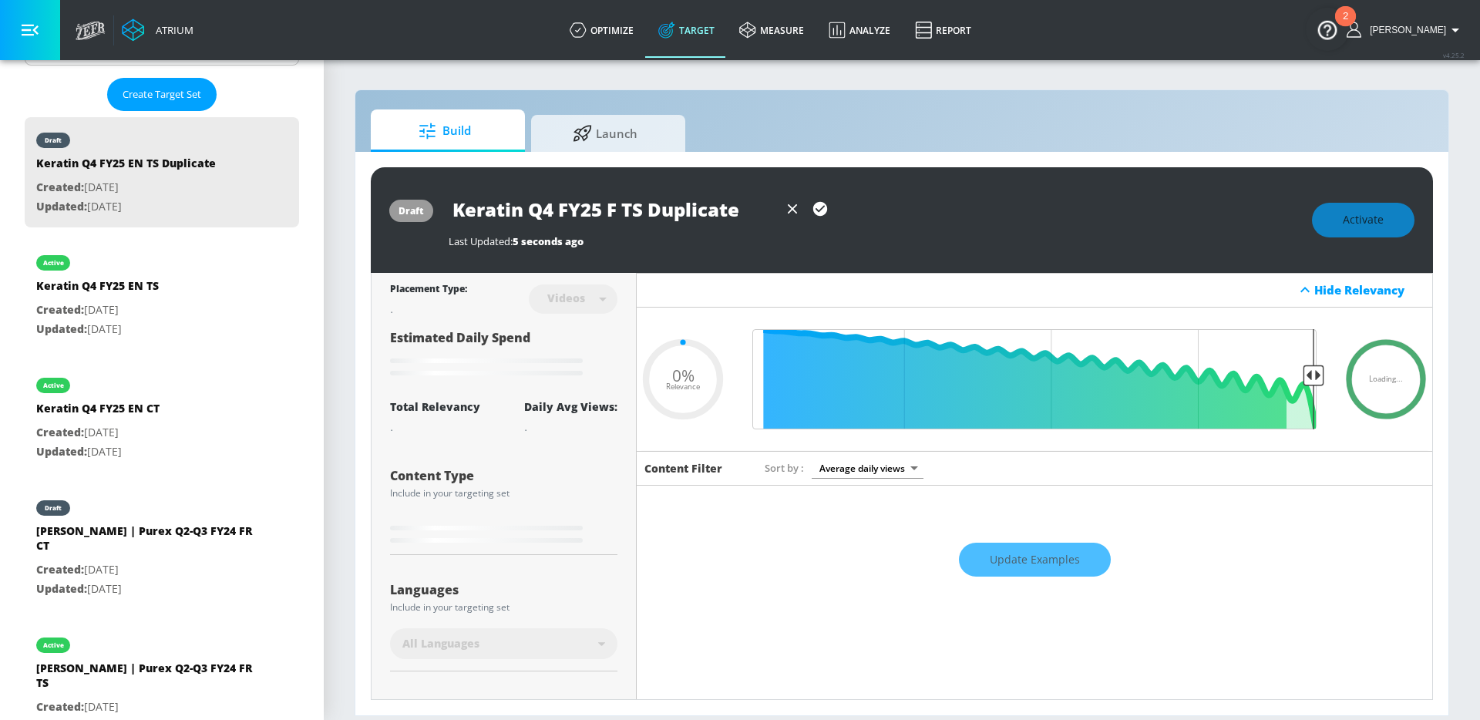
type input "Keratin Q4 FY25 FR TS Duplicate"
type input "0.05"
drag, startPoint x: 664, startPoint y: 210, endPoint x: 897, endPoint y: 209, distance: 233.6
click at [906, 210] on div "Keratin Q4 FY25 FR TS Duplicate" at bounding box center [873, 209] width 848 height 35
type input "Keratin Q4 FY25 FR TS"
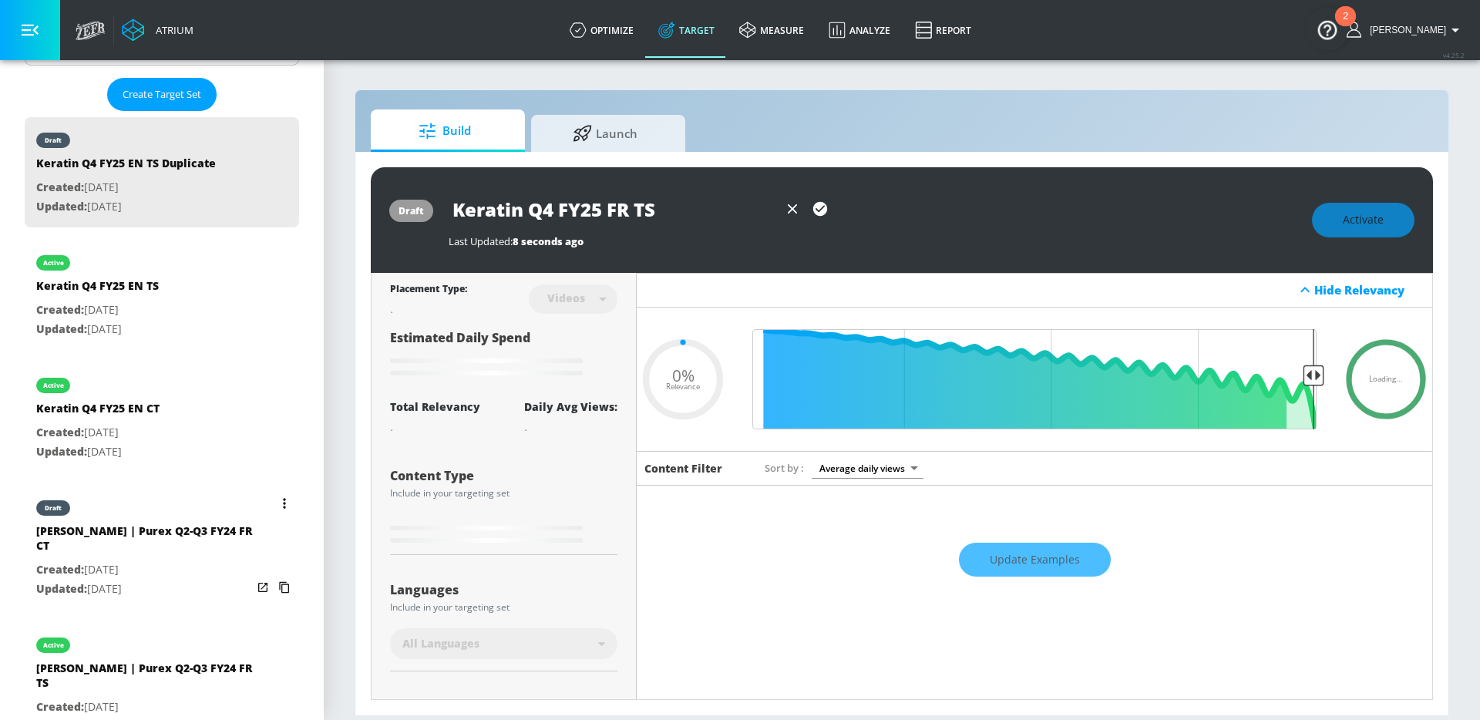
type input "0.35"
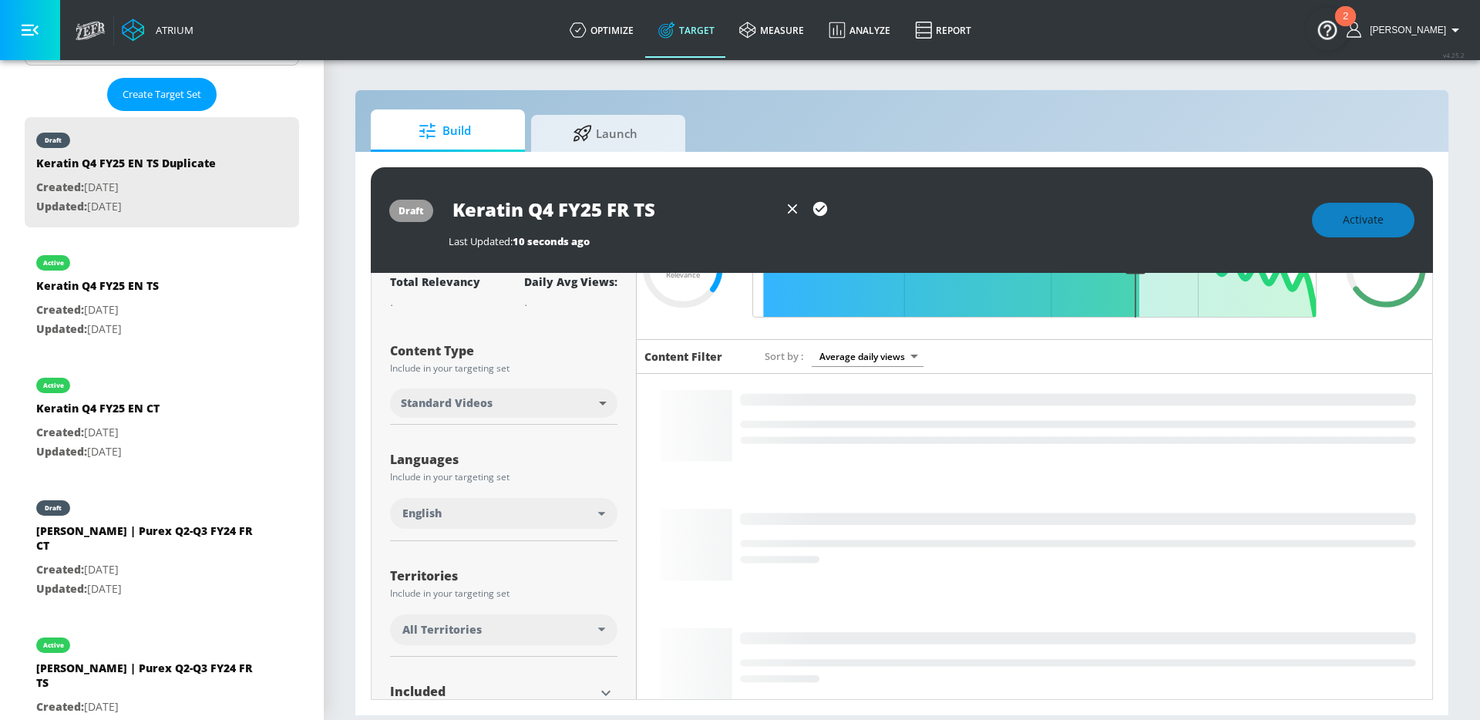
scroll to position [126, 0]
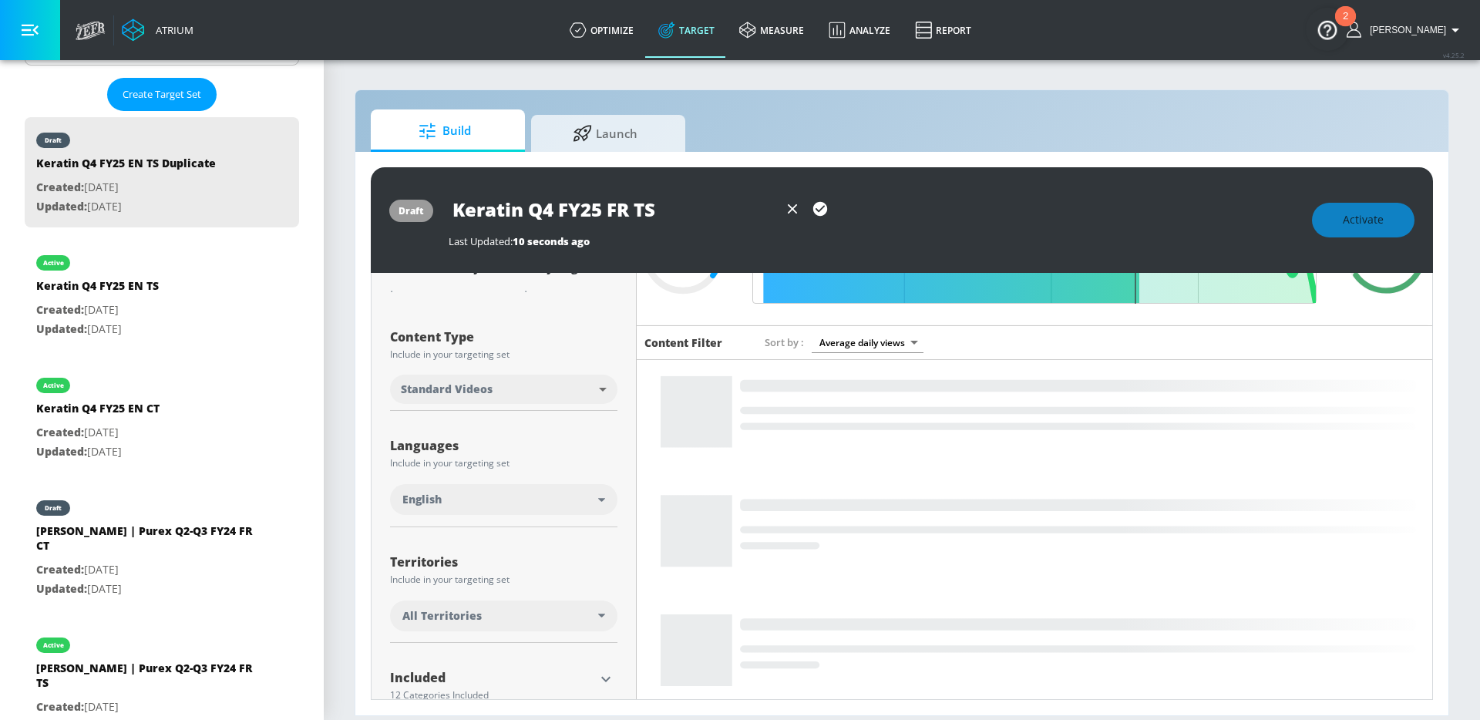
type input "Keratin Q4 FY25 FR TS"
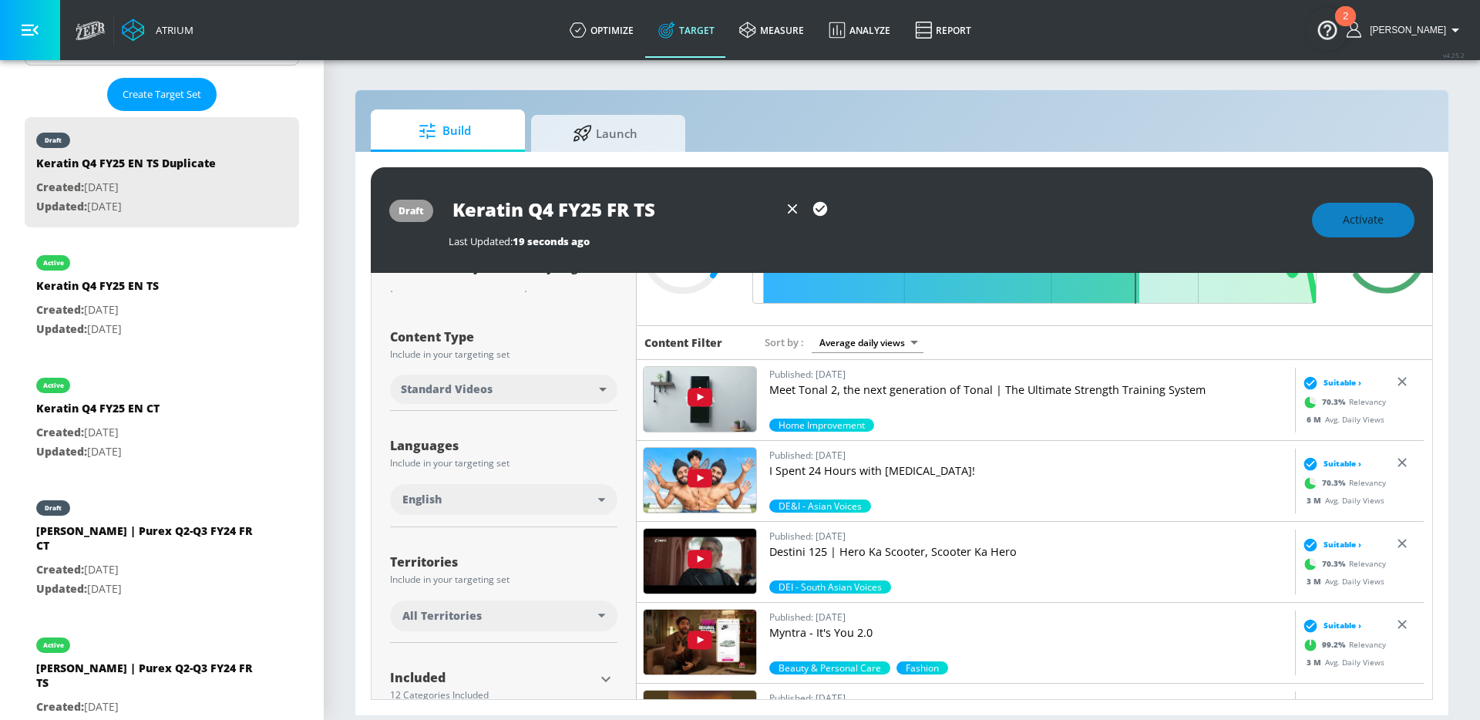
click at [504, 503] on div "English" at bounding box center [500, 499] width 196 height 15
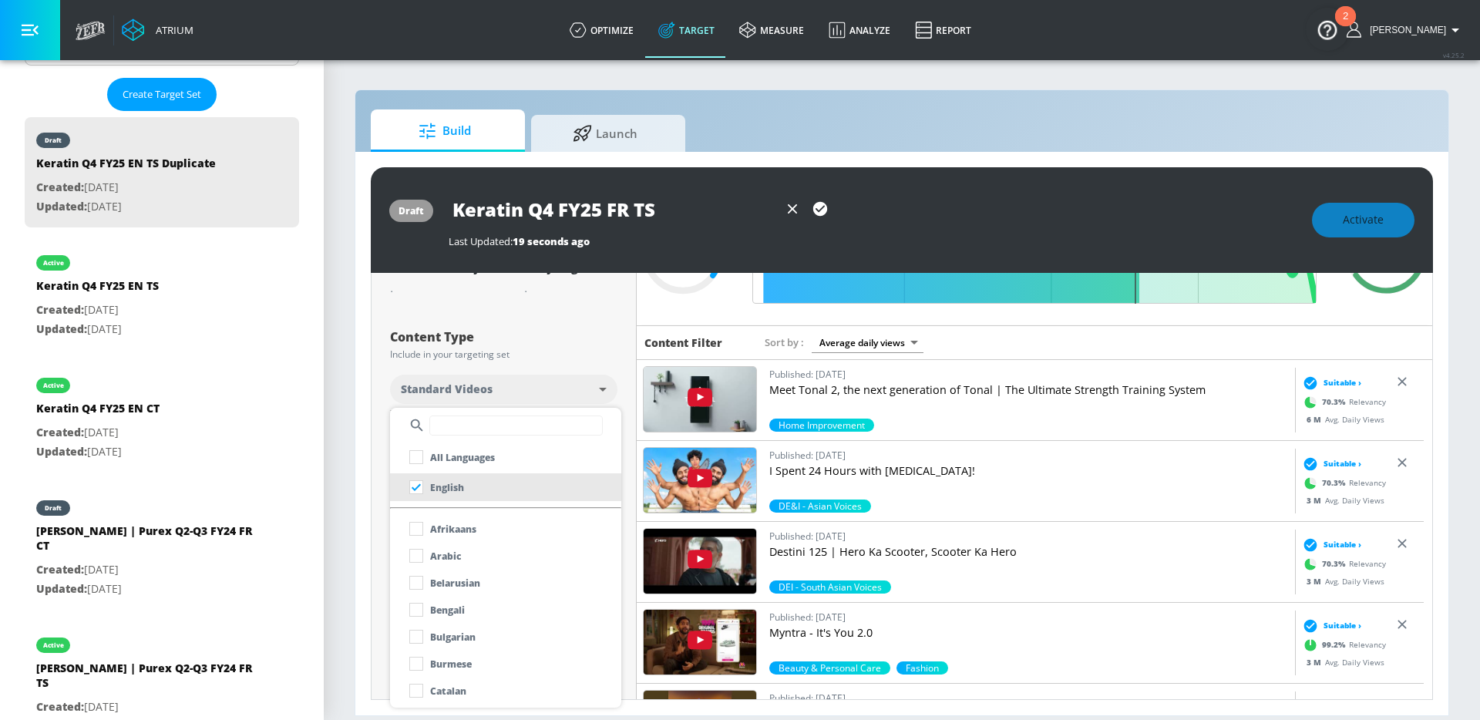
click at [467, 421] on input "text" at bounding box center [515, 426] width 173 height 20
type input "fre"
click at [467, 523] on li "French" at bounding box center [505, 529] width 231 height 28
click at [372, 523] on div at bounding box center [740, 360] width 1480 height 720
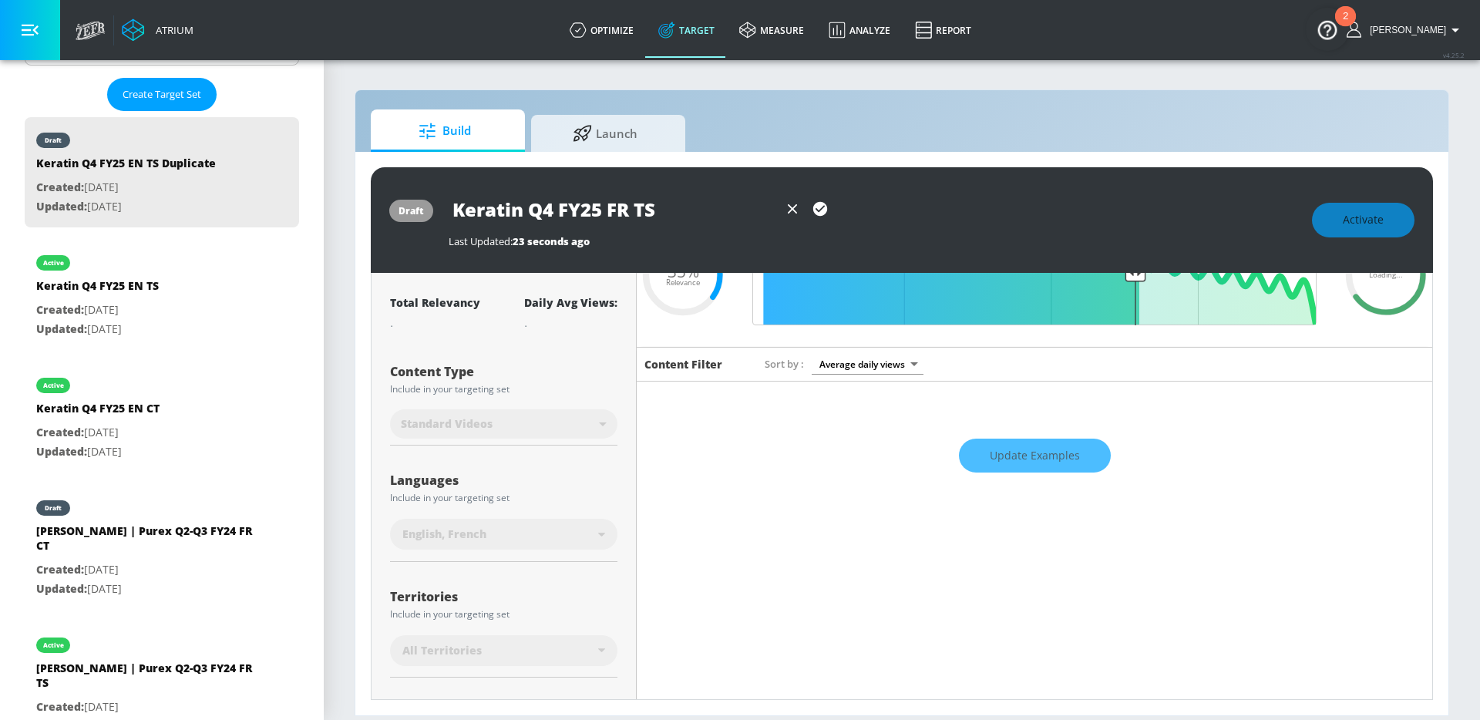
scroll to position [0, 0]
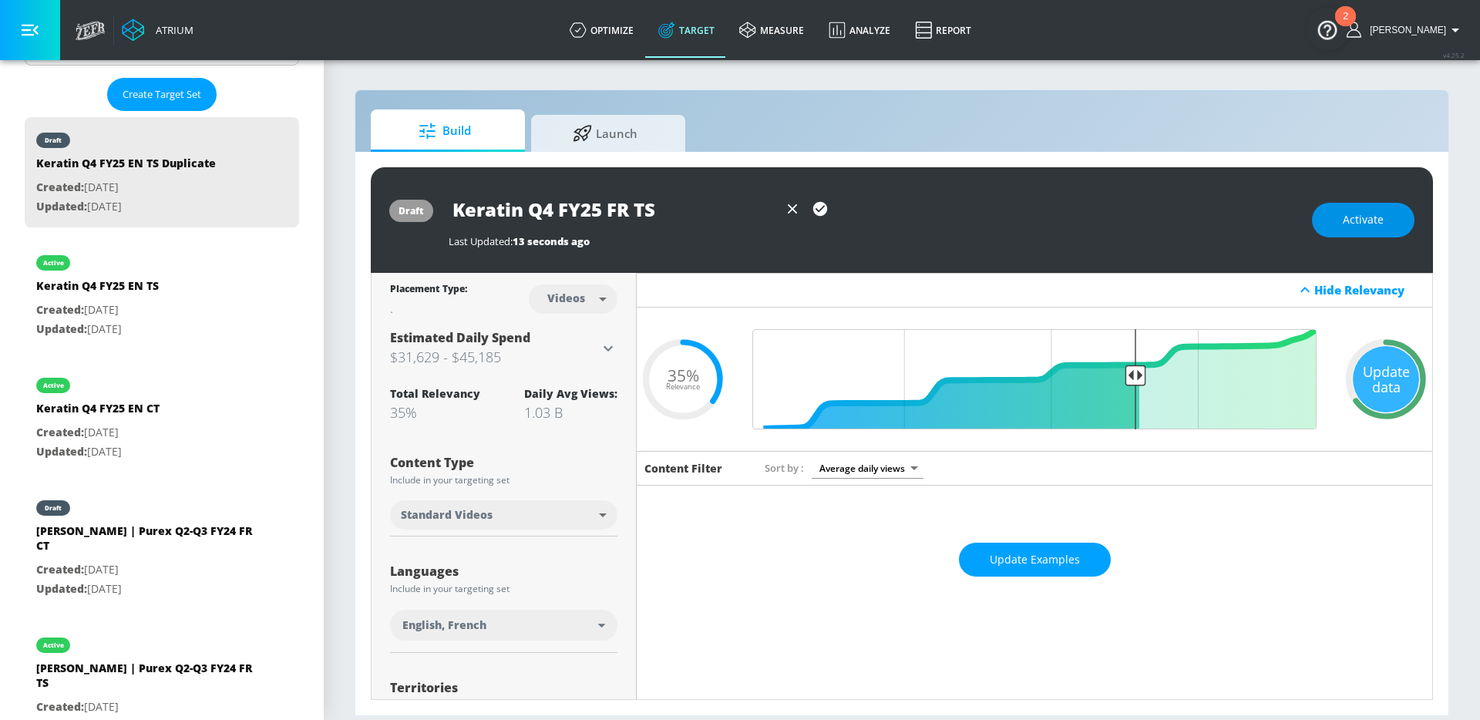
click at [1355, 227] on span "Activate" at bounding box center [1363, 219] width 41 height 19
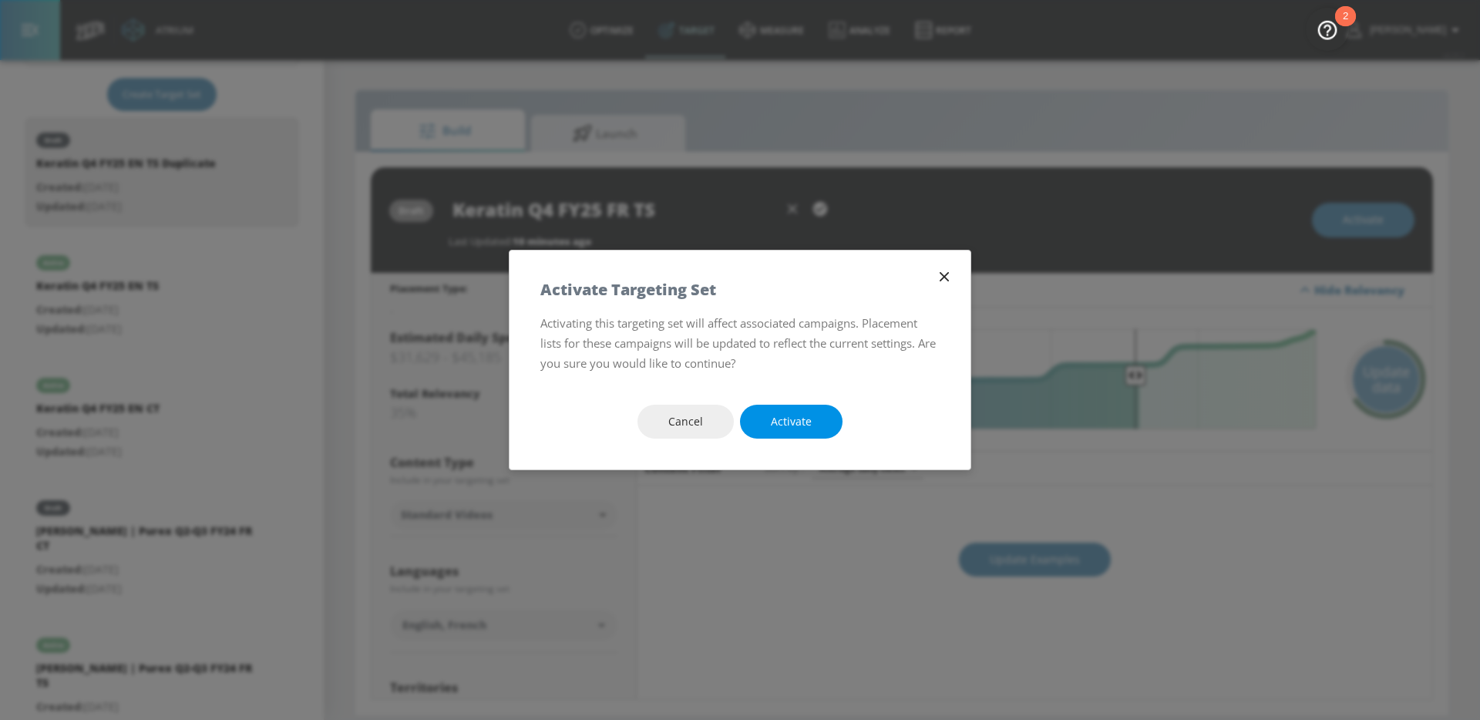
click at [792, 415] on span "Activate" at bounding box center [791, 421] width 41 height 19
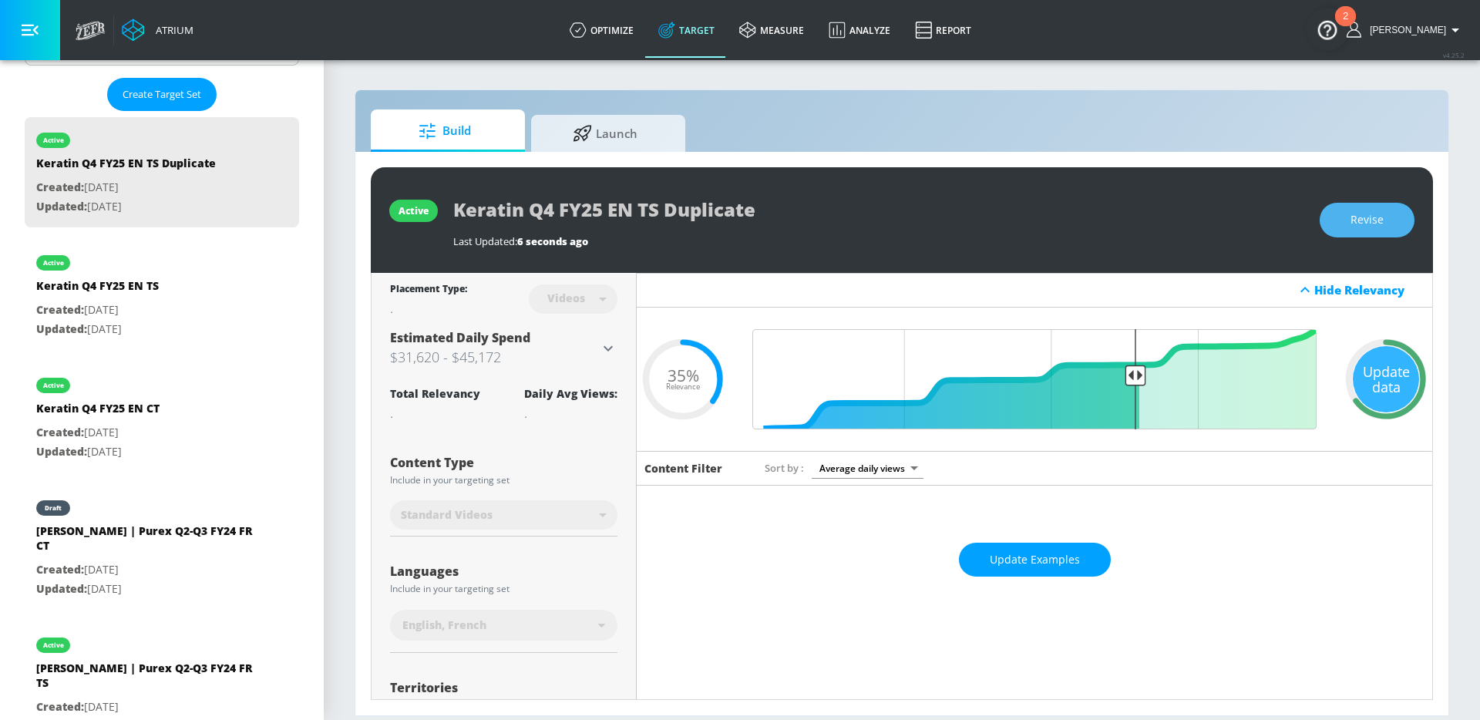
click at [1399, 214] on button "Revise" at bounding box center [1367, 220] width 95 height 35
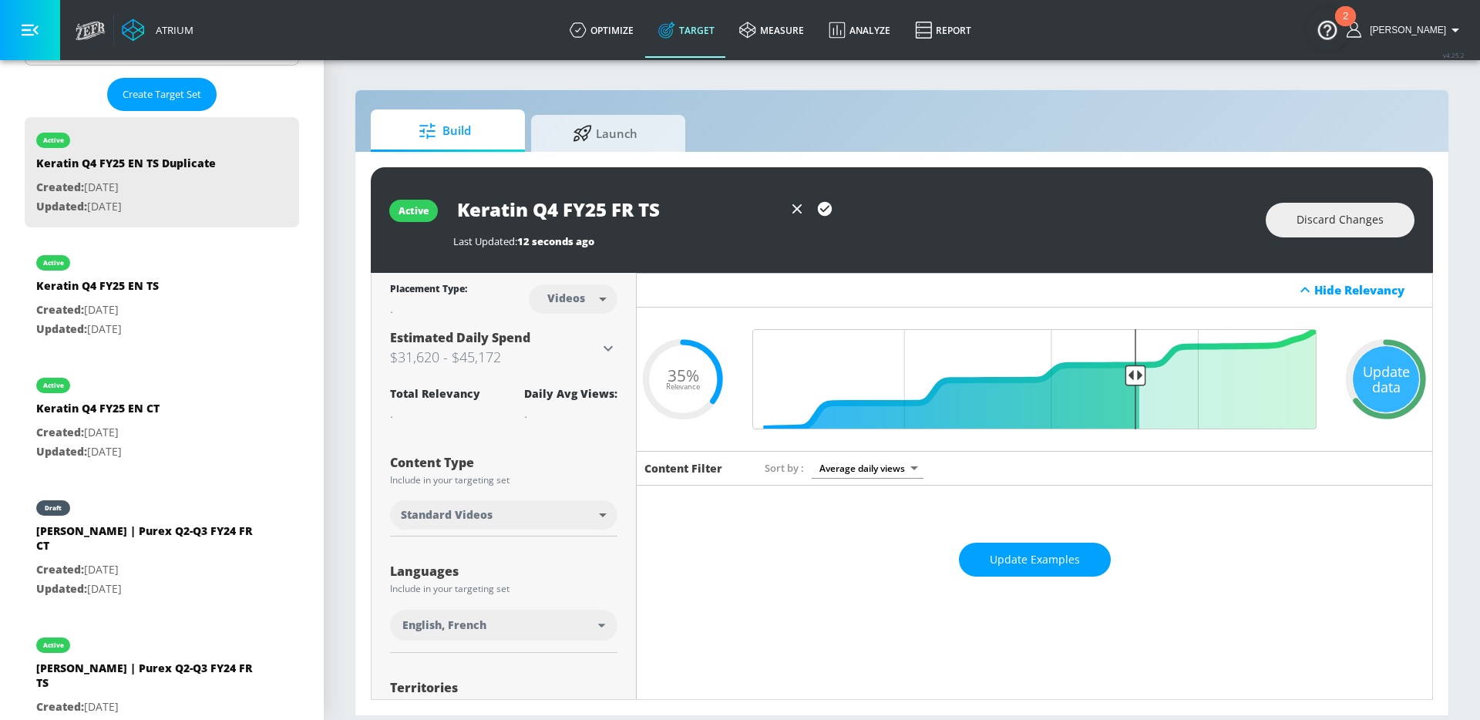
click at [712, 217] on input "Keratin Q4 FY25 FR TS" at bounding box center [618, 209] width 330 height 35
click at [827, 212] on icon "button" at bounding box center [825, 209] width 14 height 14
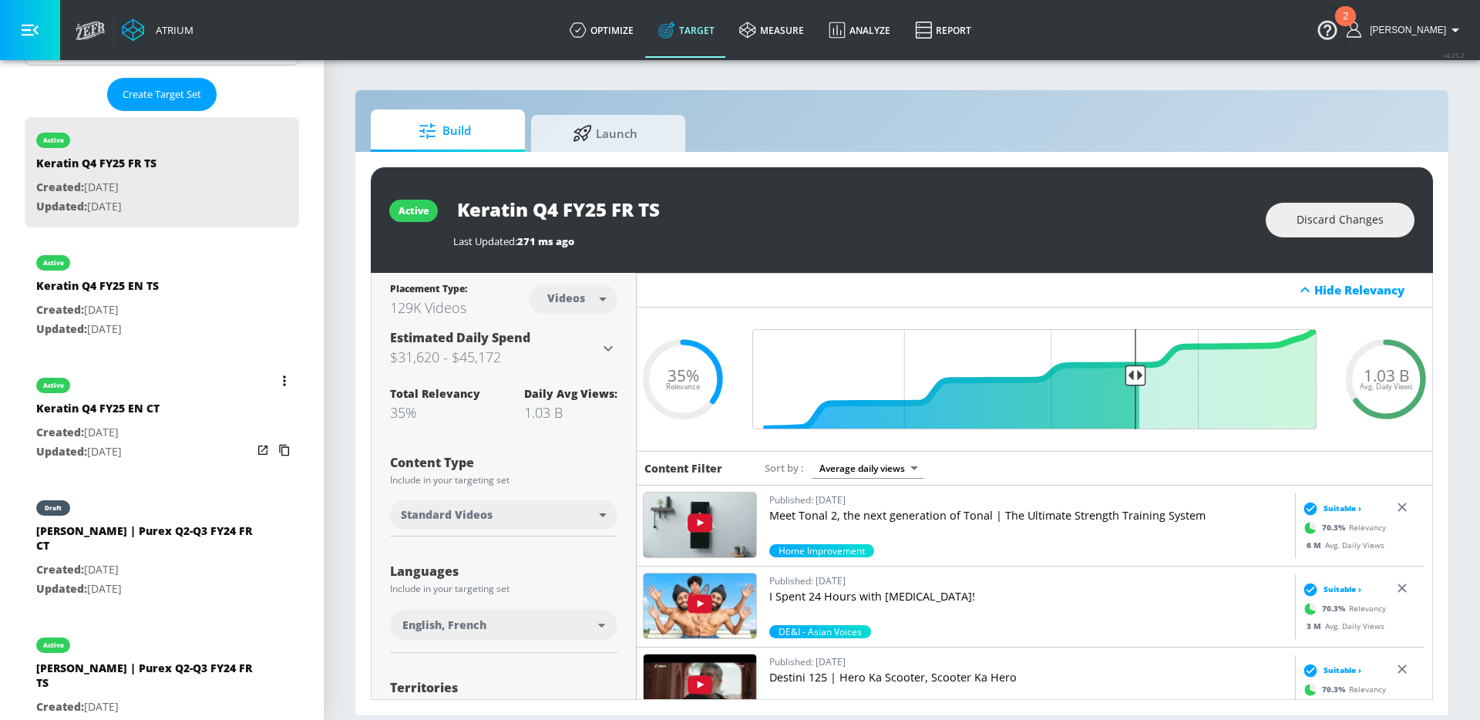
click at [283, 382] on icon "list of Target Set" at bounding box center [284, 380] width 3 height 11
click at [197, 416] on li "Duplicate" at bounding box center [206, 412] width 153 height 27
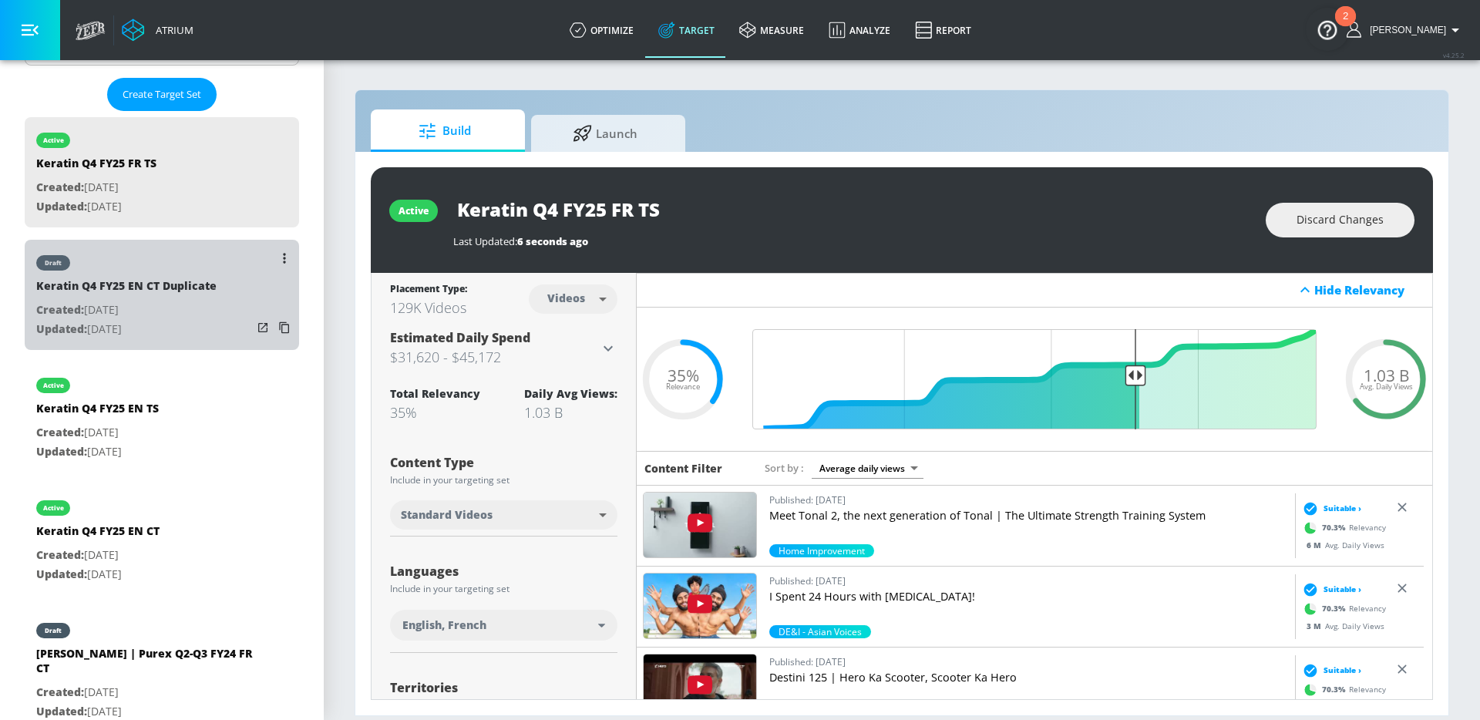
click at [203, 315] on p "Created: [DATE]" at bounding box center [126, 310] width 180 height 19
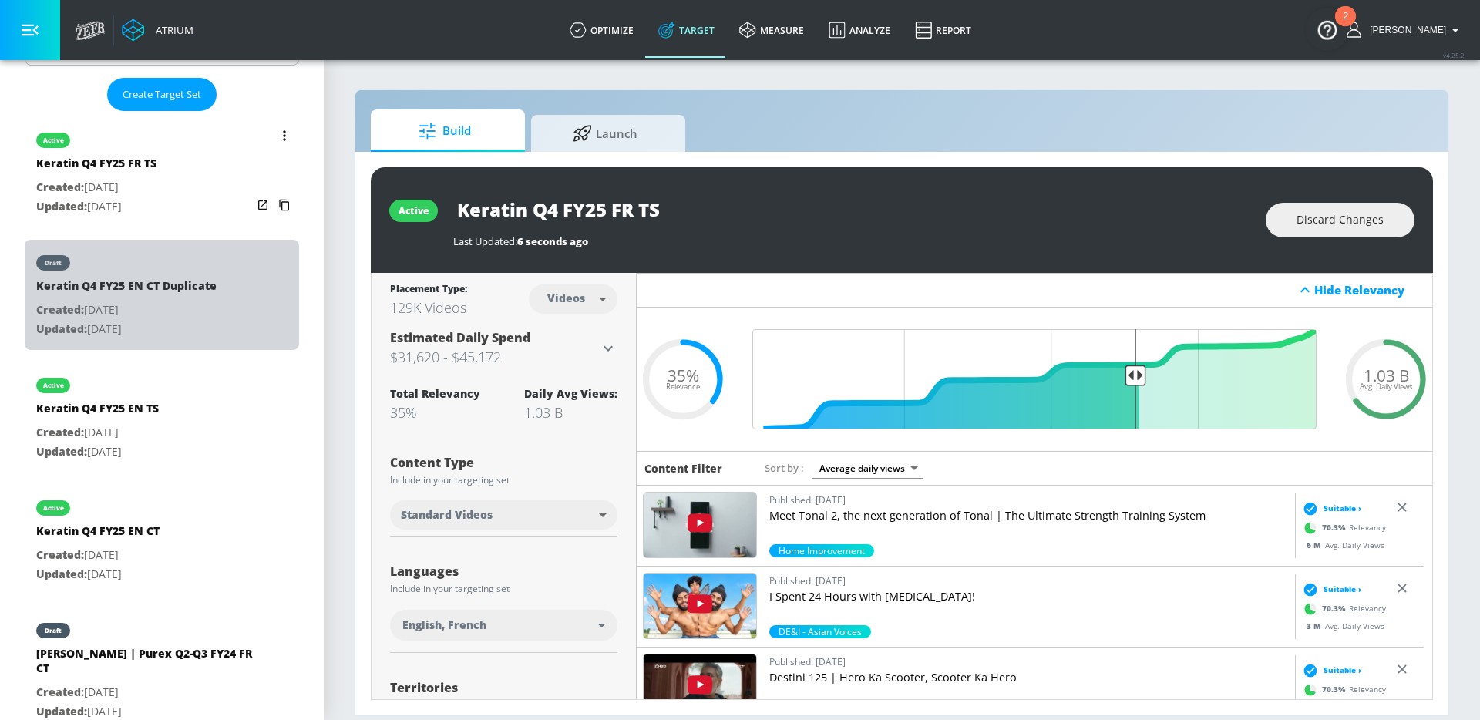
type input "Keratin Q4 FY25 EN CT Duplicate"
type input "channels"
type input "0.05"
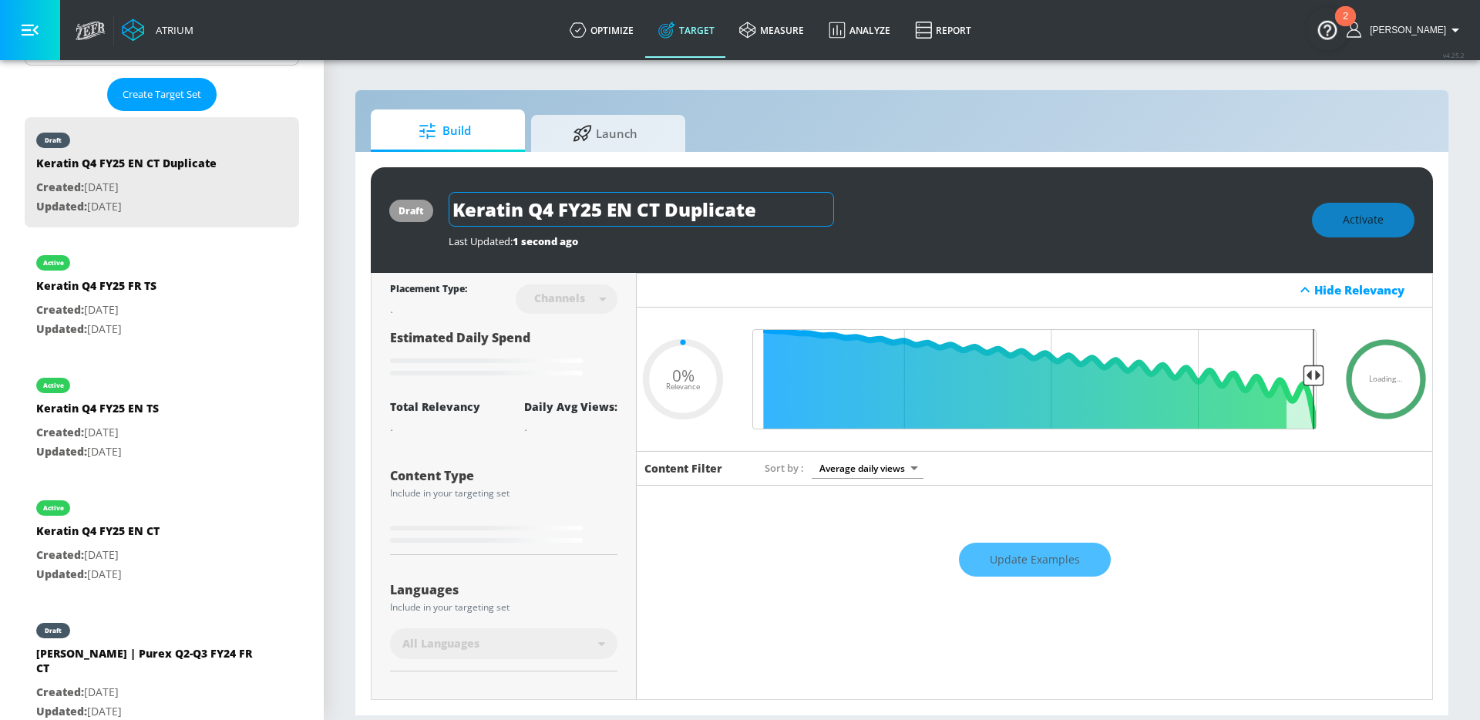
click at [688, 207] on input "Keratin Q4 FY25 EN CT Duplicate" at bounding box center [641, 209] width 385 height 35
drag, startPoint x: 629, startPoint y: 212, endPoint x: 610, endPoint y: 211, distance: 19.3
click at [610, 211] on input "Keratin Q4 FY25 EN CT Duplicate" at bounding box center [641, 209] width 385 height 35
type input "Keratin Q4 FY25 F CT Duplicate"
type input "0.05"
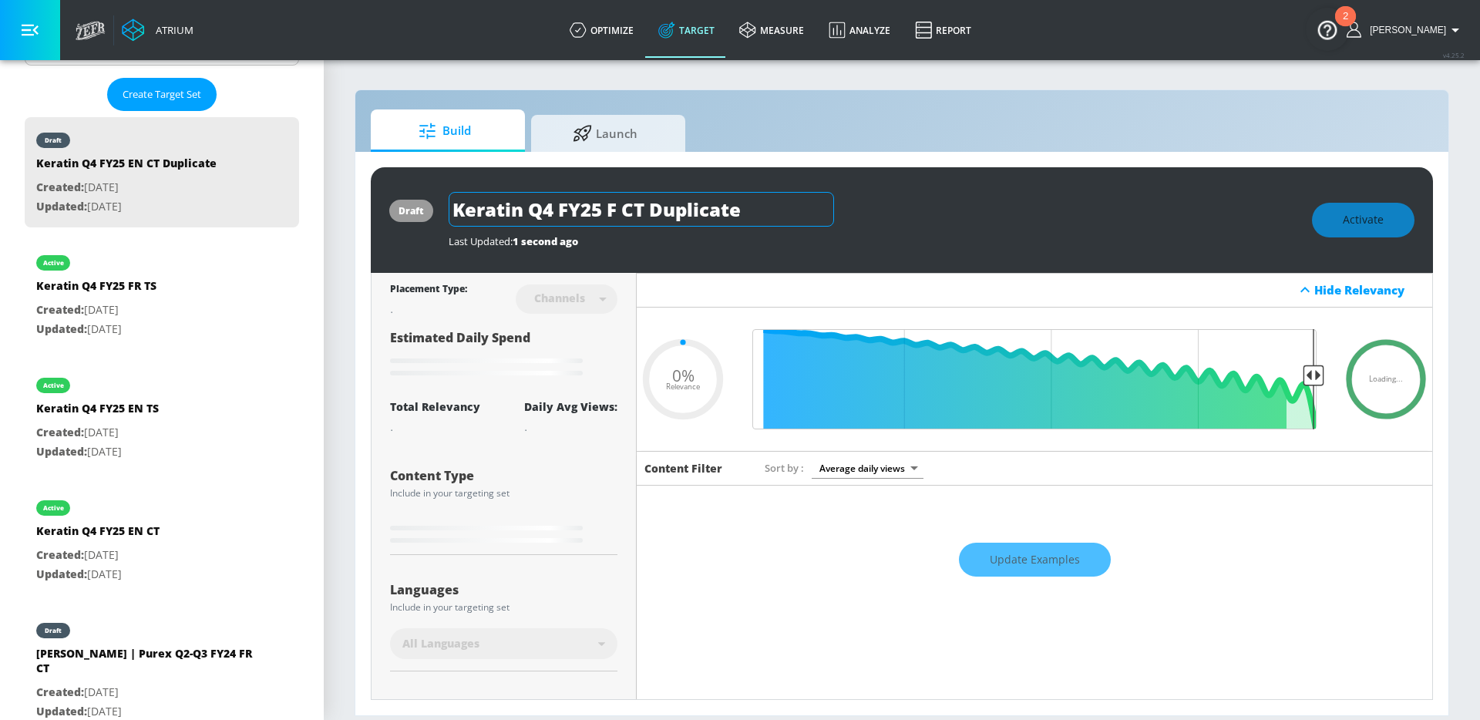
type input "Keratin Q4 FY25 FR CT Duplicate"
type input "0.05"
drag, startPoint x: 661, startPoint y: 212, endPoint x: 951, endPoint y: 193, distance: 290.5
click at [951, 194] on div "Keratin Q4 FY25 FR CT Duplicate" at bounding box center [873, 209] width 848 height 35
drag, startPoint x: 754, startPoint y: 216, endPoint x: 670, endPoint y: 210, distance: 84.3
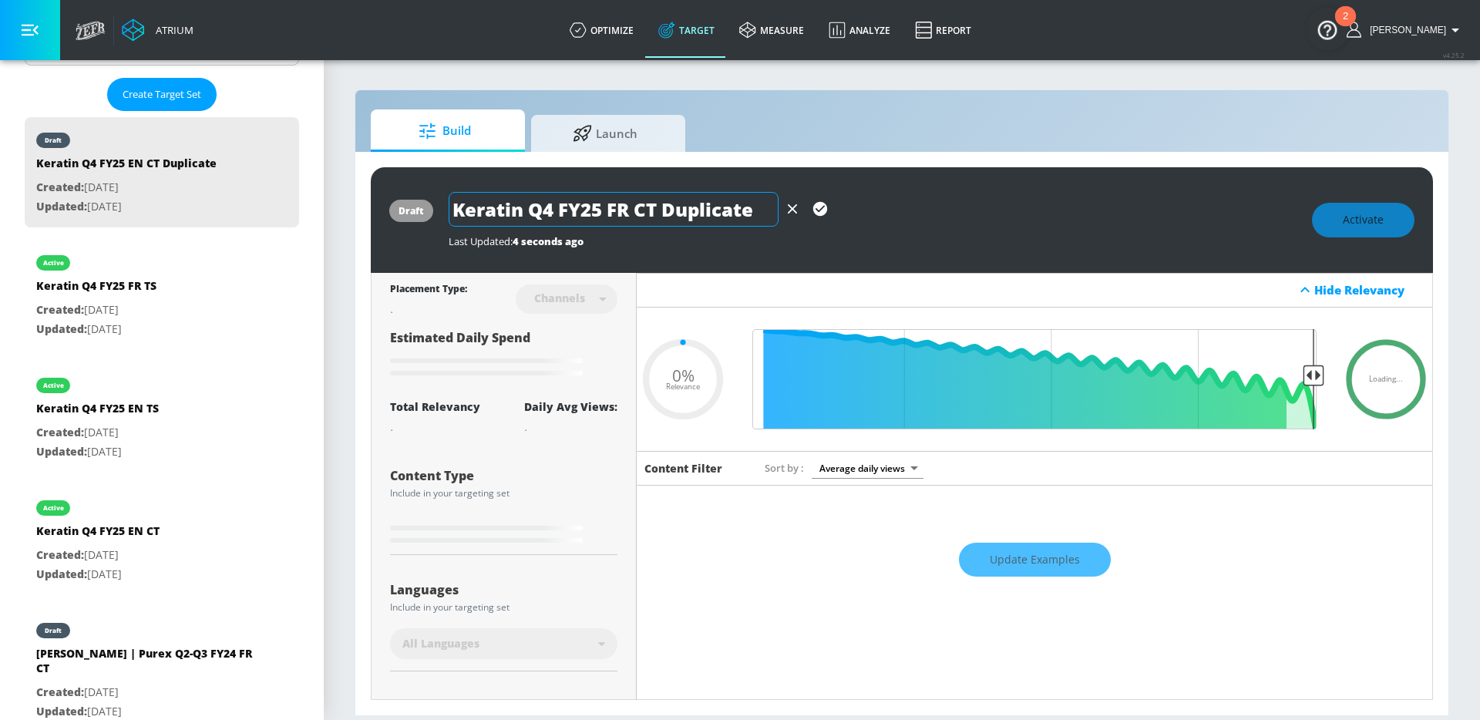
click at [667, 215] on input "Keratin Q4 FY25 FR CT Duplicate" at bounding box center [614, 209] width 330 height 35
type input "Keratin Q4 FY25 FR CT"
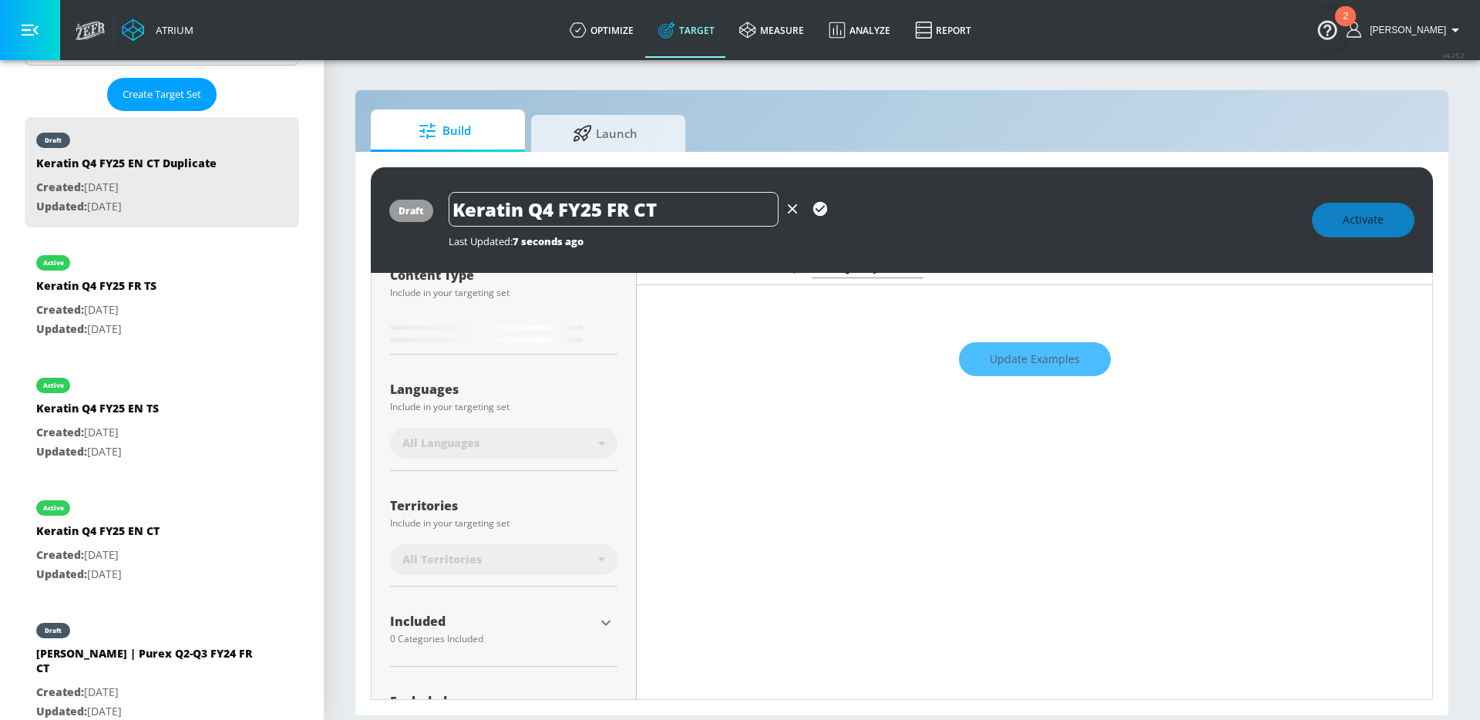
scroll to position [235, 0]
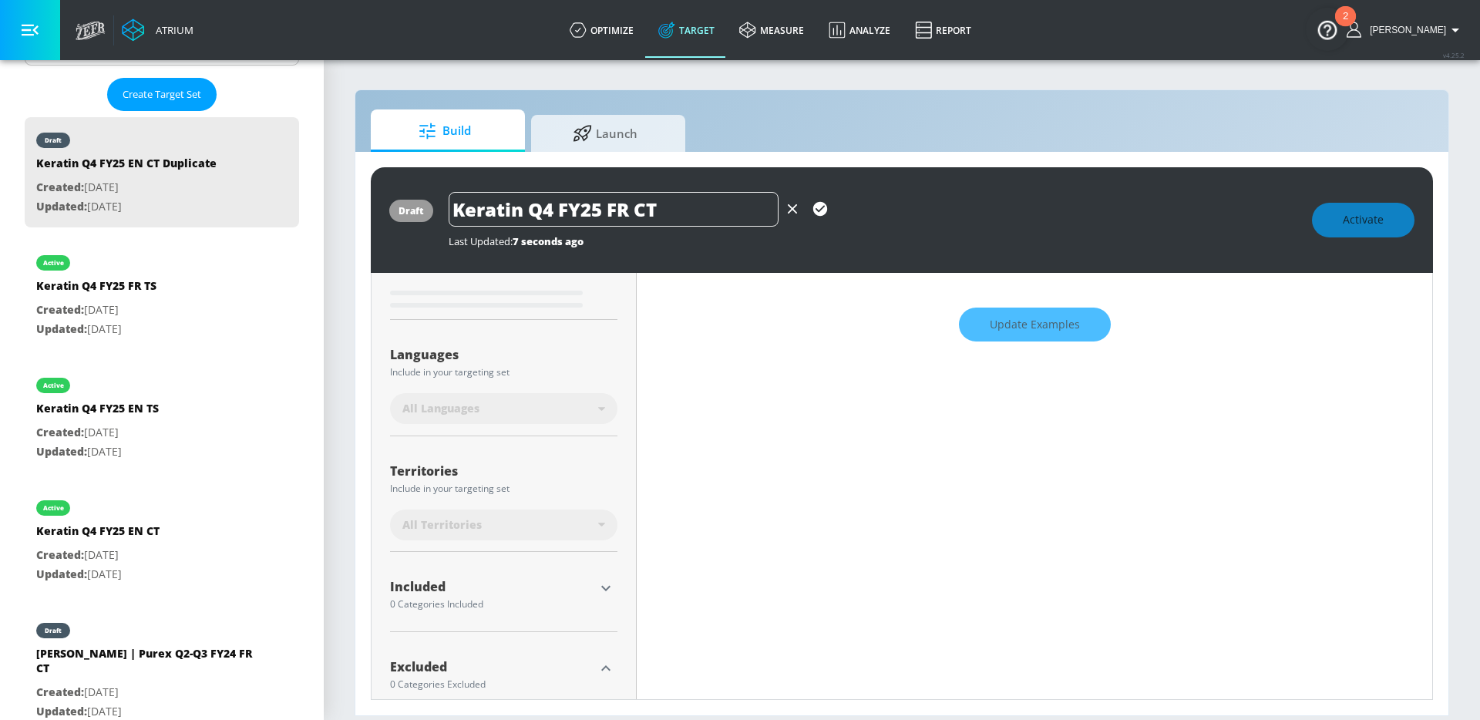
type input "0.05"
type input "Keratin Q4 FY25 FR CT"
type input "0.35"
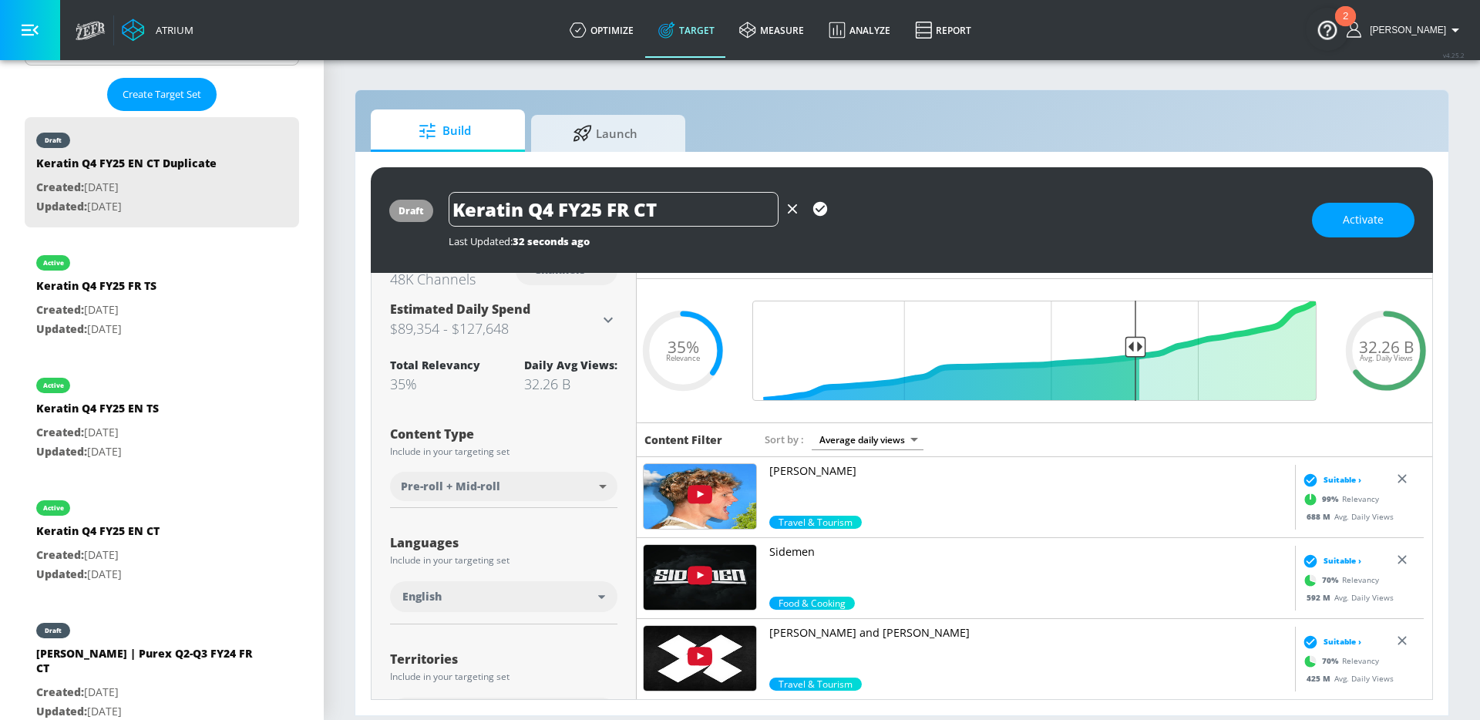
scroll to position [29, 0]
click at [493, 599] on div "English" at bounding box center [500, 595] width 196 height 15
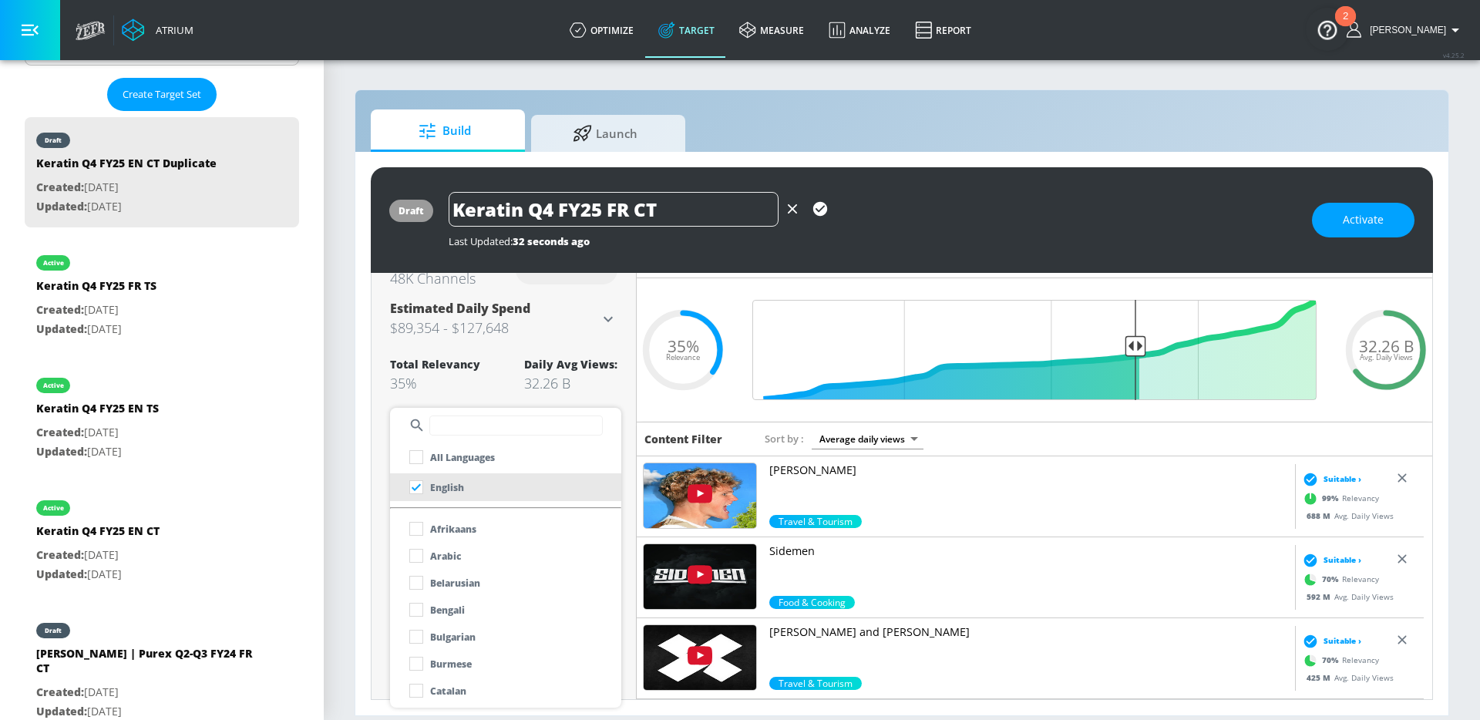
click at [468, 426] on input "text" at bounding box center [515, 426] width 173 height 20
type input "fr"
click at [482, 551] on li "French" at bounding box center [505, 556] width 231 height 28
click at [382, 556] on div at bounding box center [740, 360] width 1480 height 720
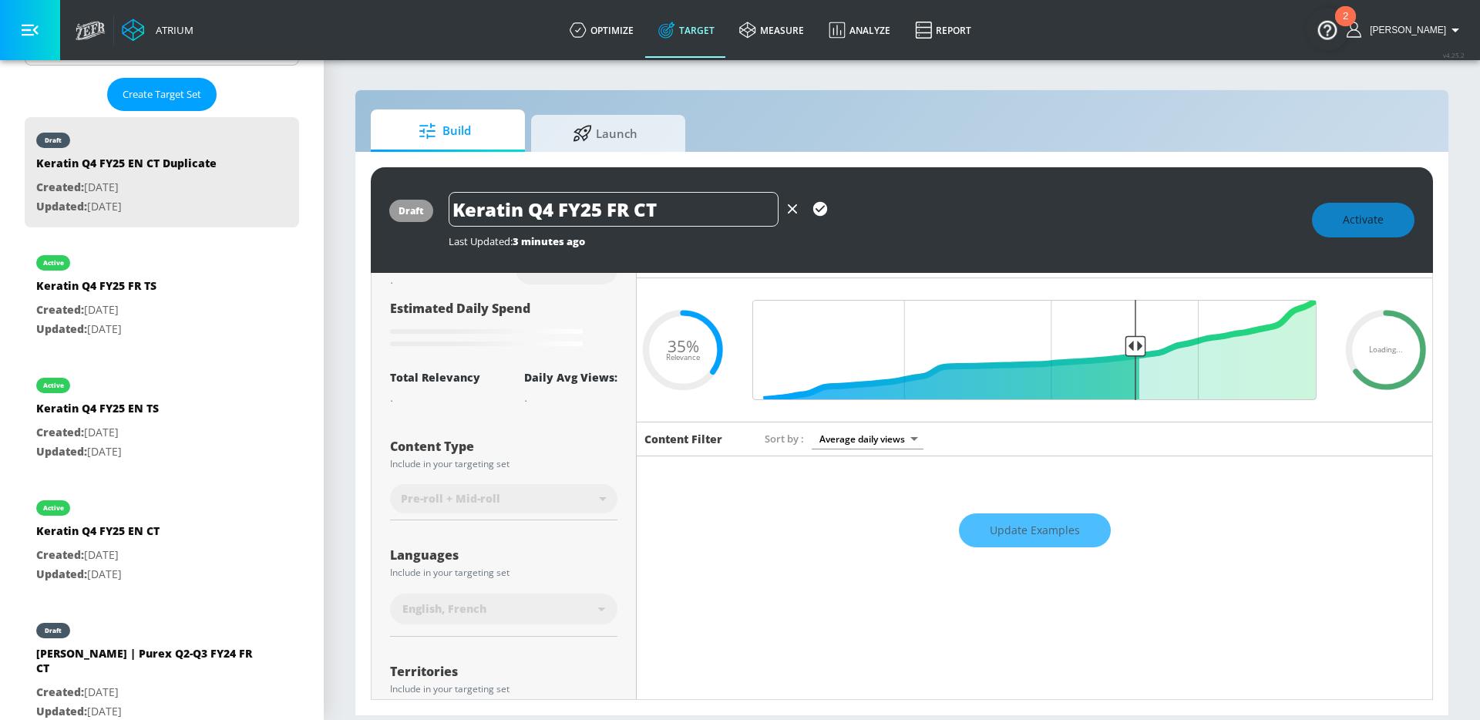
click at [823, 208] on icon "button" at bounding box center [820, 209] width 14 height 14
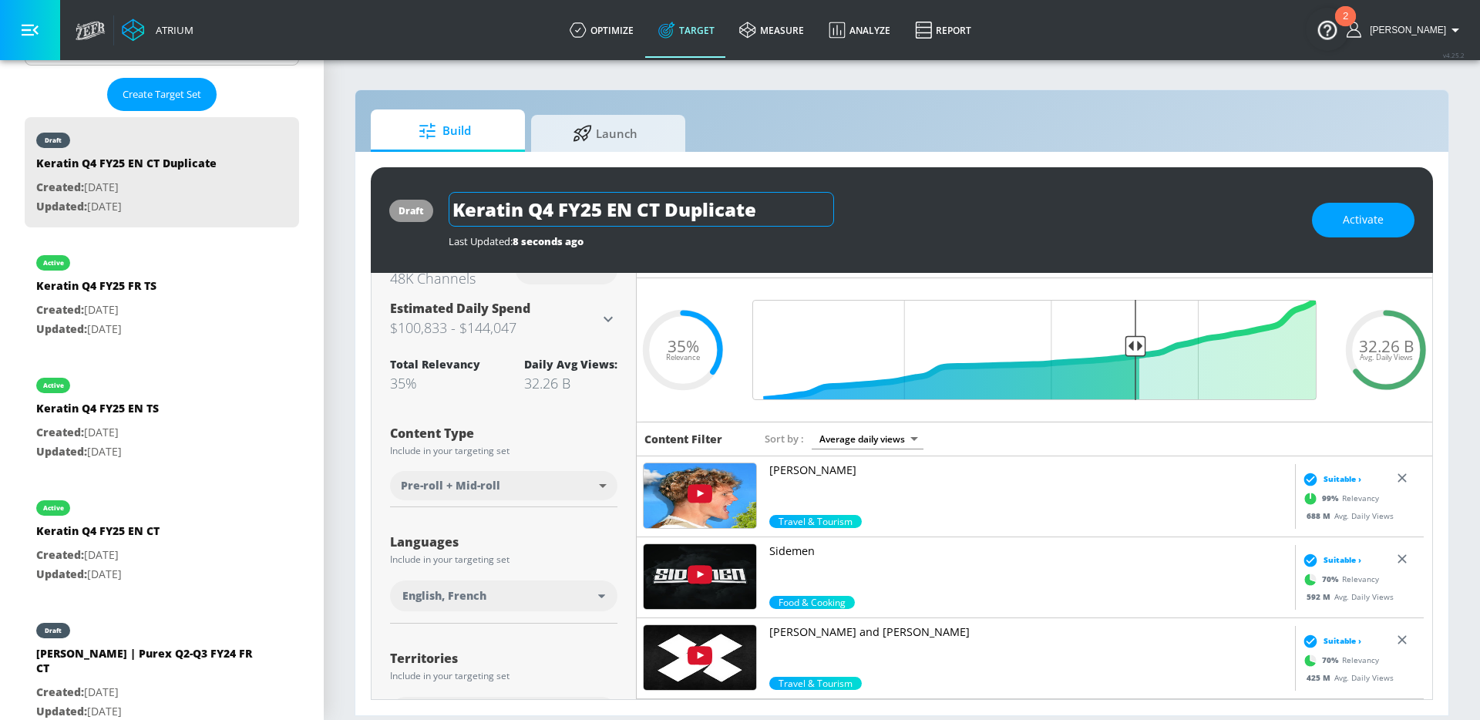
click at [668, 224] on input "Keratin Q4 FY25 EN CT Duplicate" at bounding box center [641, 209] width 385 height 35
drag, startPoint x: 611, startPoint y: 211, endPoint x: 628, endPoint y: 212, distance: 17.7
click at [628, 212] on input "Keratin Q4 FY25 EN CT Duplicate" at bounding box center [641, 209] width 385 height 35
drag, startPoint x: 663, startPoint y: 212, endPoint x: 872, endPoint y: 213, distance: 208.9
click at [872, 213] on div "Keratin Q4 FY25 FR CT Duplicate" at bounding box center [873, 209] width 848 height 35
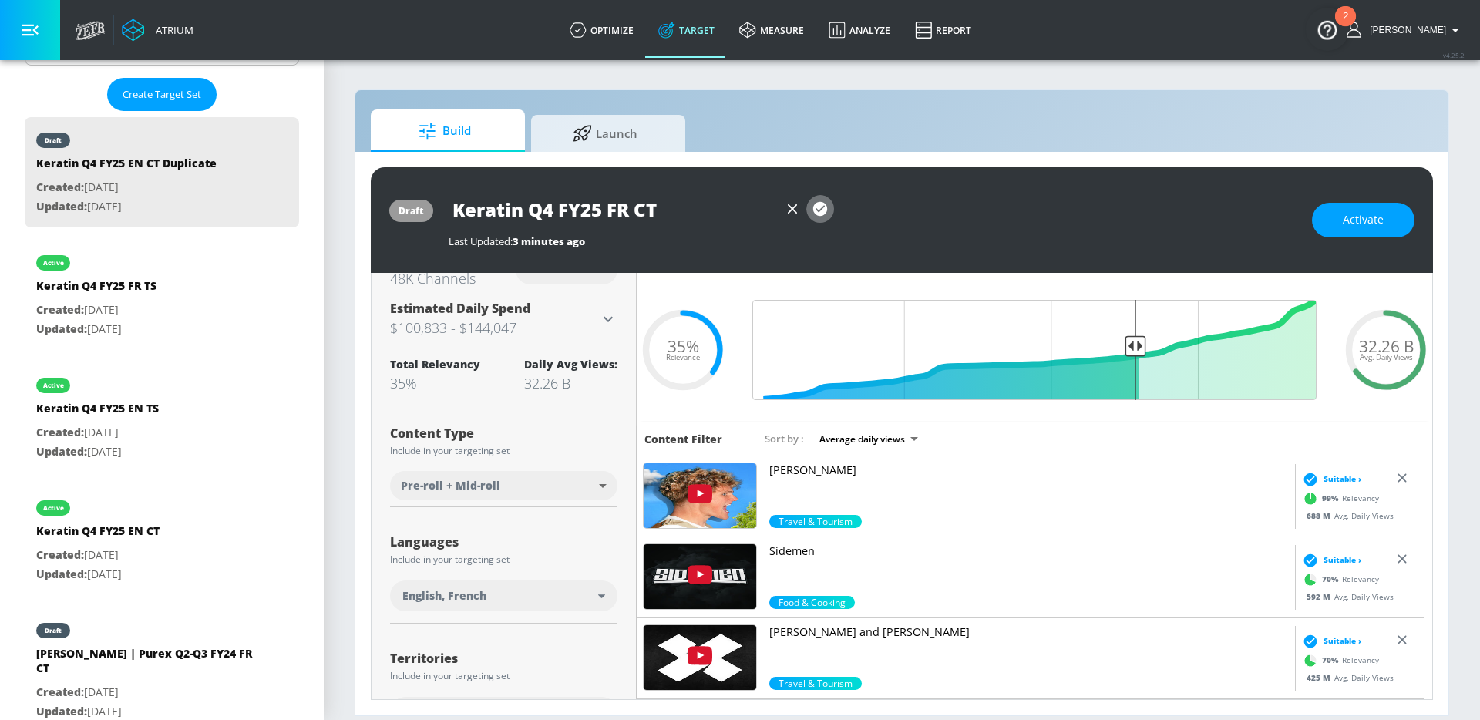
click at [822, 212] on icon "button" at bounding box center [820, 209] width 14 height 14
click at [1360, 219] on span "Activate" at bounding box center [1363, 219] width 41 height 19
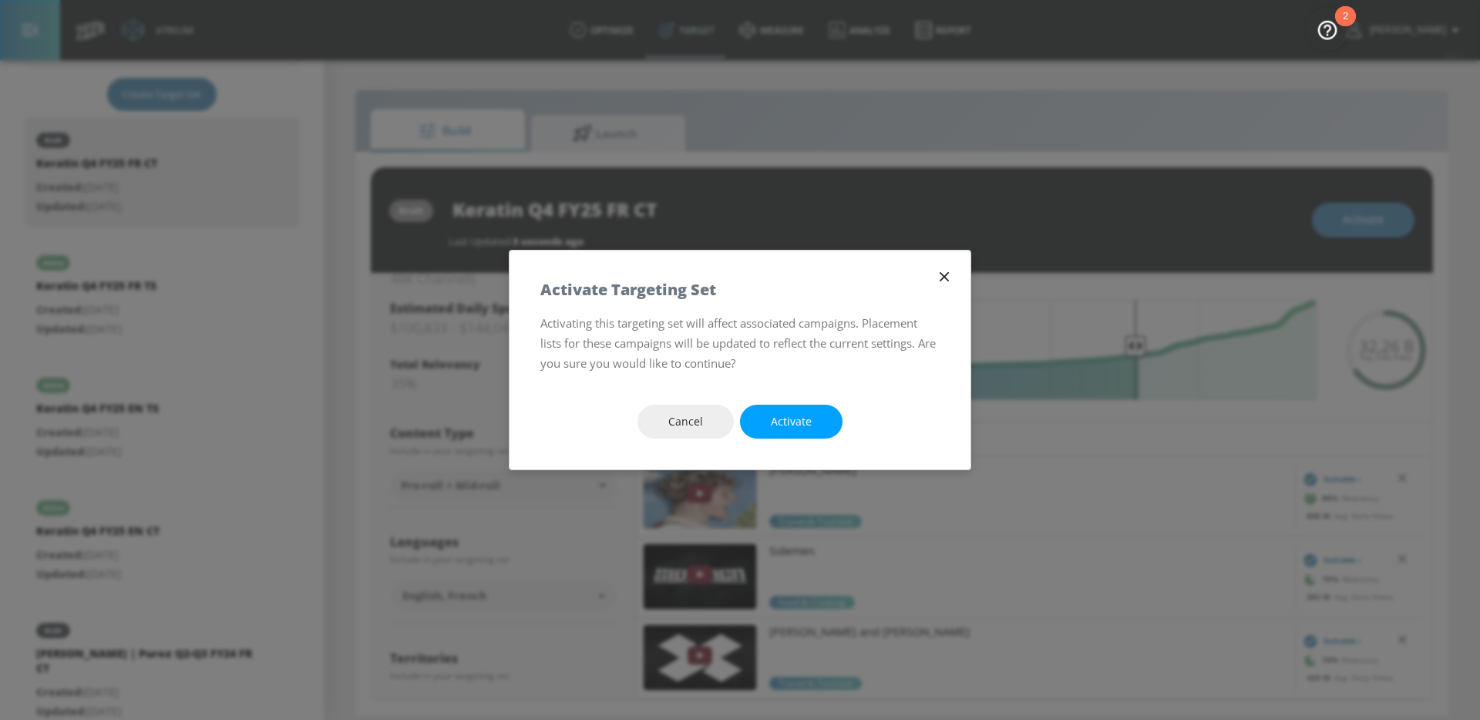
click at [798, 416] on span "Activate" at bounding box center [791, 421] width 41 height 19
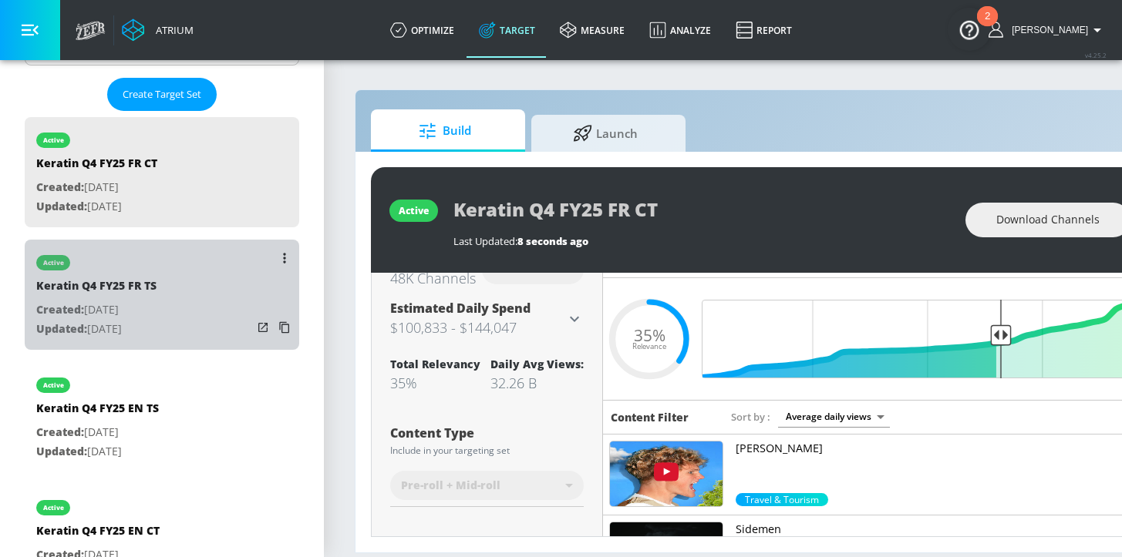
click at [169, 296] on div "active Keratin Q4 FY25 FR TS Created: [DATE] Updated: [DATE]" at bounding box center [162, 295] width 274 height 110
type input "Keratin Q4 FY25 FR TS"
type input "videos"
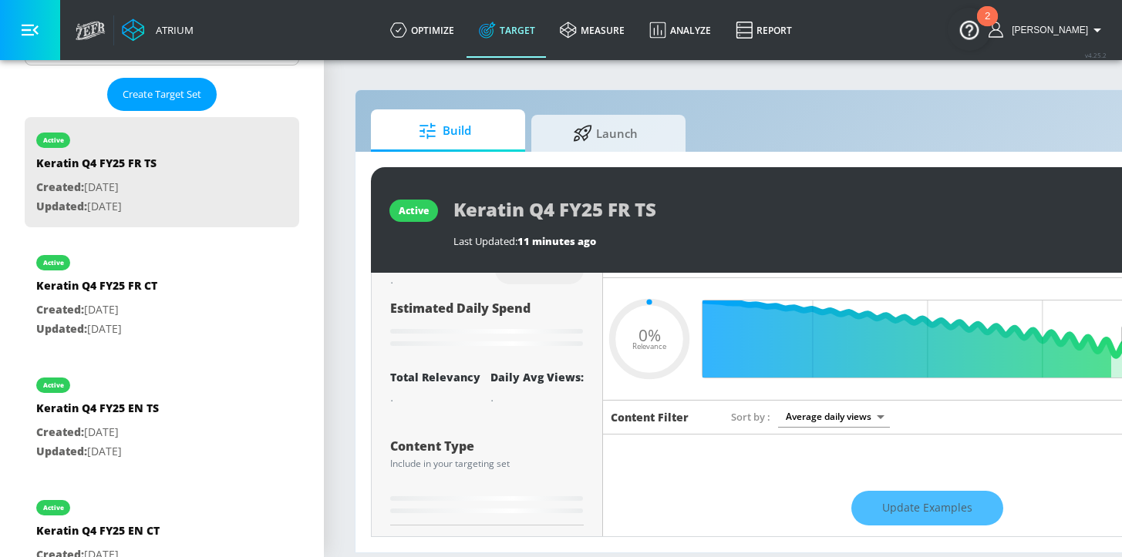
type input "0.35"
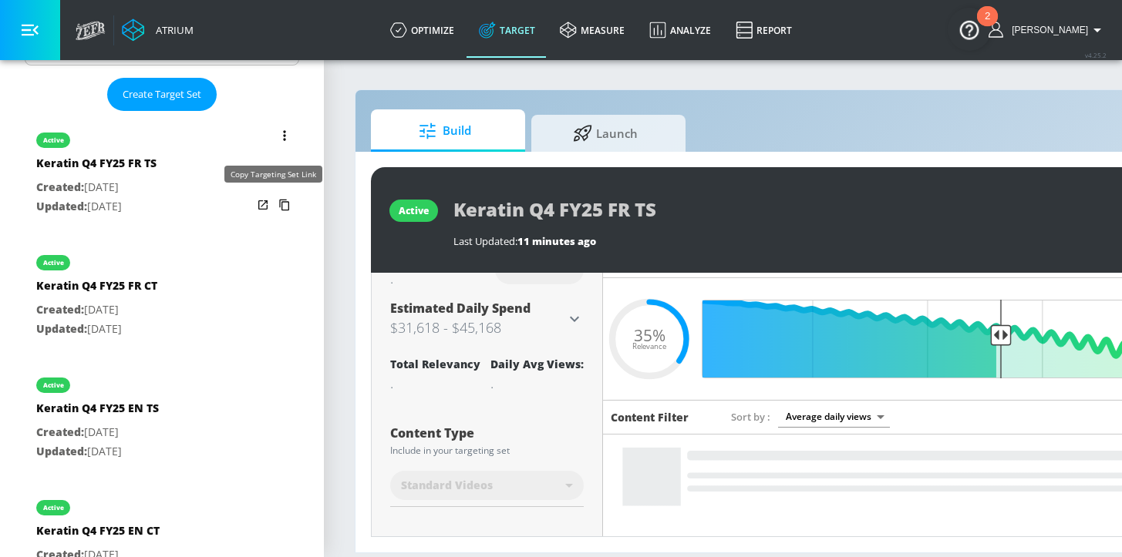
click at [275, 207] on icon "list of Target Set" at bounding box center [284, 205] width 25 height 25
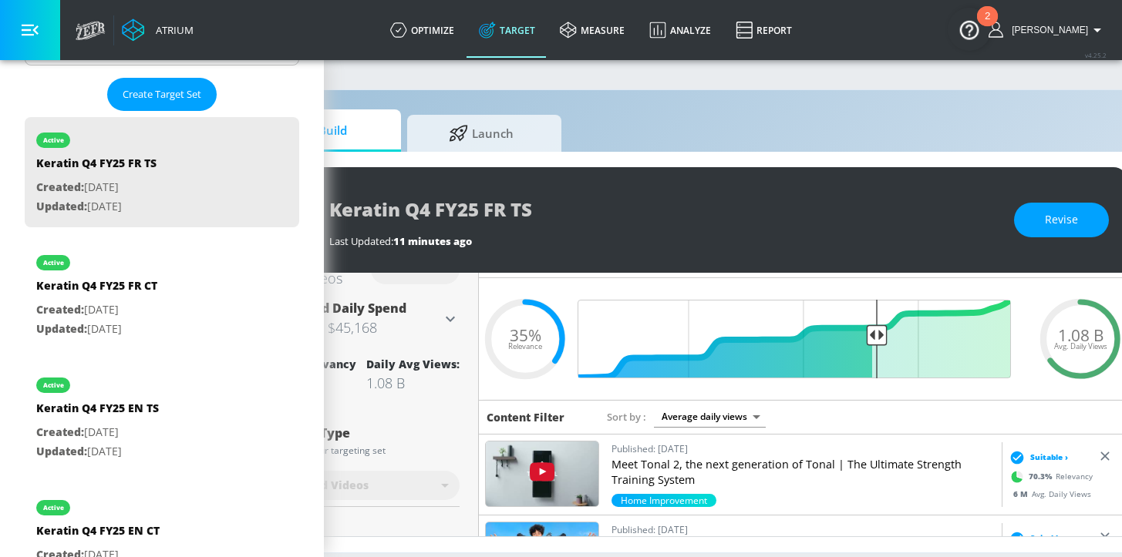
scroll to position [0, 188]
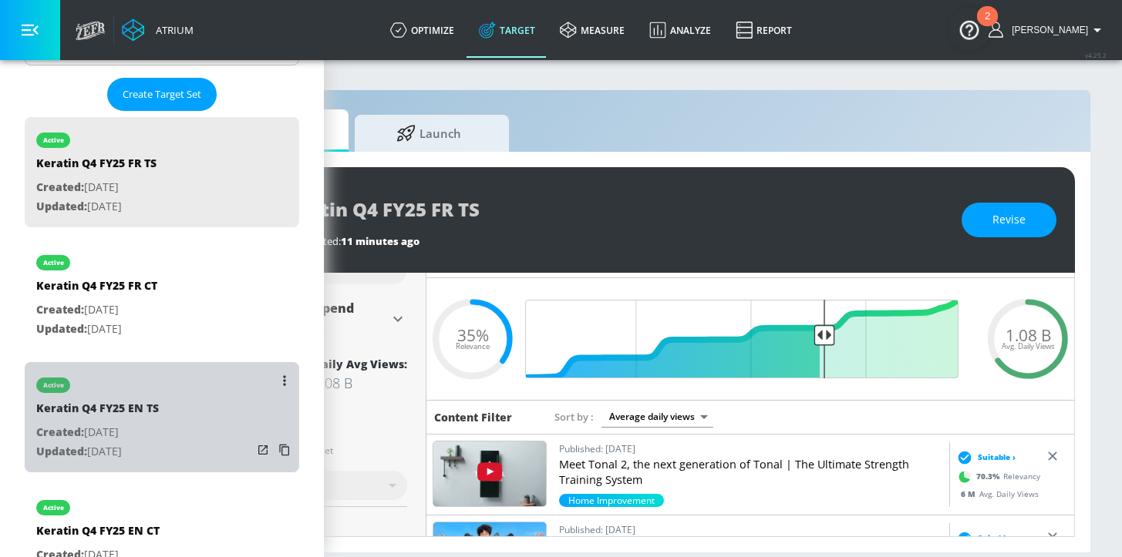
drag, startPoint x: 183, startPoint y: 426, endPoint x: 436, endPoint y: 242, distance: 313.5
click at [183, 426] on div "active Keratin Q4 FY25 EN TS Created: [DATE] Updated: [DATE]" at bounding box center [162, 417] width 274 height 110
type input "Keratin Q4 FY25 EN TS"
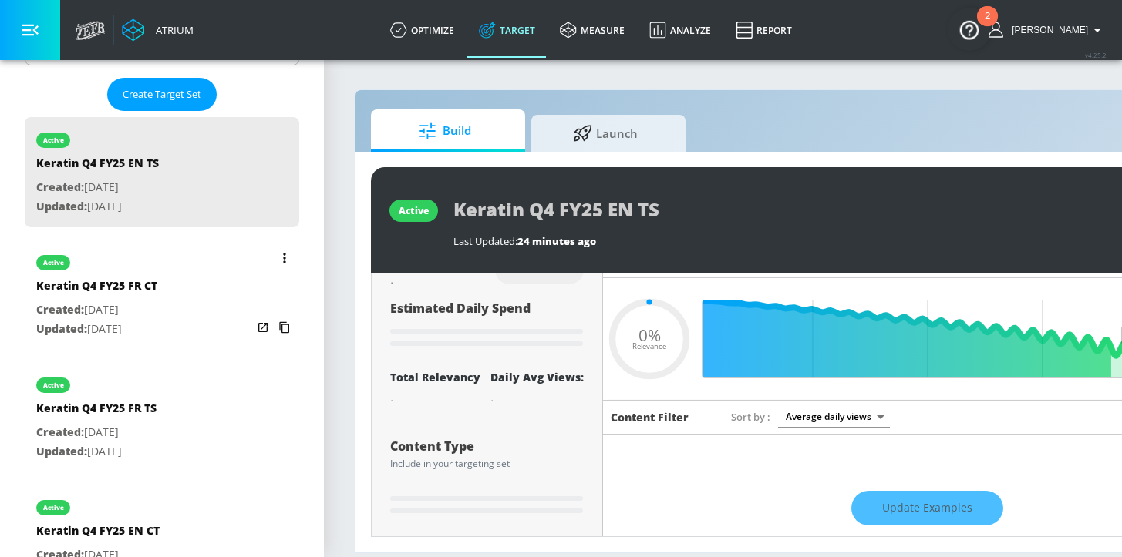
type input "0.35"
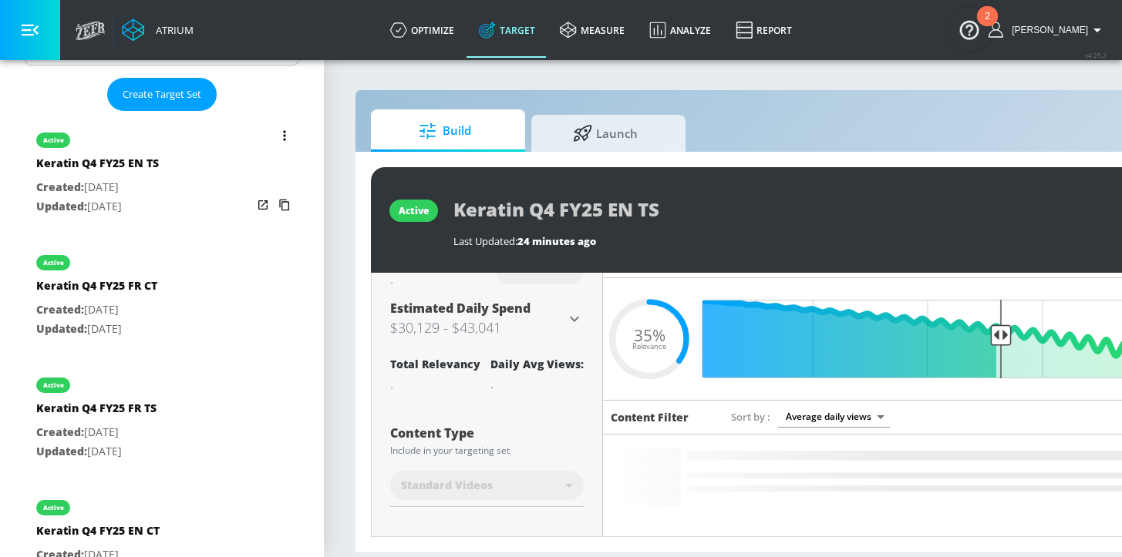
click at [279, 204] on icon "list of Target Set" at bounding box center [284, 205] width 25 height 25
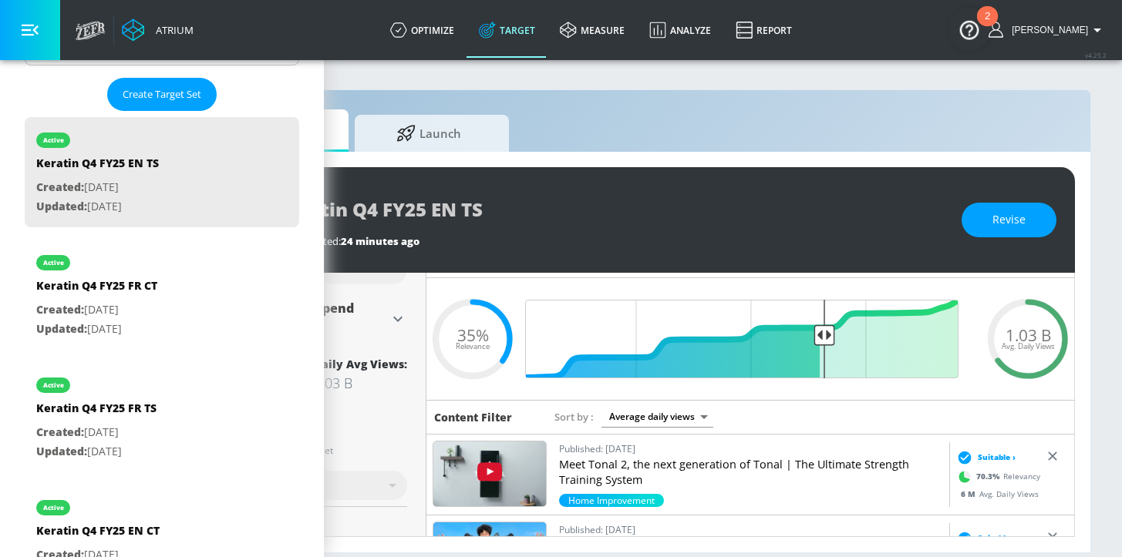
scroll to position [0, 188]
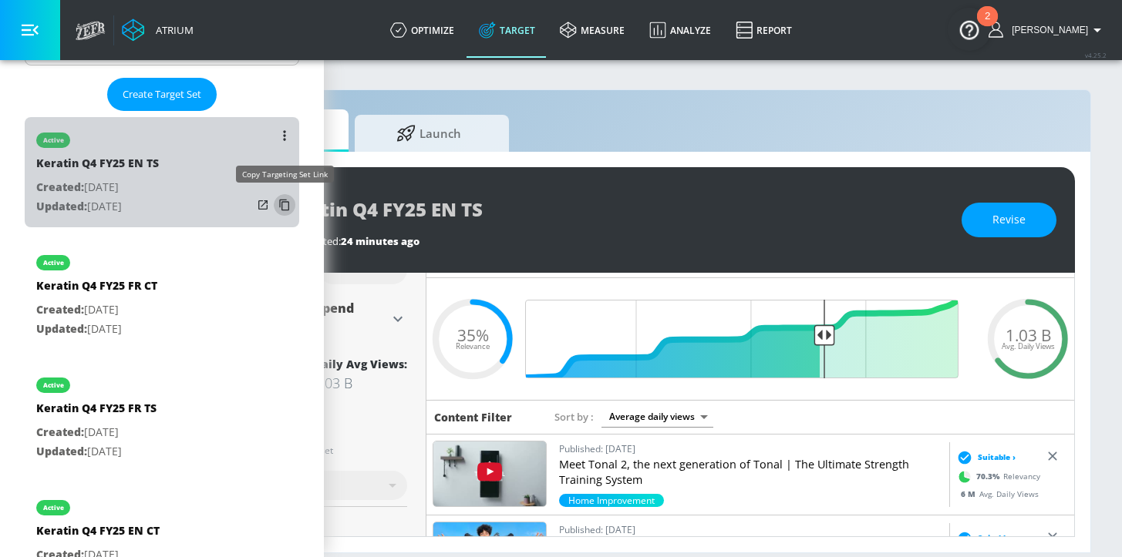
click at [278, 206] on icon "list of Target Set" at bounding box center [284, 205] width 25 height 25
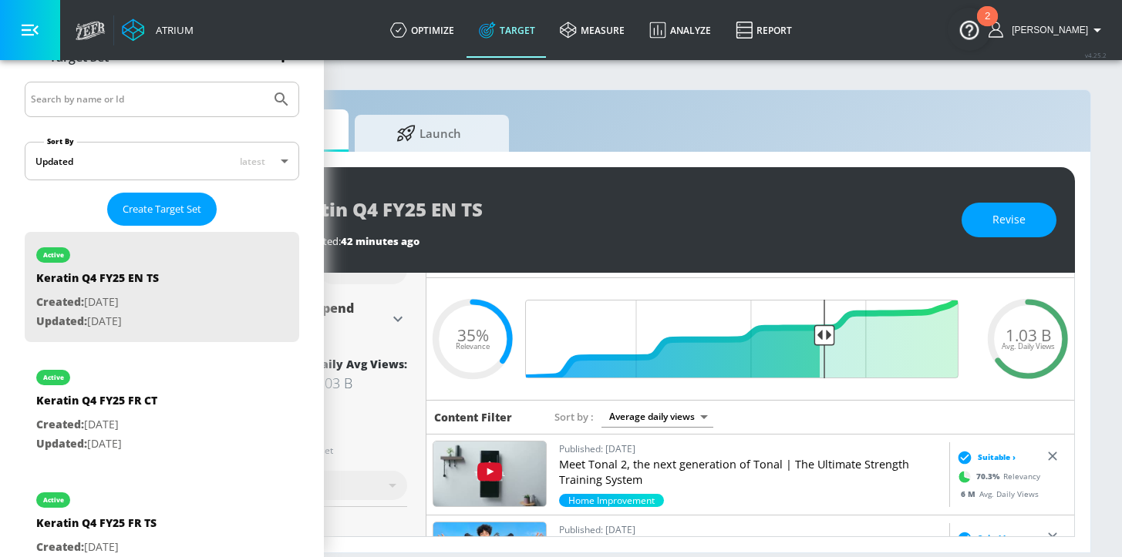
scroll to position [0, 0]
